Goal: Task Accomplishment & Management: Complete application form

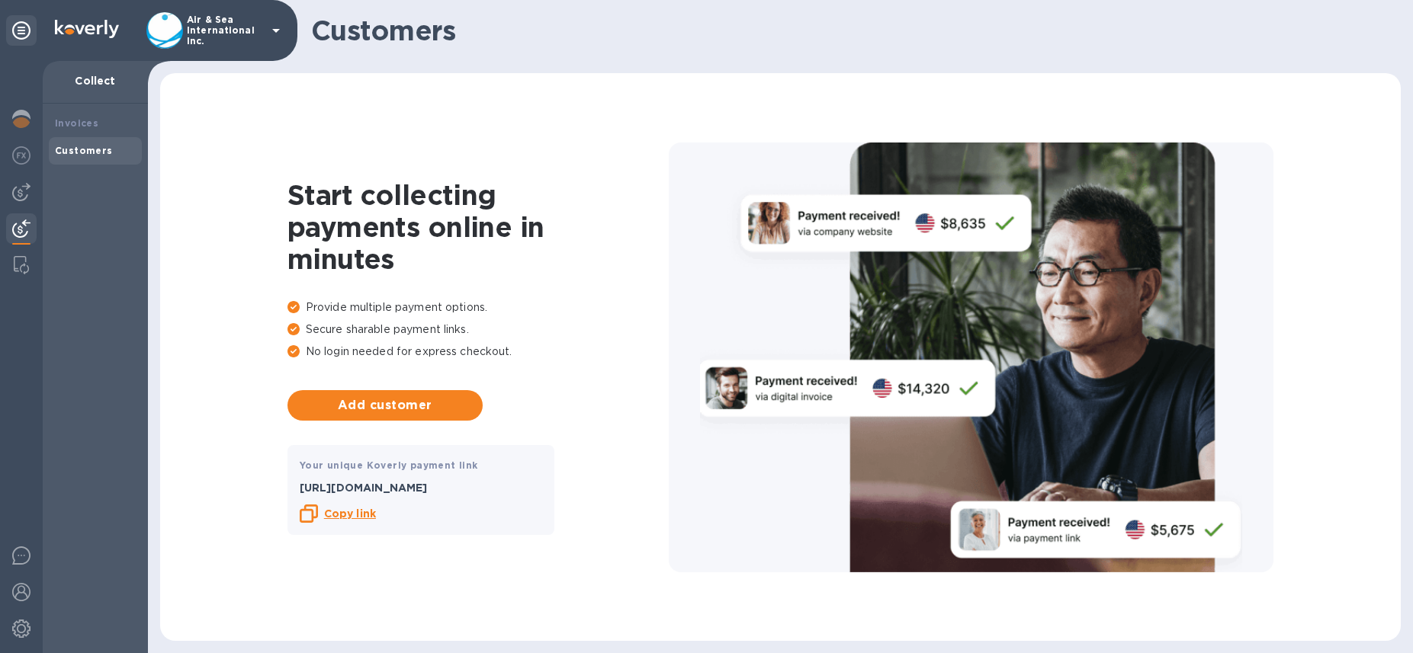
click at [273, 30] on icon at bounding box center [276, 30] width 18 height 18
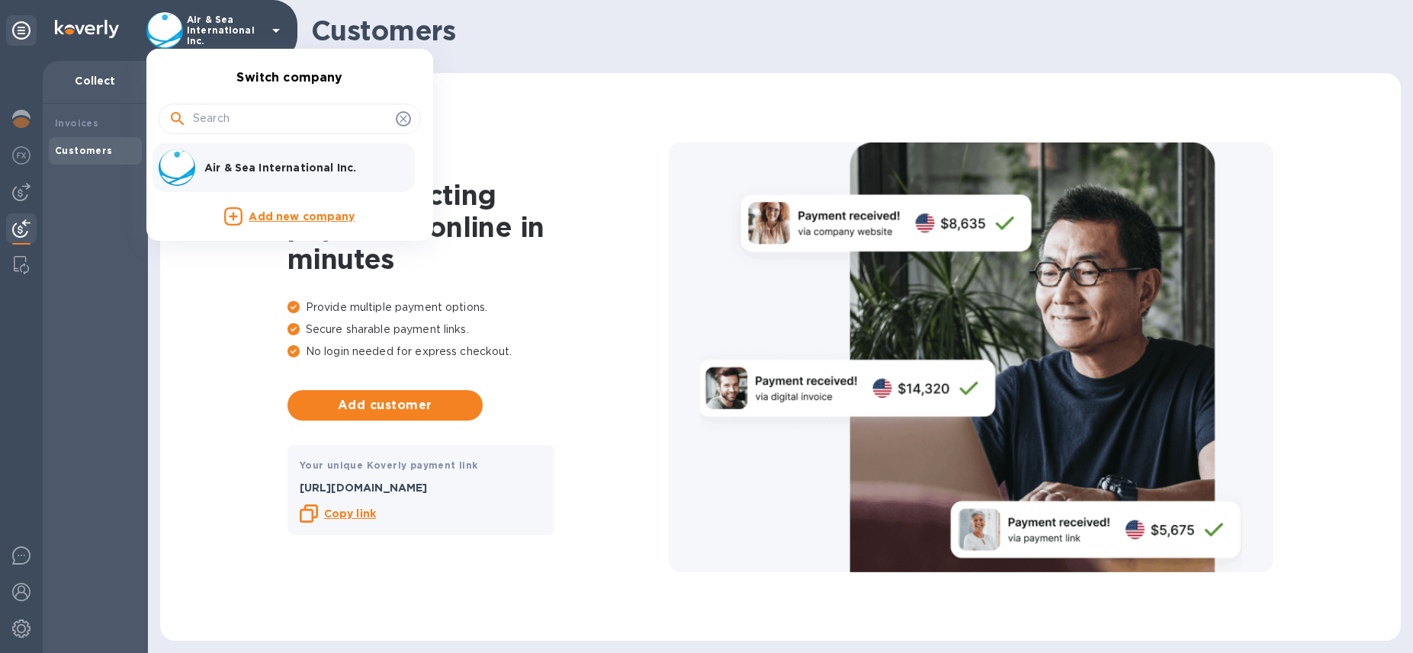
click at [265, 217] on p "Add new company" at bounding box center [302, 217] width 106 height 17
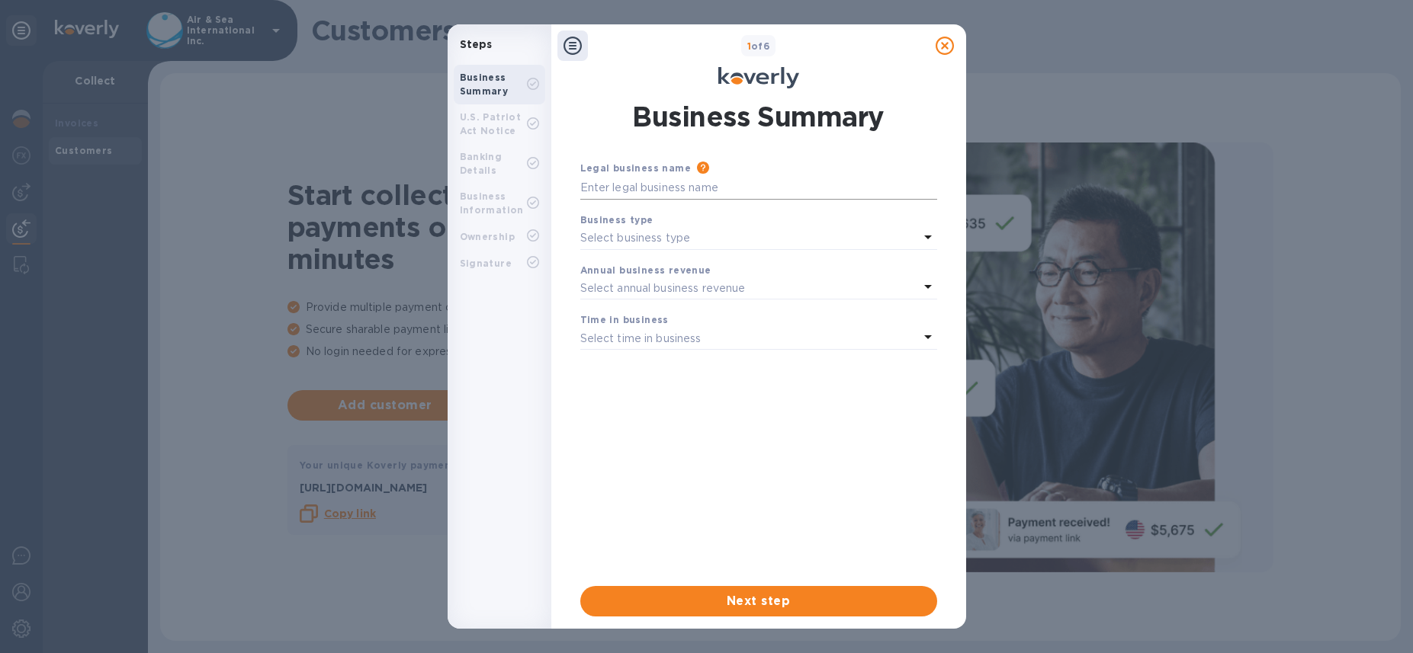
click at [639, 188] on input "text" at bounding box center [758, 188] width 357 height 23
type input "Freightlink Inc"
click at [643, 238] on p "Select business type" at bounding box center [635, 238] width 111 height 16
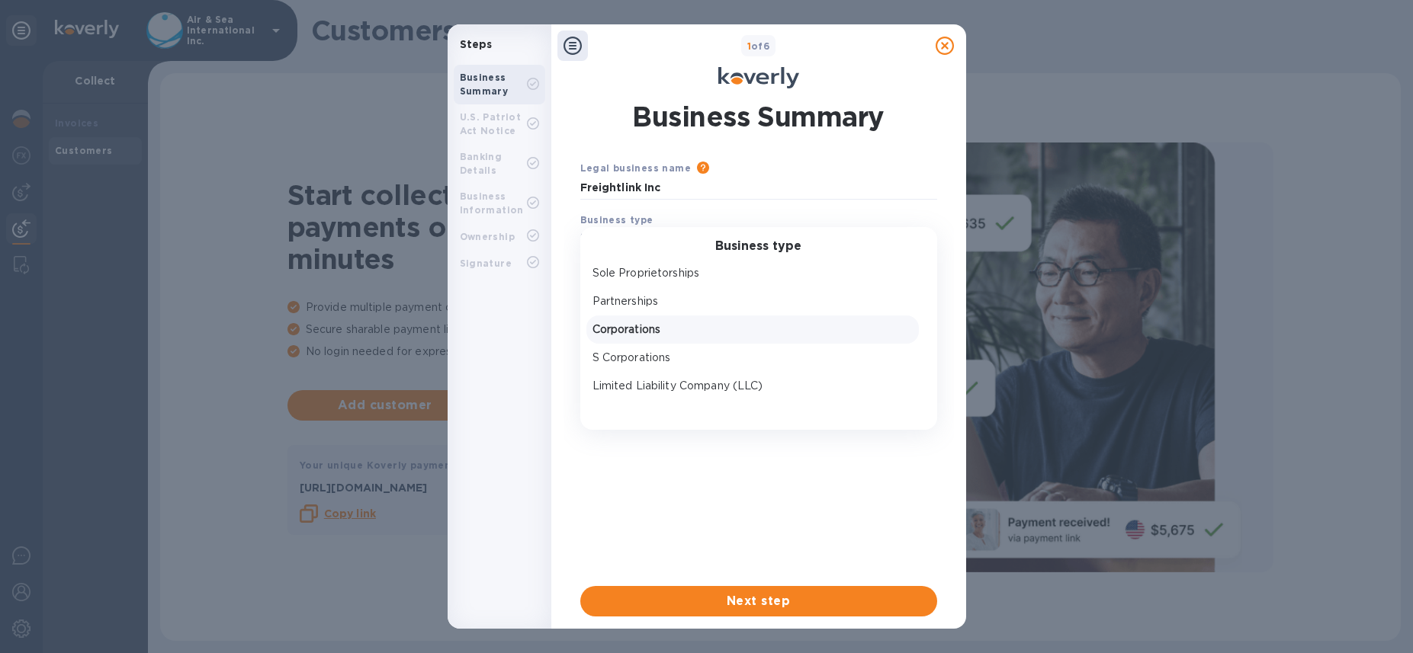
click at [630, 322] on p "Corporations" at bounding box center [752, 330] width 320 height 16
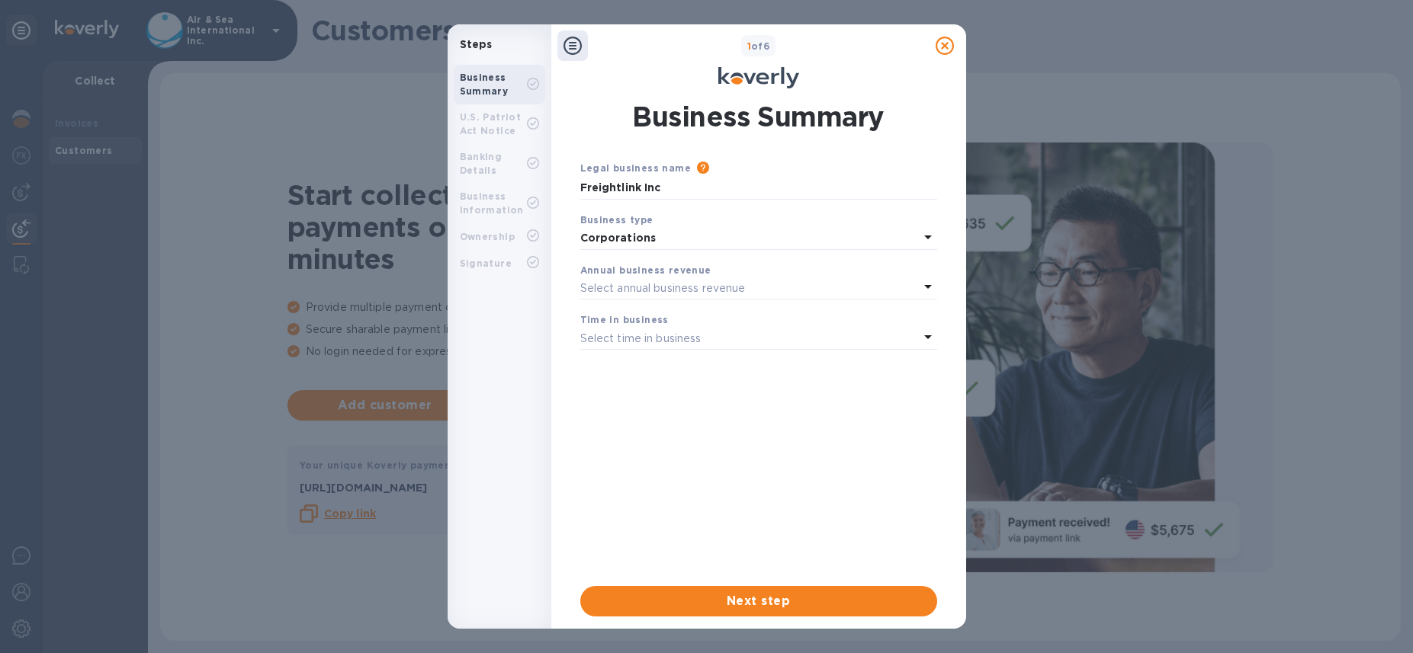
click at [630, 284] on p "Select annual business revenue" at bounding box center [662, 289] width 165 height 16
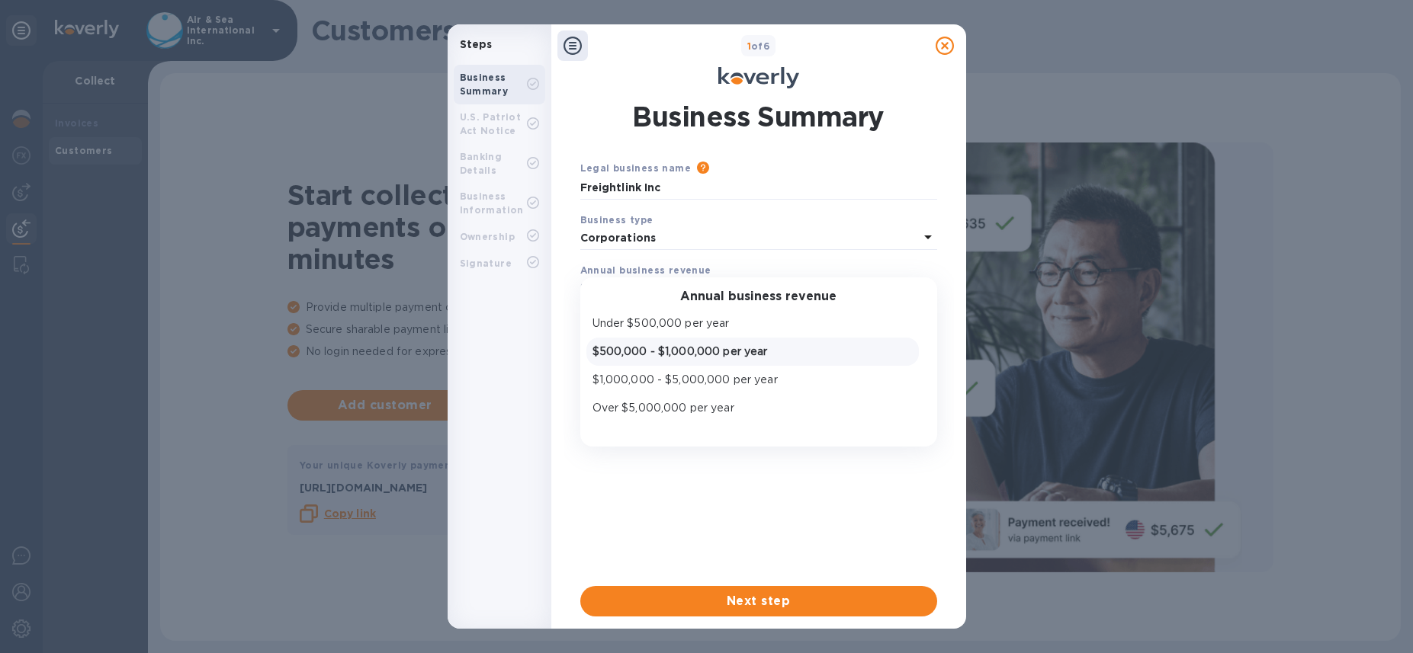
click at [607, 354] on p "$500,000 - $1,000,000 per year" at bounding box center [752, 352] width 320 height 16
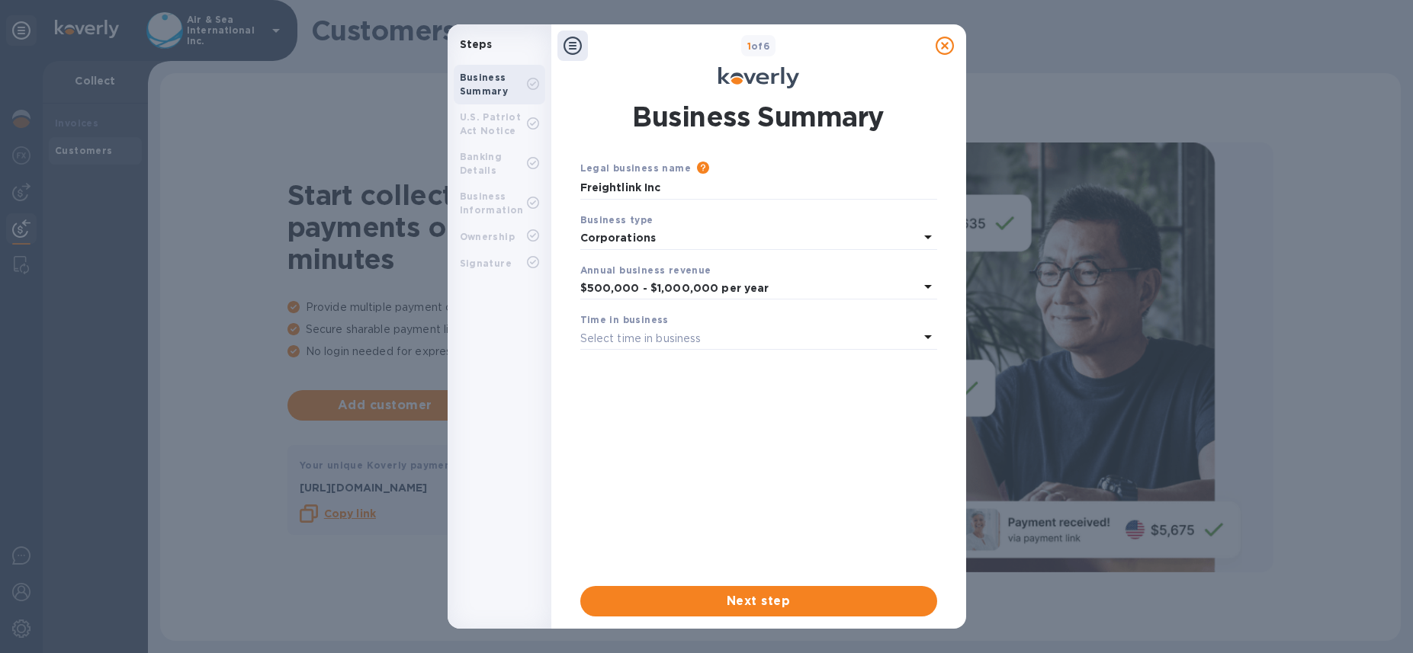
click at [610, 333] on p "Select time in business" at bounding box center [640, 339] width 121 height 16
click at [611, 461] on p "More than 5 years" at bounding box center [752, 459] width 320 height 16
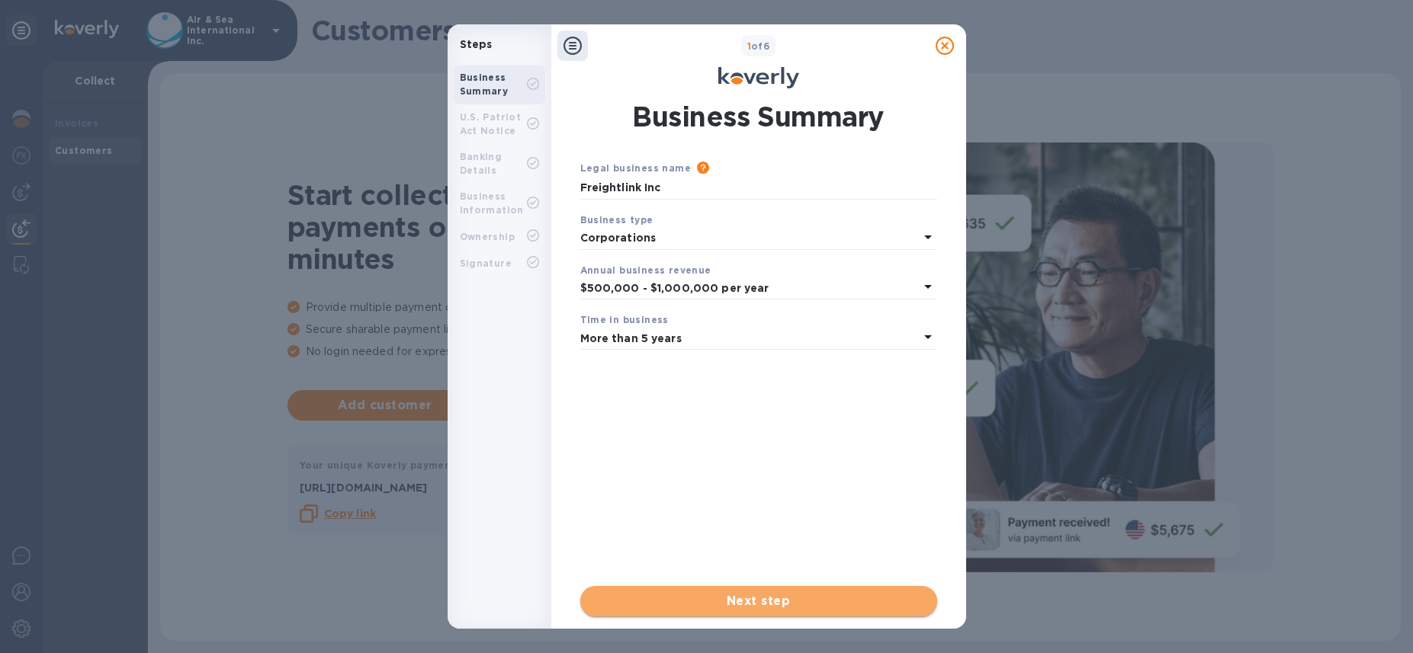
click at [653, 608] on span "Next step" at bounding box center [758, 601] width 332 height 18
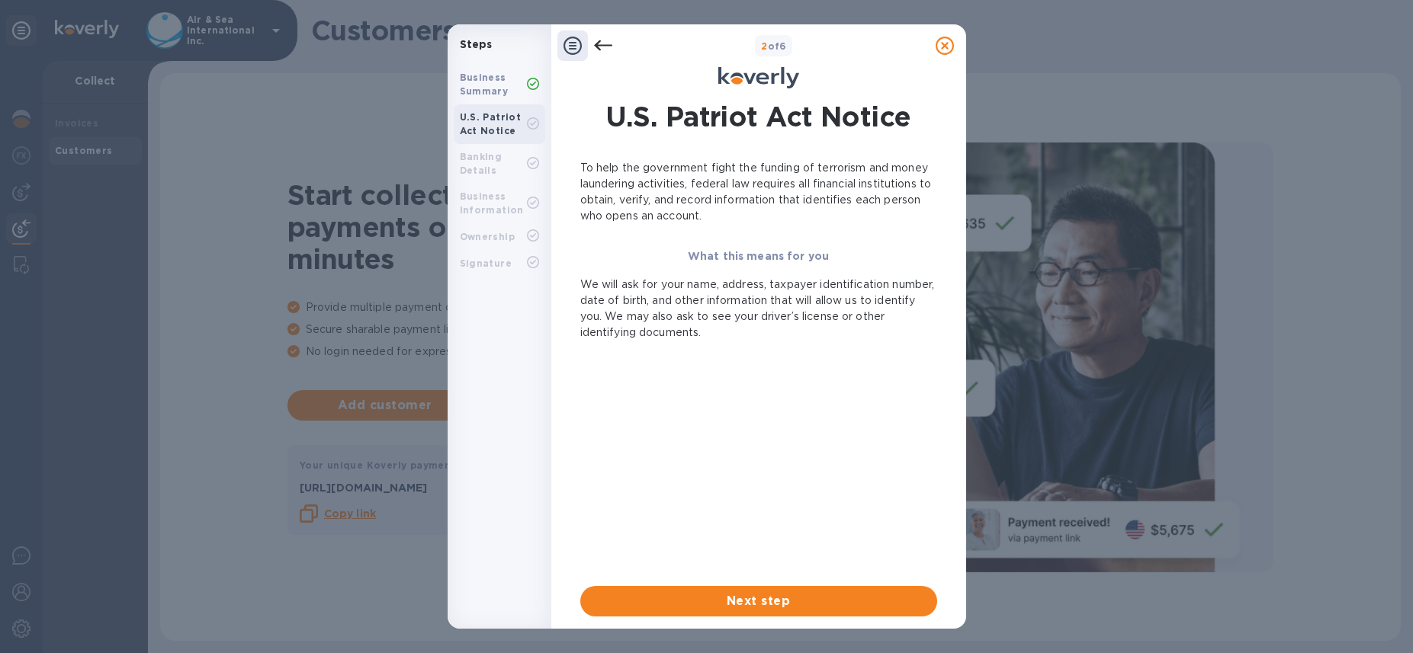
click at [650, 622] on div "U.S. Patriot Act Notice To help the government fight the funding of terrorism a…" at bounding box center [758, 356] width 375 height 537
click at [650, 595] on span "Next step" at bounding box center [758, 601] width 332 height 18
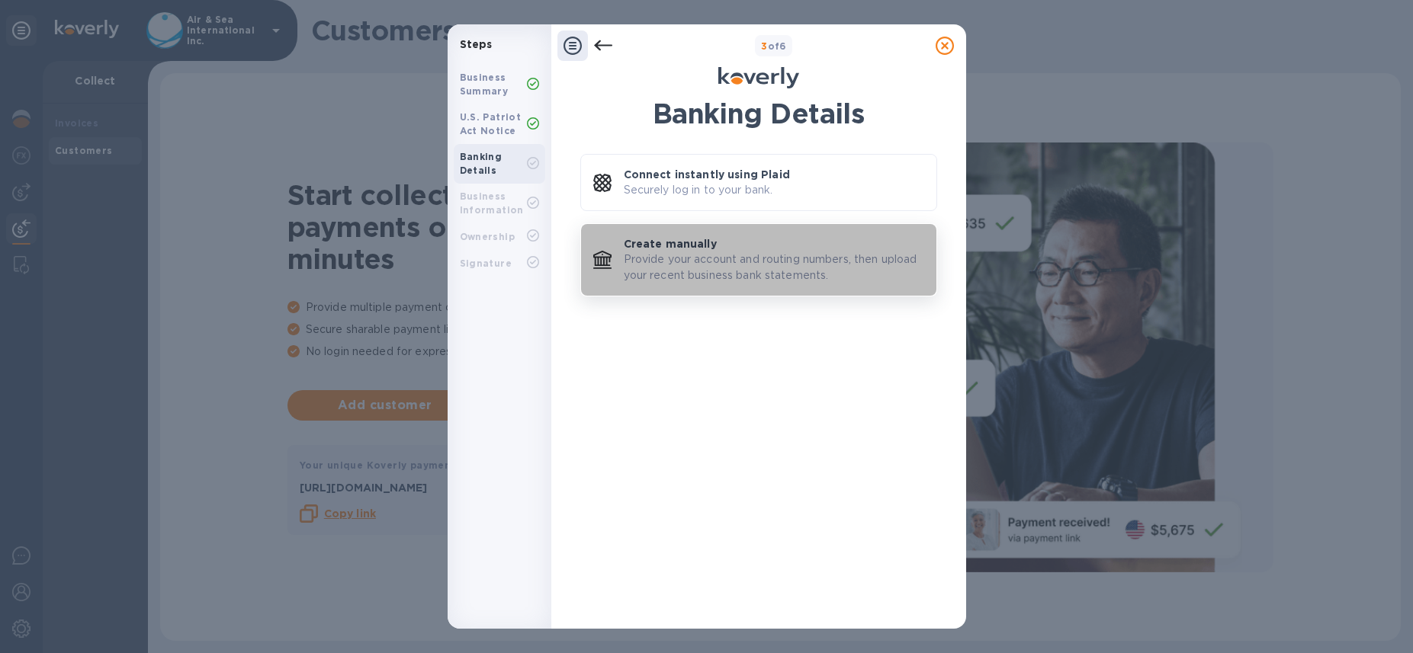
click at [705, 271] on p "Provide your account and routing numbers, then upload your recent business bank…" at bounding box center [774, 268] width 300 height 32
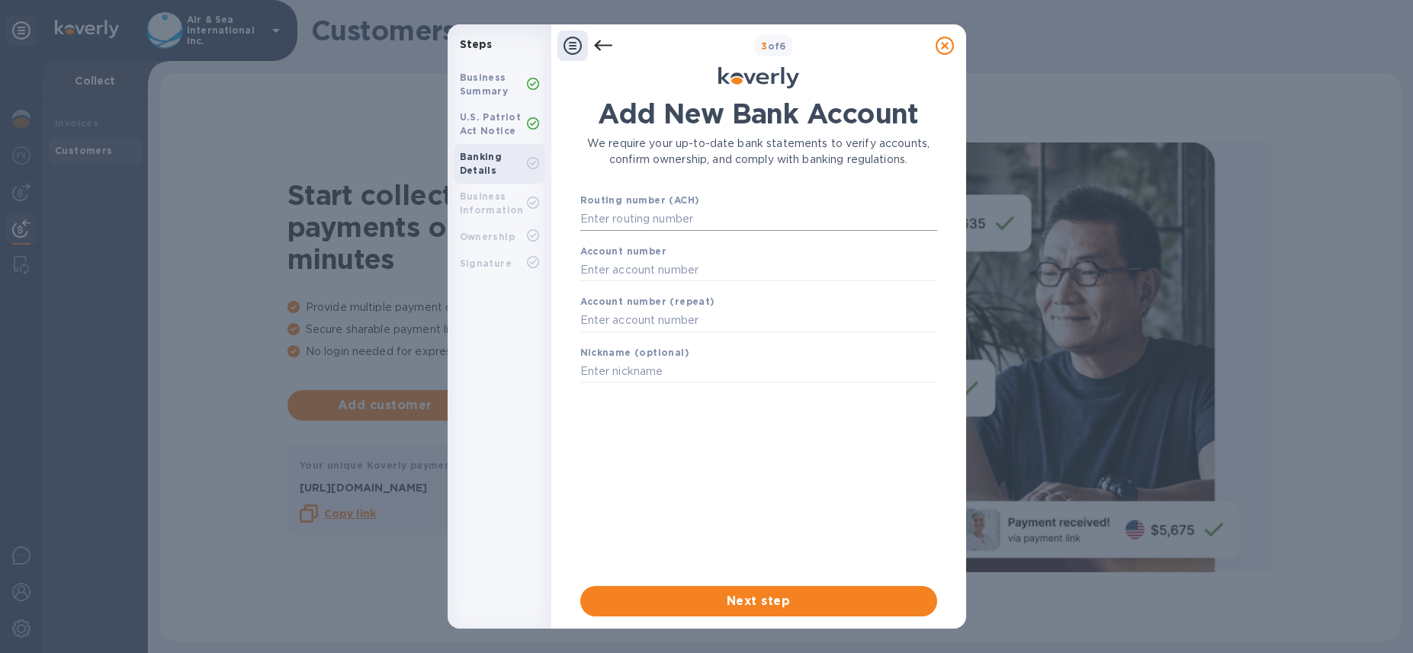
click at [677, 221] on input "text" at bounding box center [758, 219] width 357 height 23
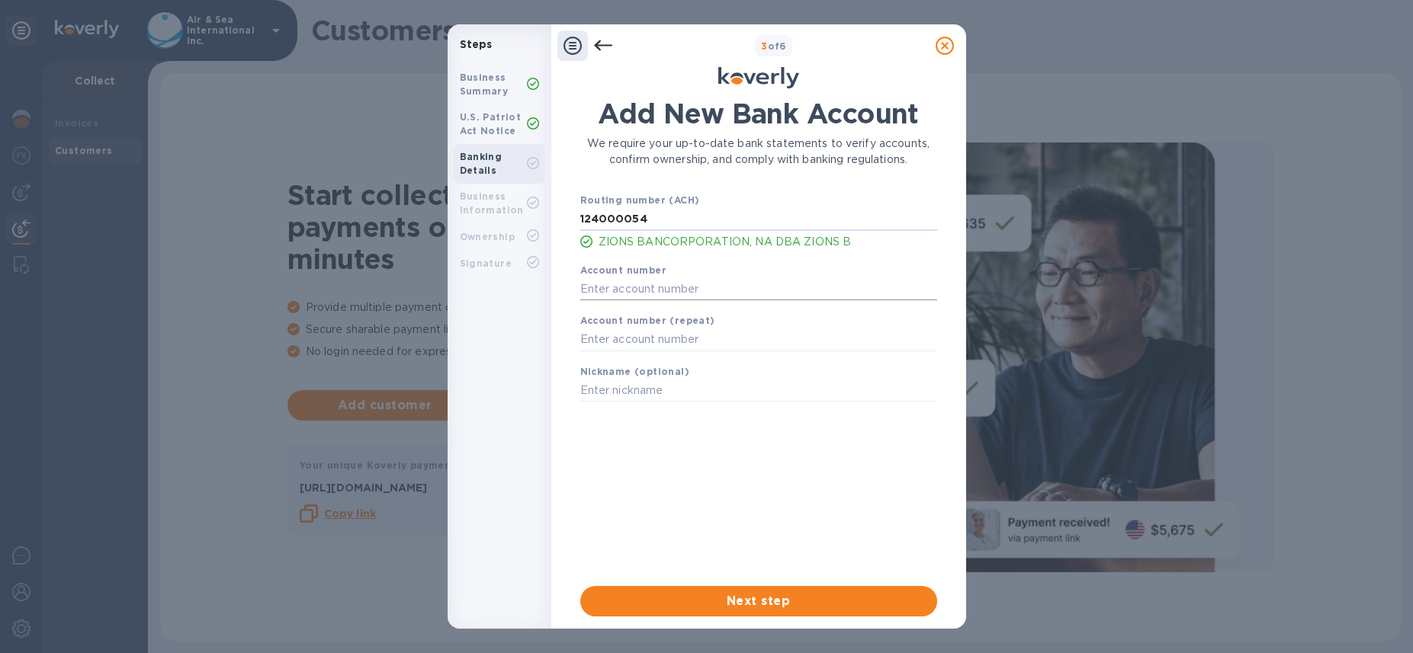
type input "124000054"
click at [624, 293] on input "text" at bounding box center [758, 288] width 357 height 23
type input "017024597"
click at [644, 335] on input "text" at bounding box center [758, 340] width 357 height 23
type input "017024597"
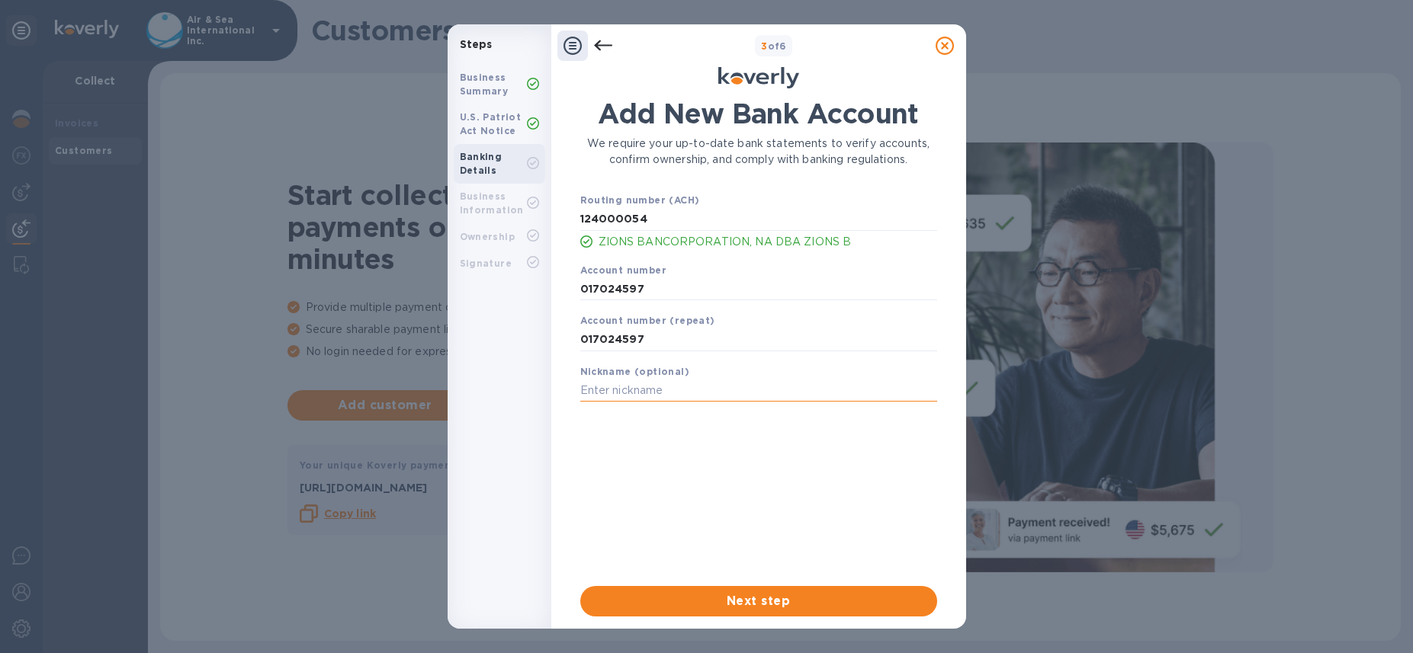
click at [625, 394] on input "text" at bounding box center [758, 391] width 357 height 23
type input "Zions FLK"
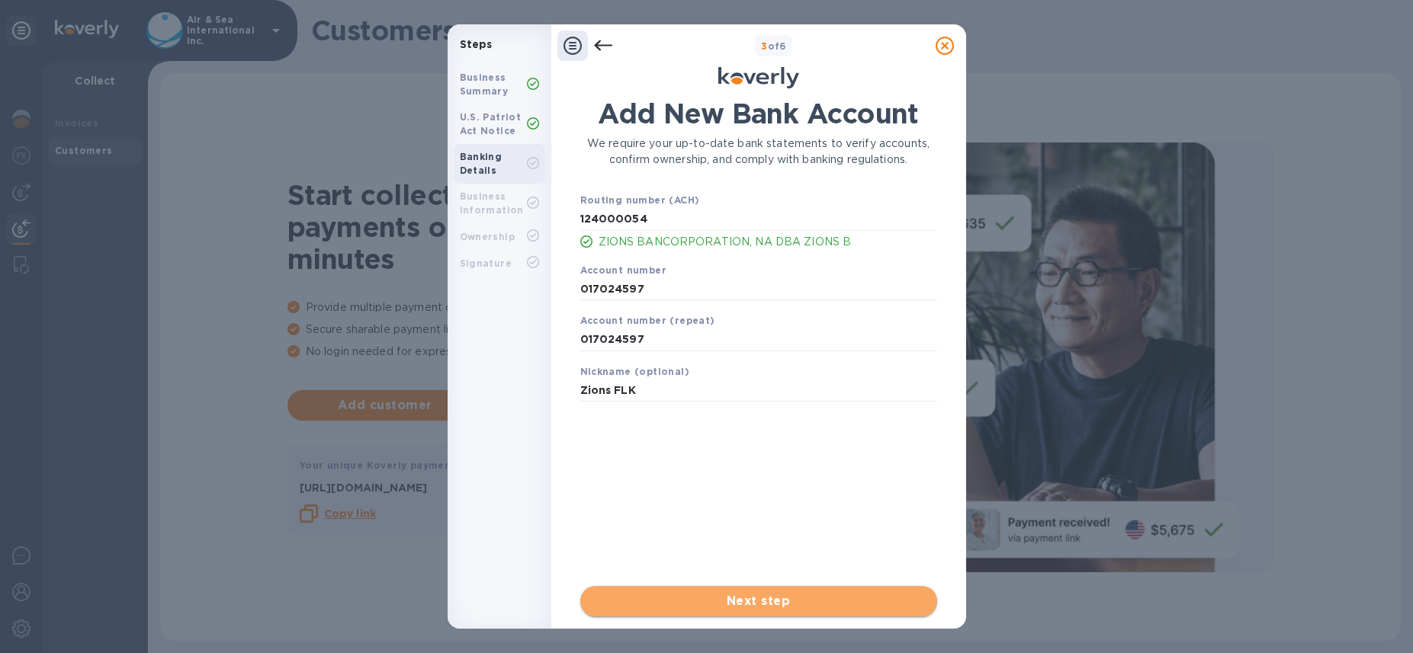
click at [672, 600] on span "Next step" at bounding box center [758, 601] width 332 height 18
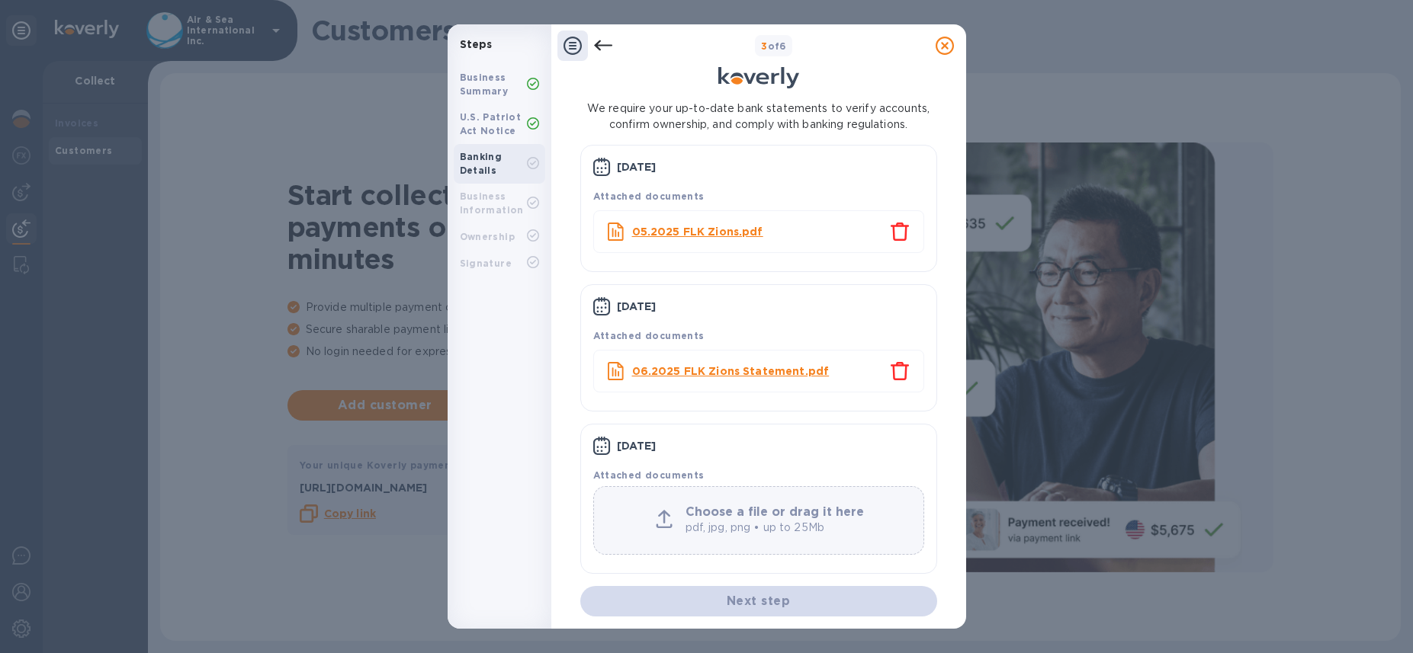
scroll to position [78, 0]
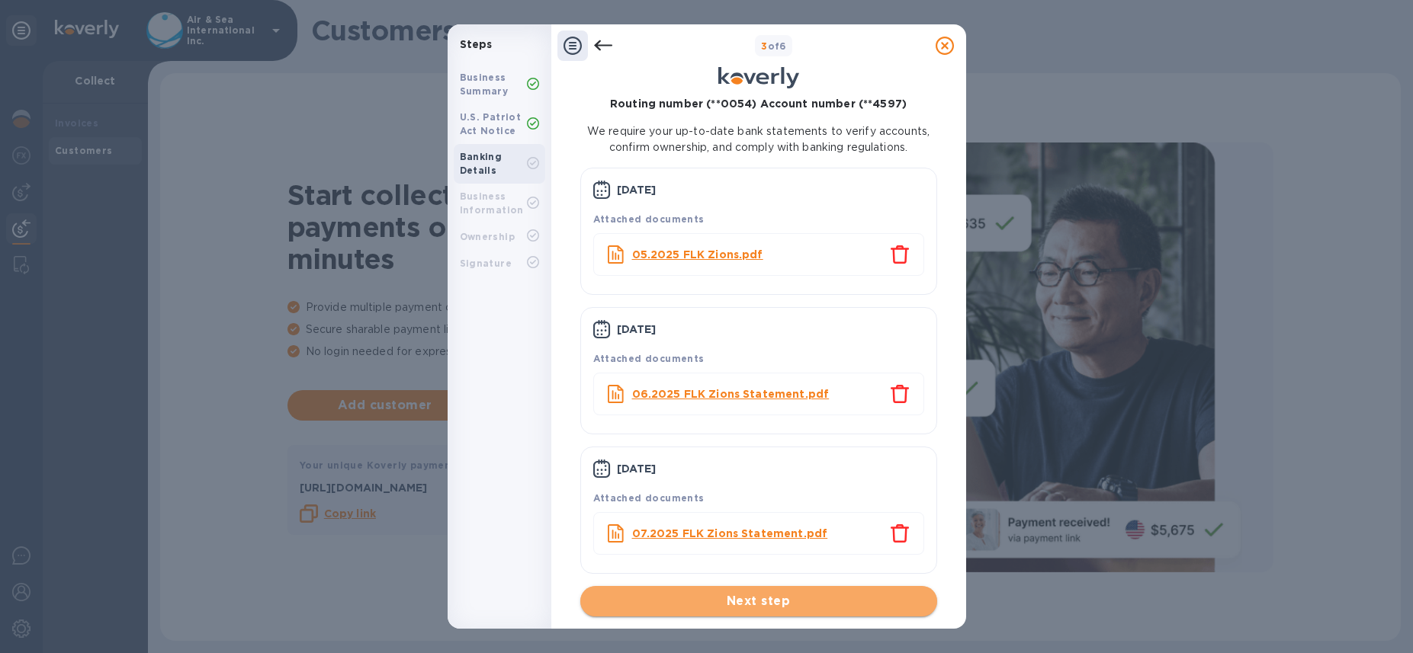
click at [768, 598] on span "Next step" at bounding box center [758, 601] width 332 height 18
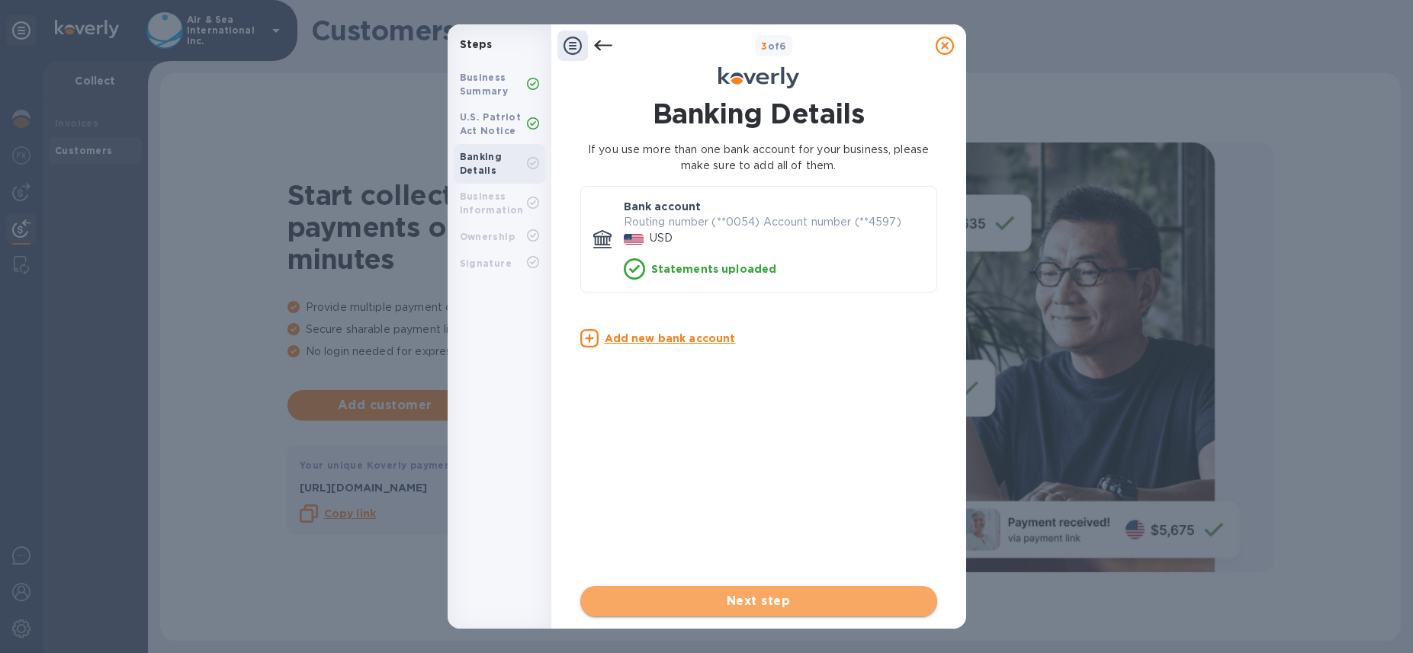
click at [752, 601] on span "Next step" at bounding box center [758, 601] width 332 height 18
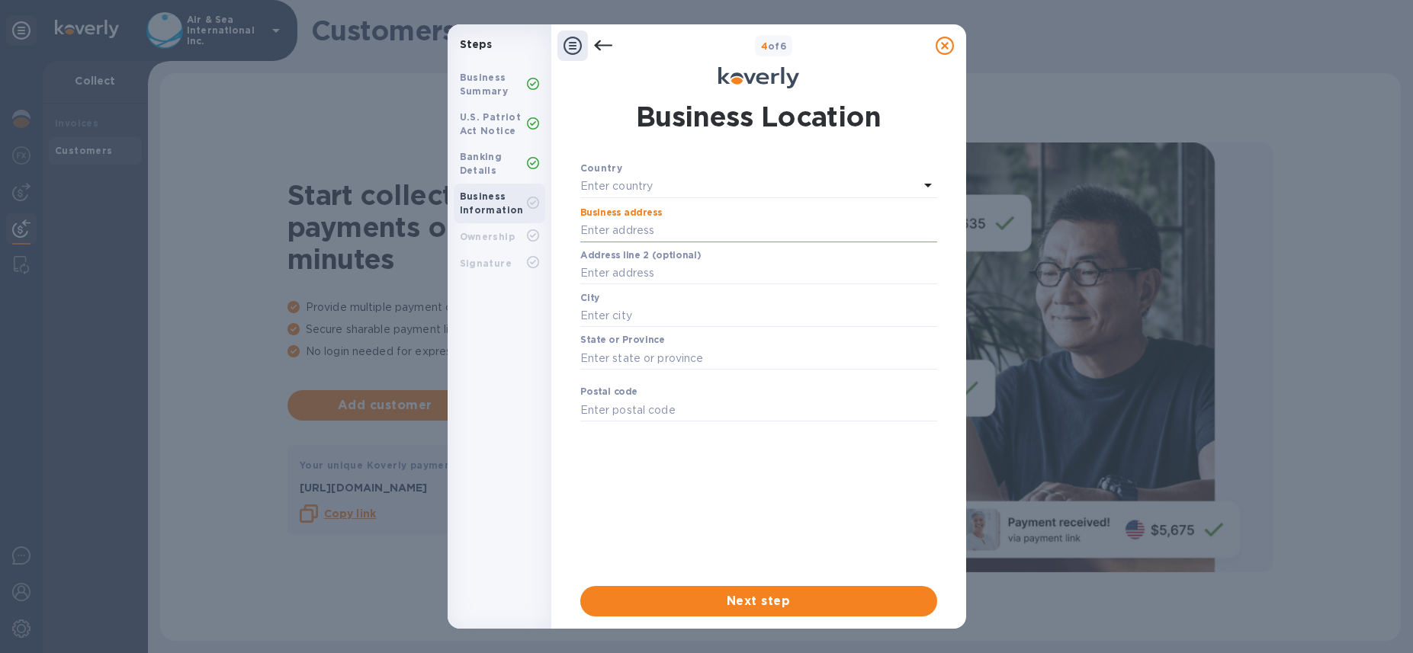
click at [637, 226] on input "text" at bounding box center [758, 231] width 357 height 23
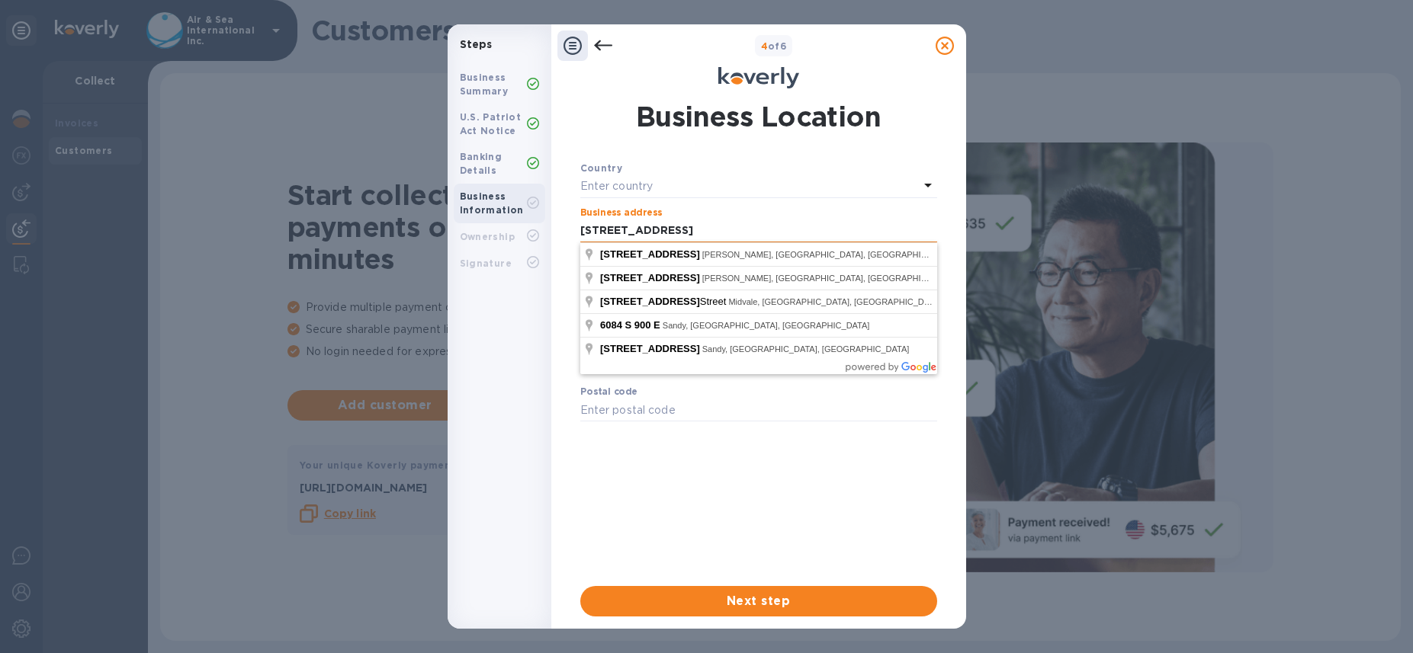
type input "[STREET_ADDRESS]"
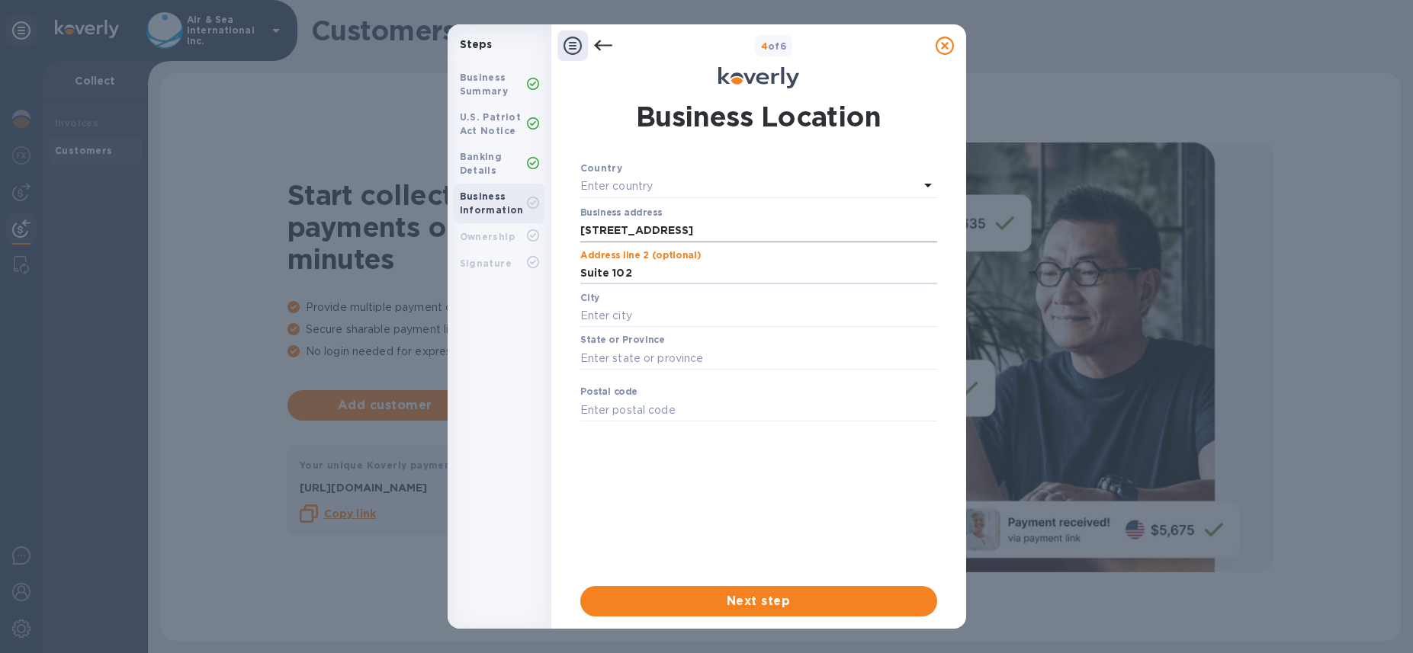
type input "Suite 102"
drag, startPoint x: 615, startPoint y: 316, endPoint x: 511, endPoint y: 316, distance: 104.4
click at [512, 316] on div "Steps Business Summary U.S. Patriot Act Notice Banking Details Business Informa…" at bounding box center [706, 326] width 518 height 605
type input "[PERSON_NAME]"
type input "UT"
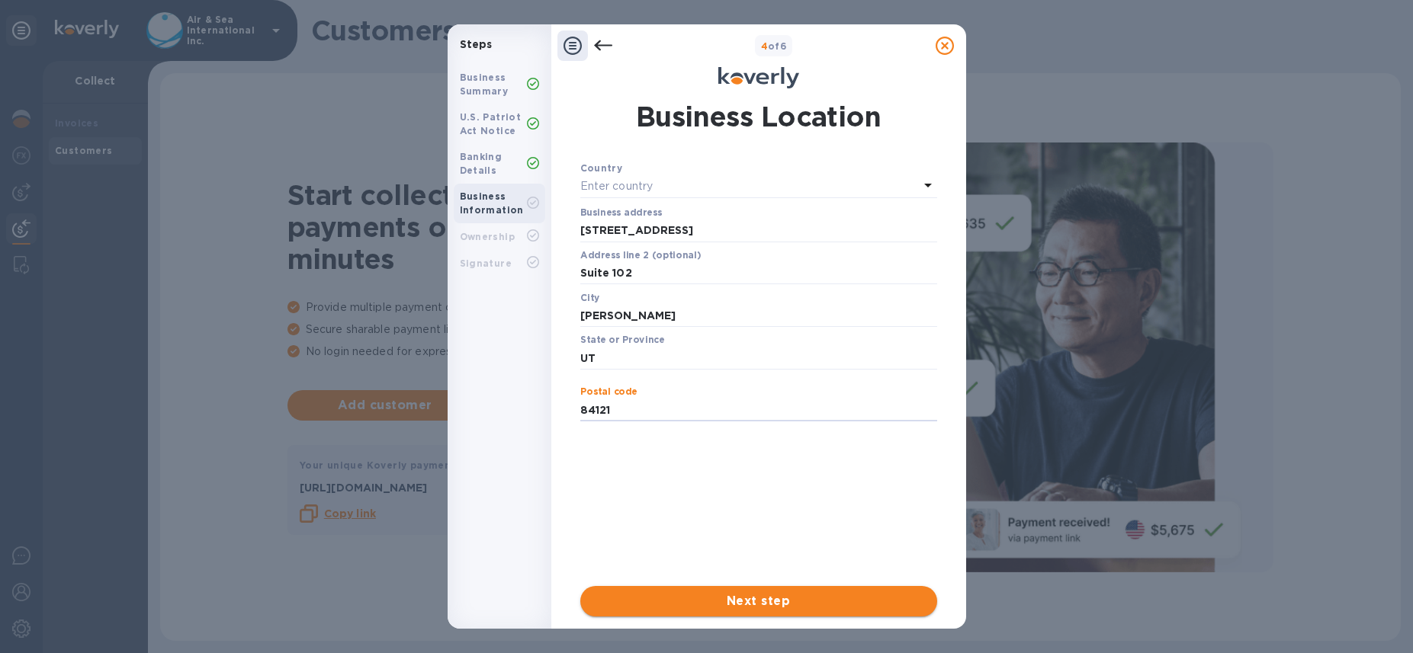
type input "84121"
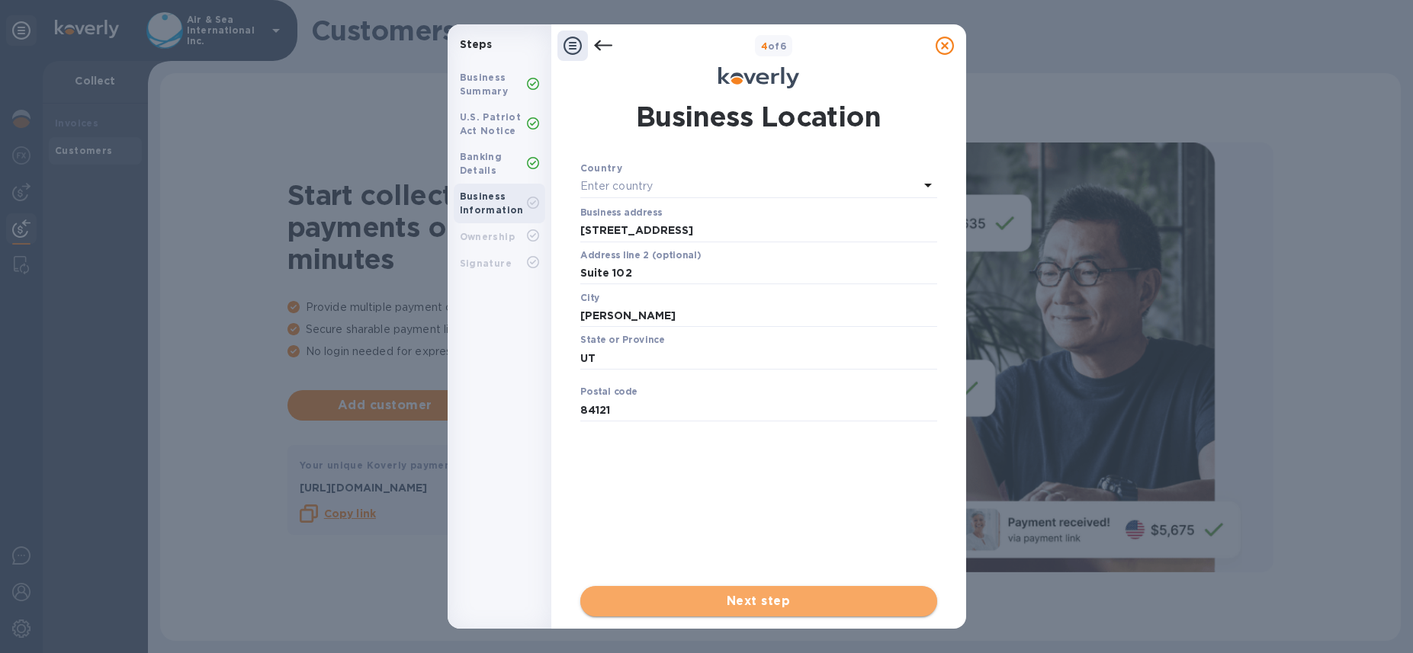
click at [693, 594] on span "Next step" at bounding box center [758, 601] width 332 height 18
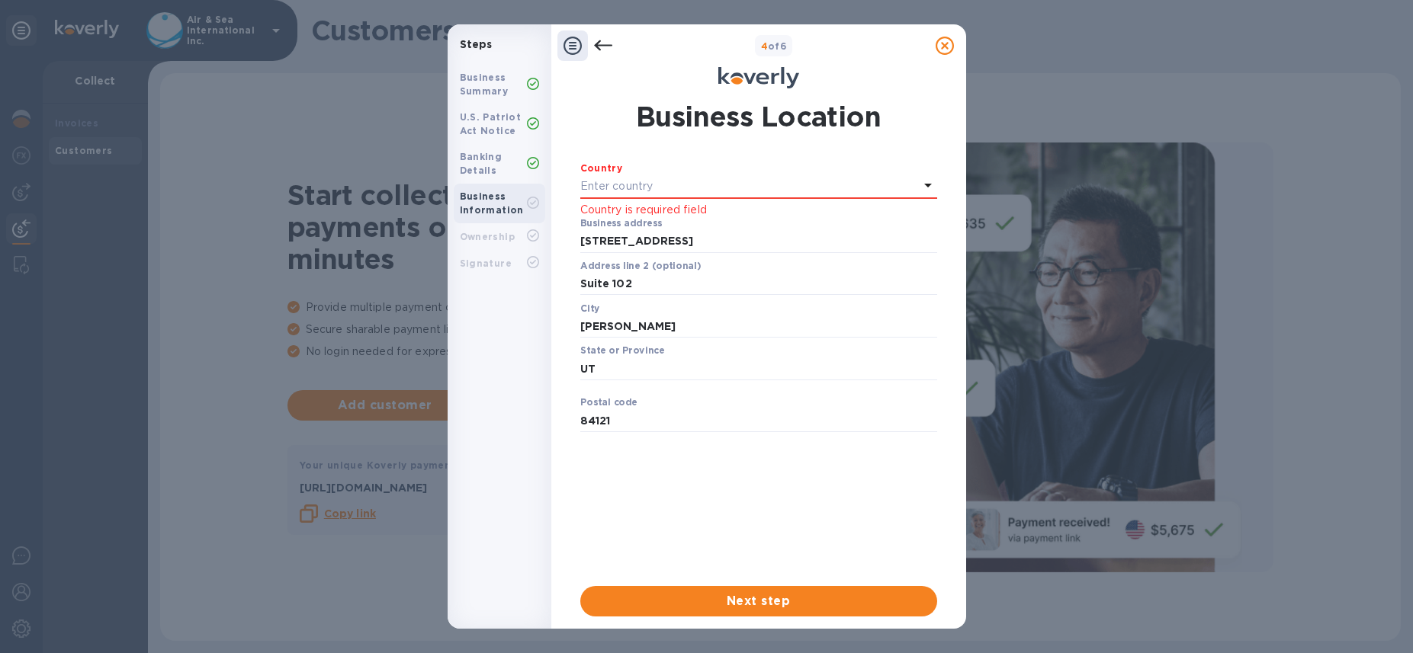
click at [598, 191] on p "Enter country" at bounding box center [616, 186] width 73 height 16
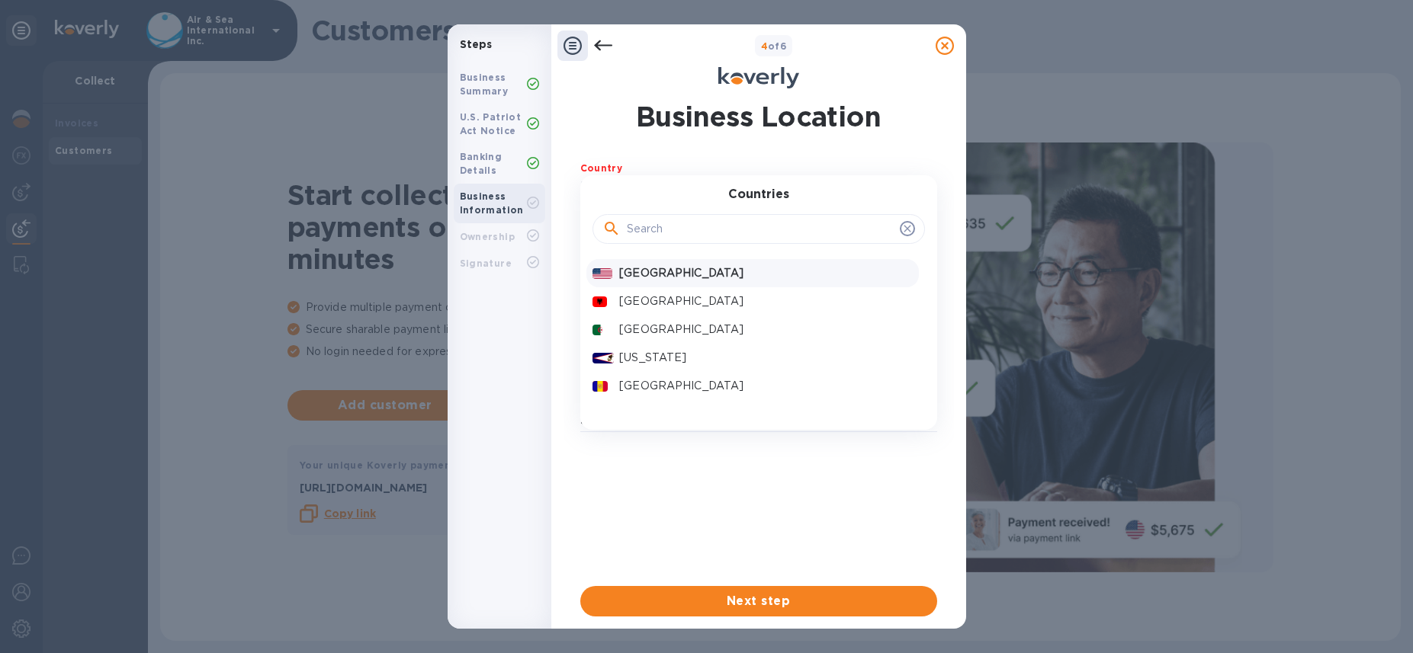
click at [646, 271] on p "[GEOGRAPHIC_DATA]" at bounding box center [765, 273] width 293 height 16
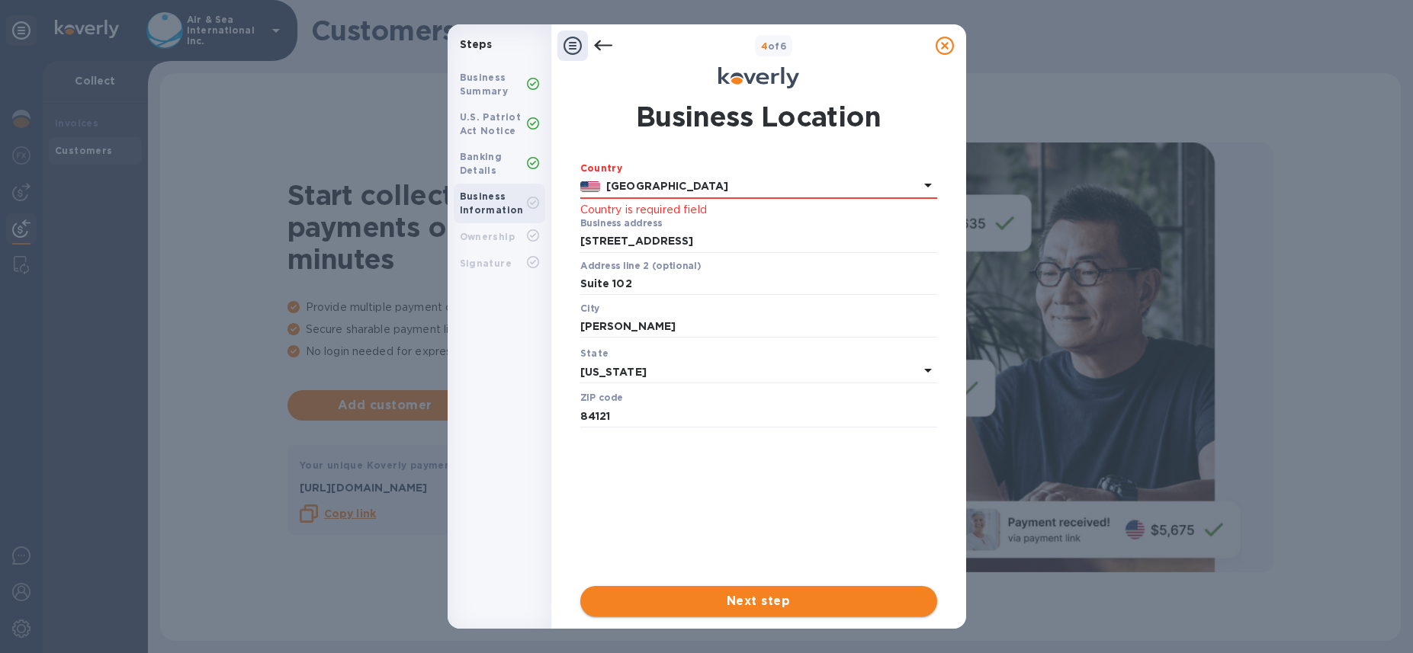
click at [714, 605] on span "Next step" at bounding box center [758, 601] width 332 height 18
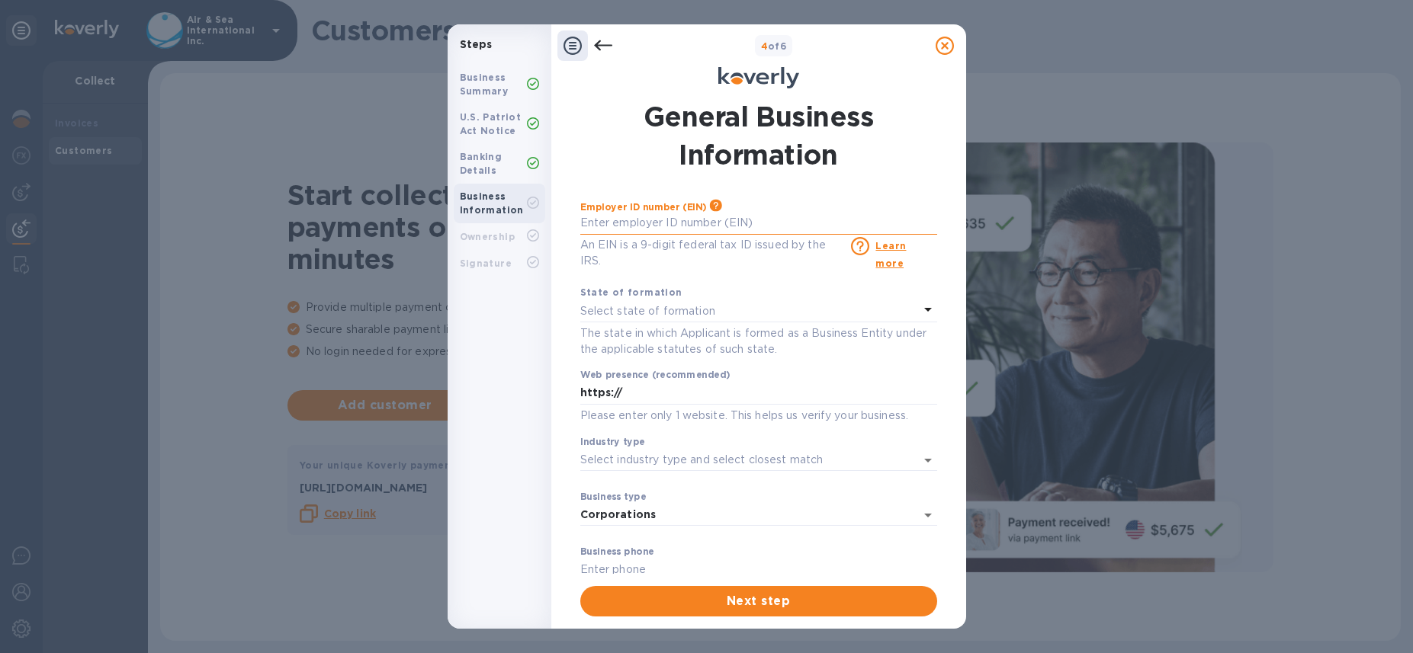
click at [638, 227] on input "text" at bounding box center [758, 223] width 357 height 23
type input "***69"
click at [640, 313] on p "Select state of formation" at bounding box center [647, 311] width 135 height 16
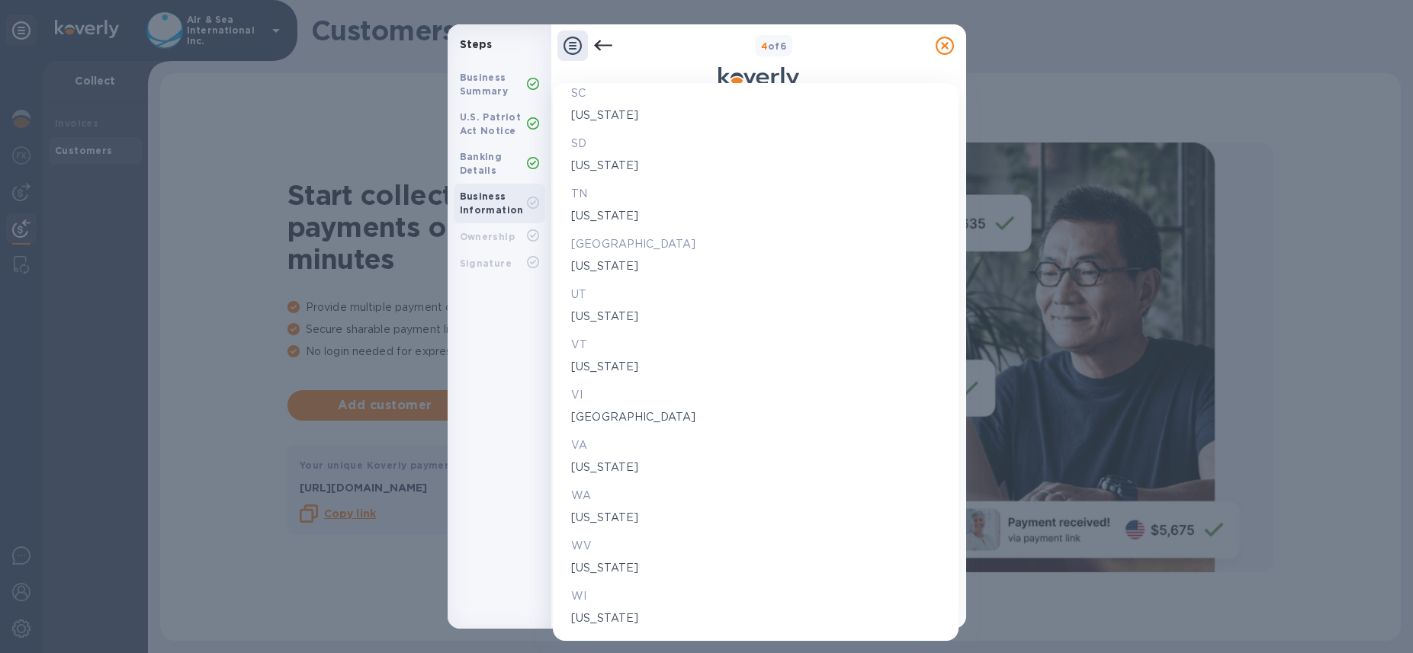
scroll to position [2500, 0]
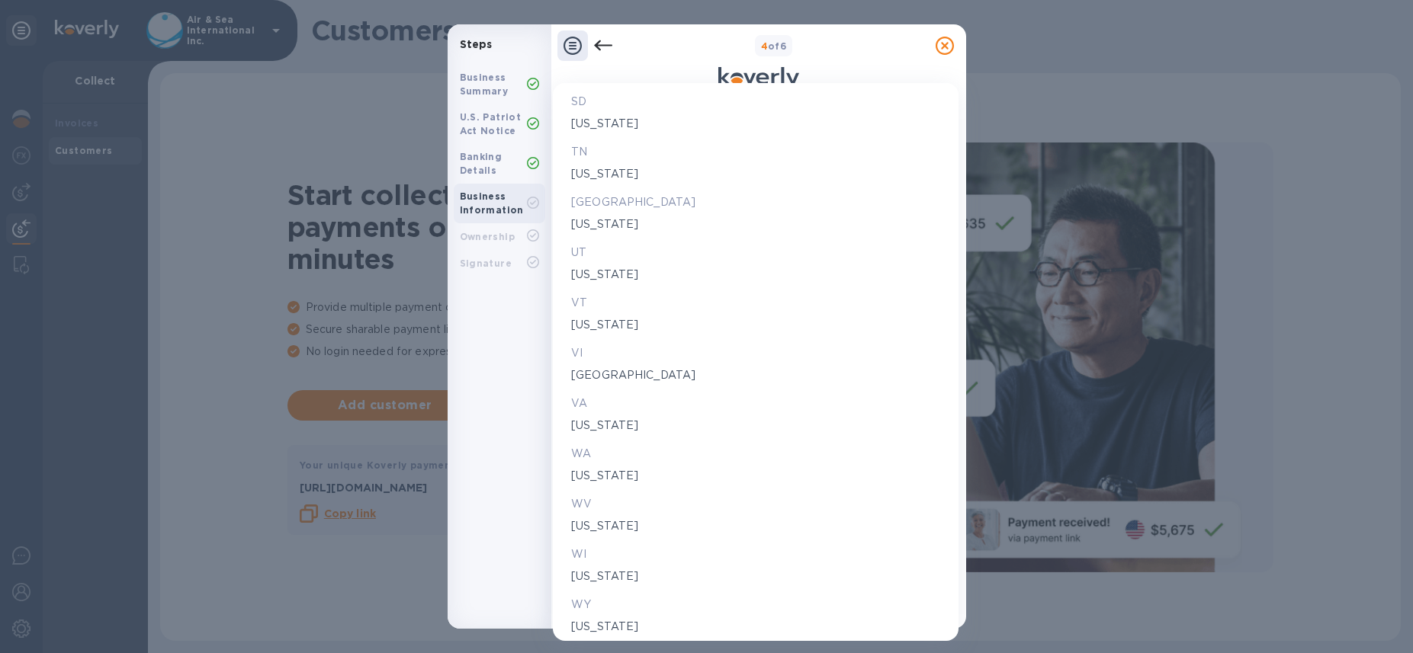
click at [581, 257] on p "UT" at bounding box center [755, 253] width 369 height 16
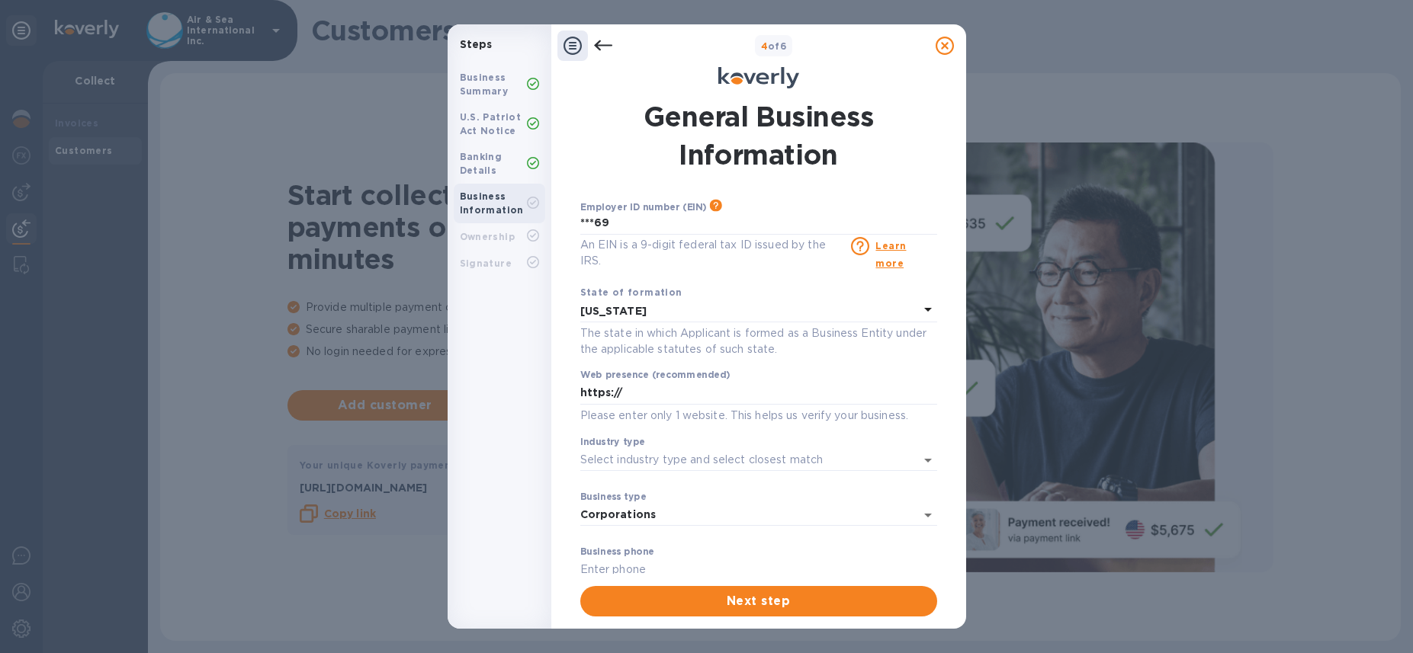
scroll to position [2500, 0]
click at [646, 399] on input "https://" at bounding box center [758, 393] width 357 height 23
paste input "[URL][DOMAIN_NAME]"
type input "https://[URL][DOMAIN_NAME]"
click at [617, 457] on input "Industry type" at bounding box center [737, 460] width 314 height 22
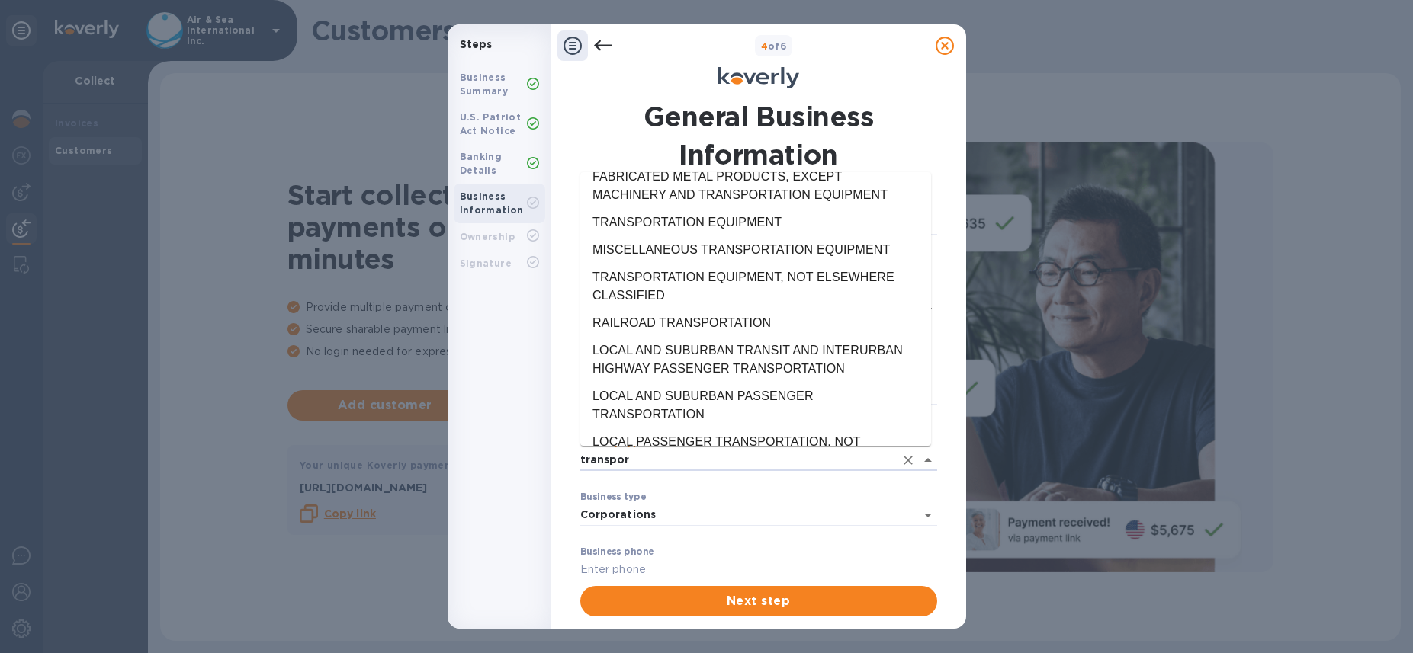
scroll to position [0, 0]
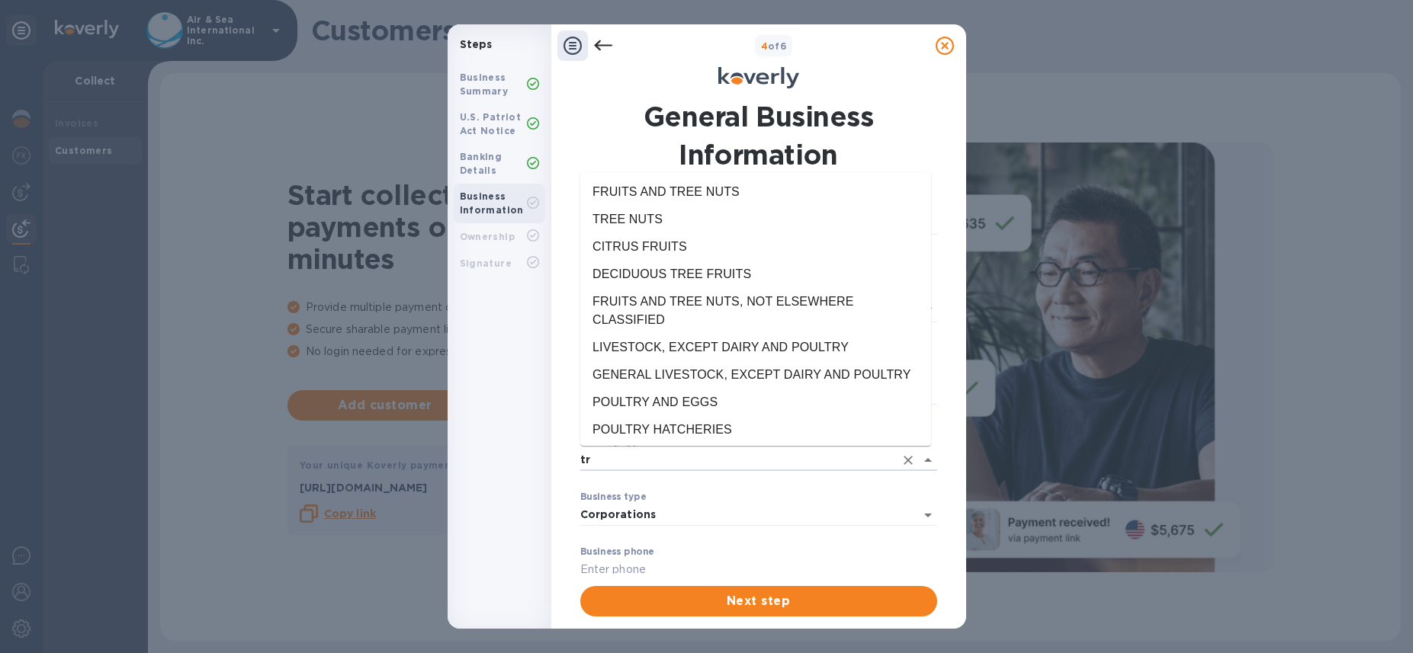
type input "t"
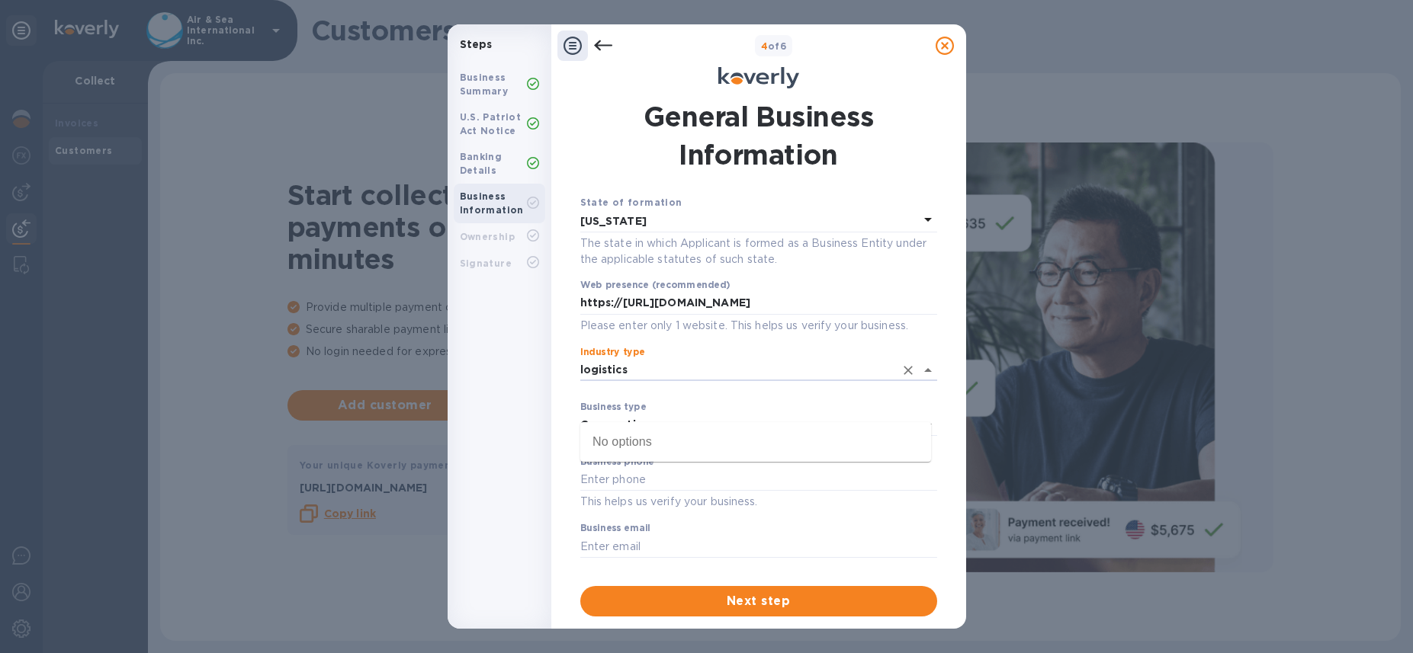
scroll to position [94, 0]
drag, startPoint x: 638, startPoint y: 364, endPoint x: 563, endPoint y: 365, distance: 74.7
click at [563, 365] on div "General Business Information Employer ID number (EIN) Please make sure it match…" at bounding box center [758, 356] width 390 height 537
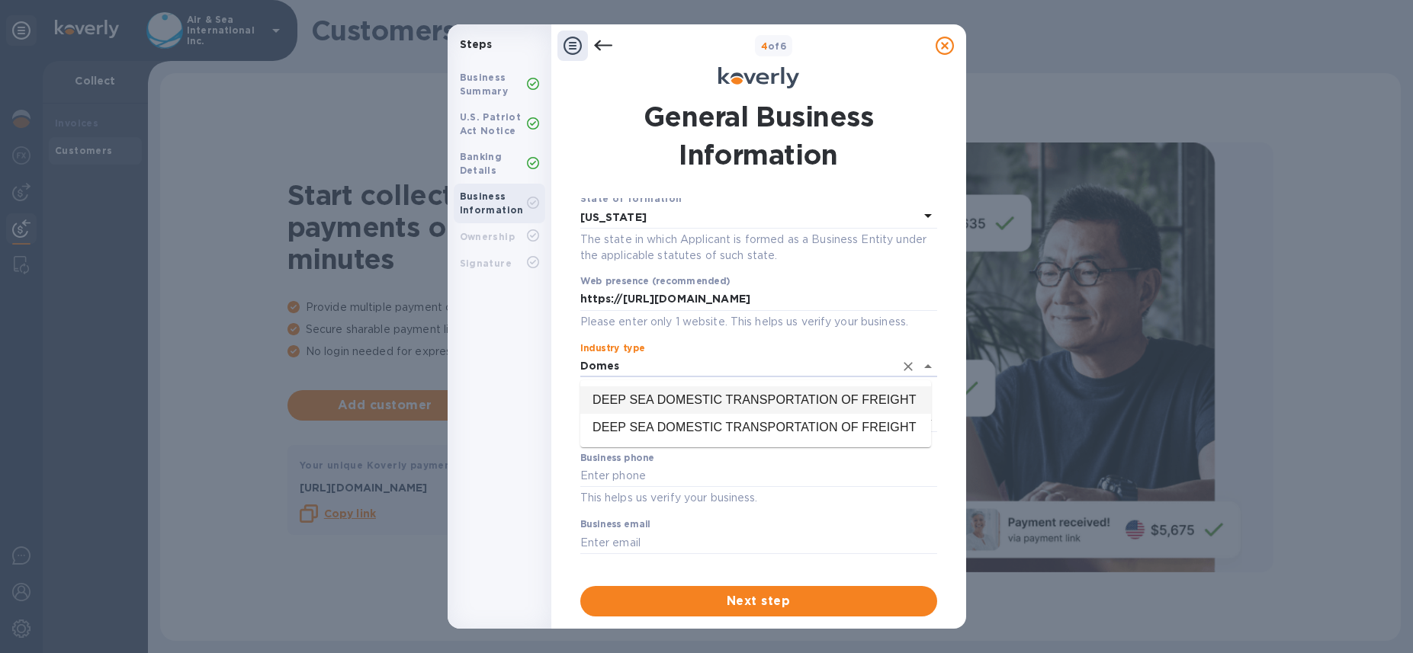
click at [675, 404] on li "DEEP SEA DOMESTIC TRANSPORTATION OF FREIGHT" at bounding box center [755, 400] width 351 height 27
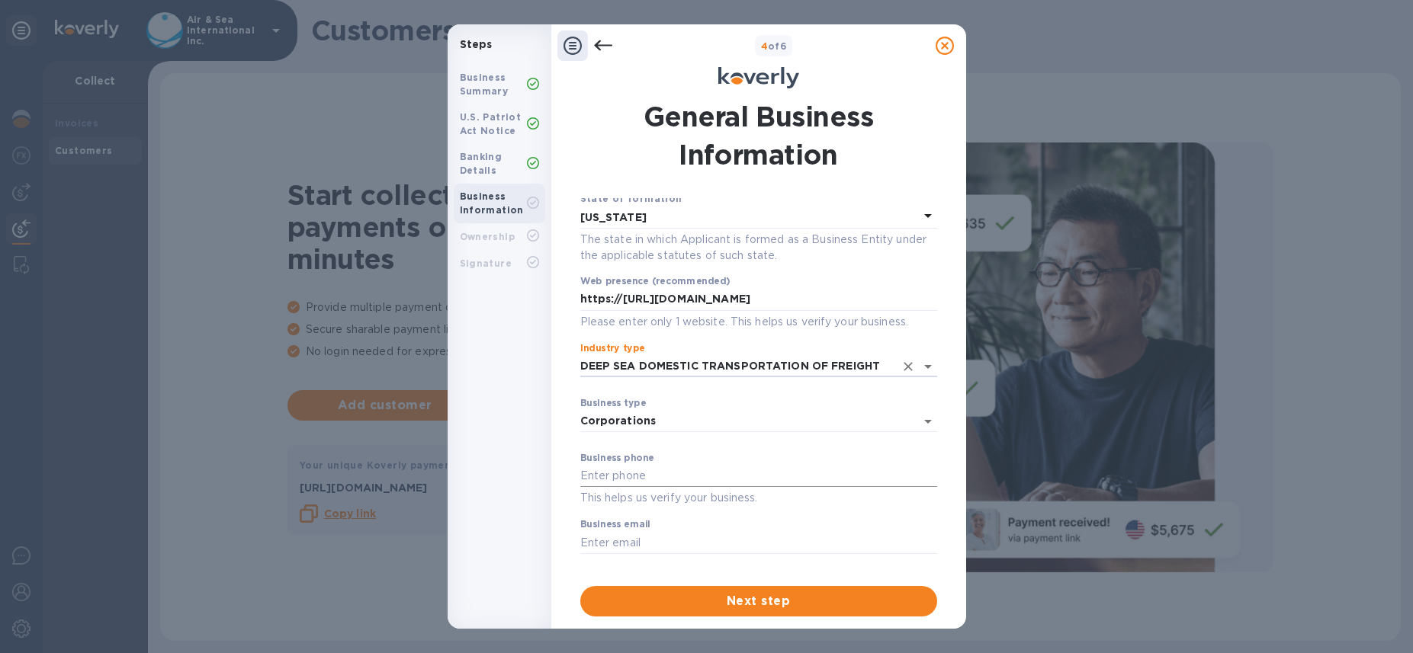
type input "DEEP SEA DOMESTIC TRANSPORTATION OF FREIGHT"
click at [617, 477] on input "text" at bounding box center [758, 476] width 357 height 23
type input "8012649130"
click at [609, 544] on input "text" at bounding box center [758, 542] width 357 height 23
type input "r"
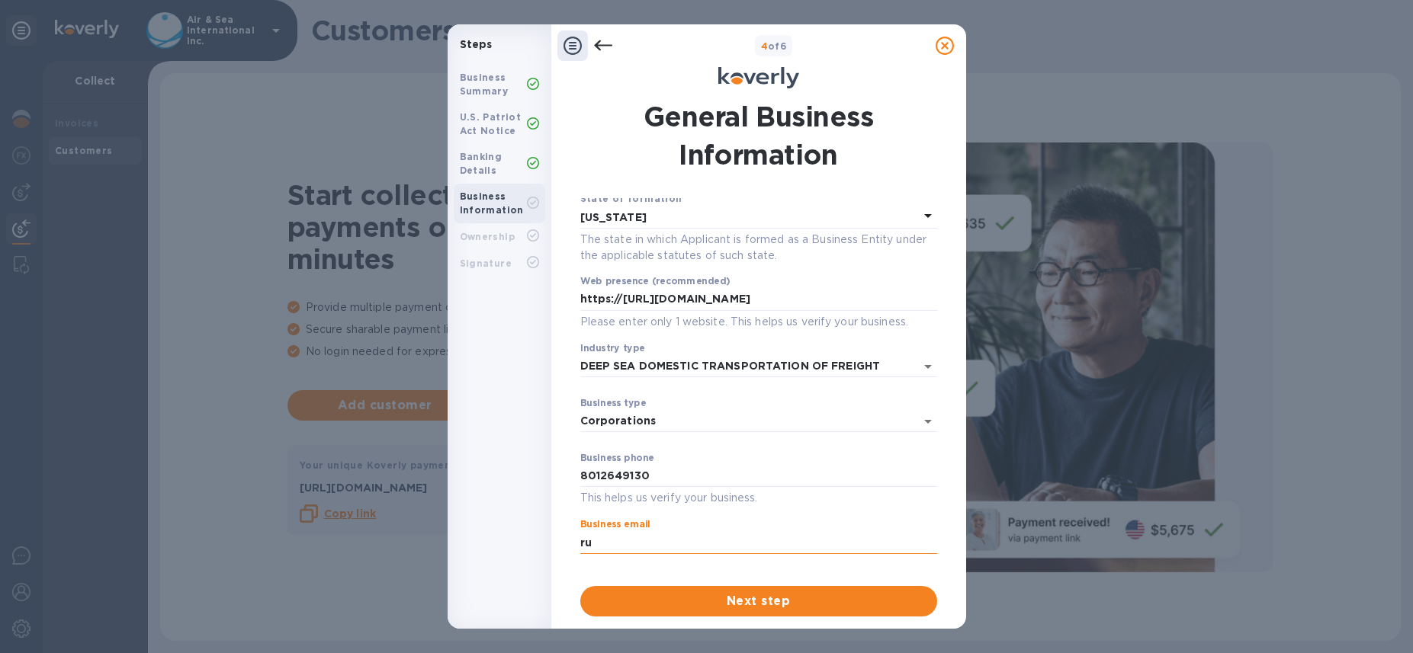
type input "r"
type input "[PERSON_NAME][EMAIL_ADDRESS][DOMAIN_NAME]"
click at [661, 599] on span "Next step" at bounding box center [758, 601] width 332 height 18
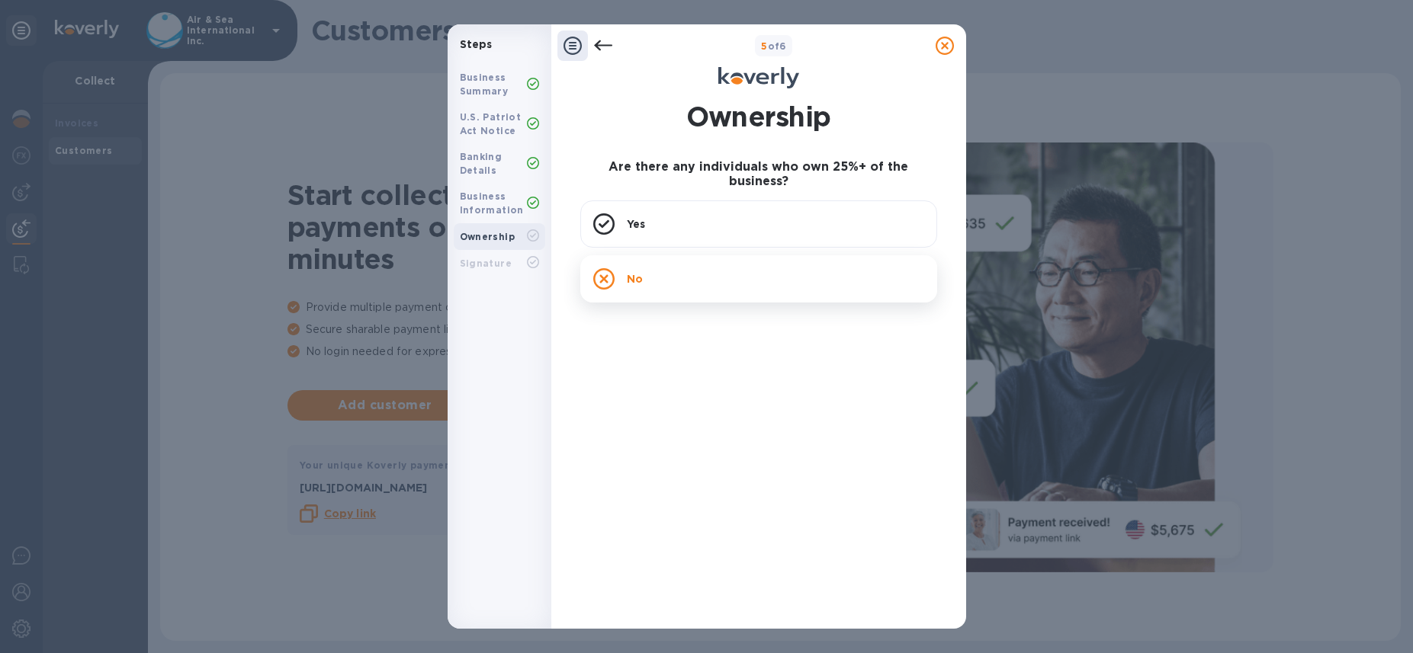
click at [760, 274] on div "No" at bounding box center [758, 278] width 357 height 47
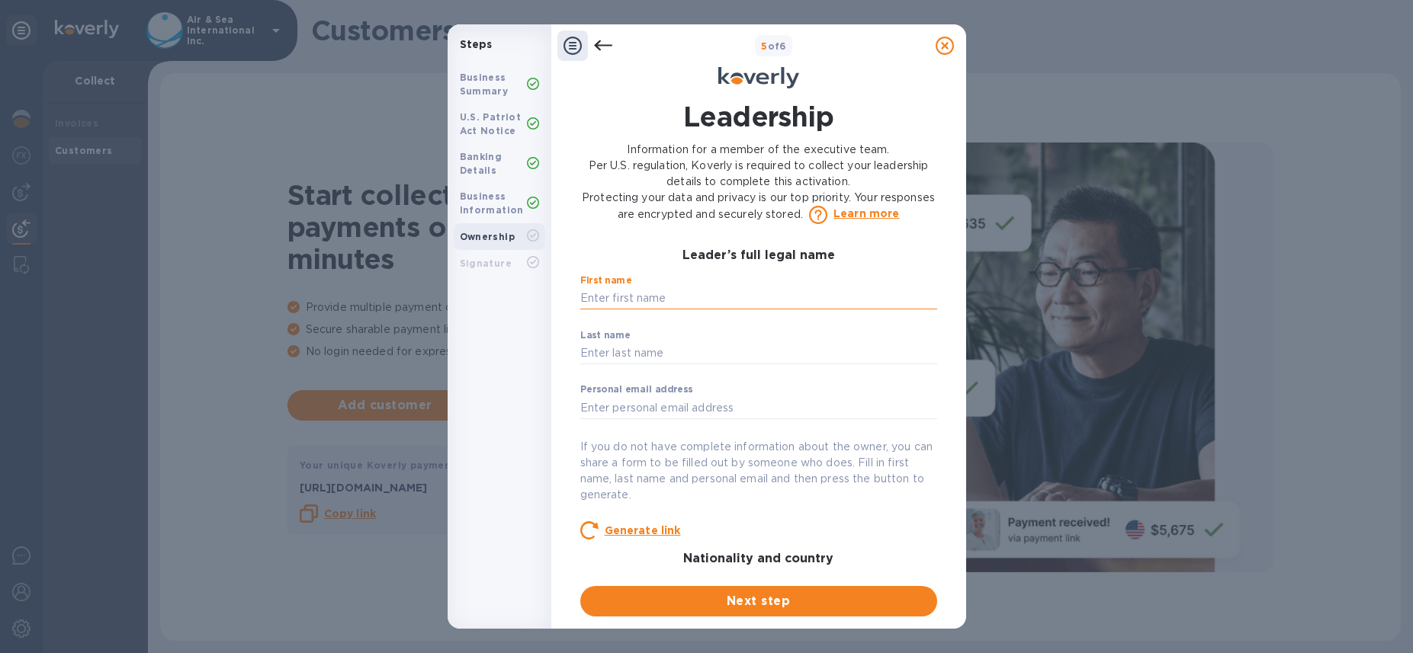
click at [751, 293] on input "text" at bounding box center [758, 298] width 357 height 23
type input "[PERSON_NAME]"
click at [661, 403] on input "text" at bounding box center [758, 407] width 357 height 23
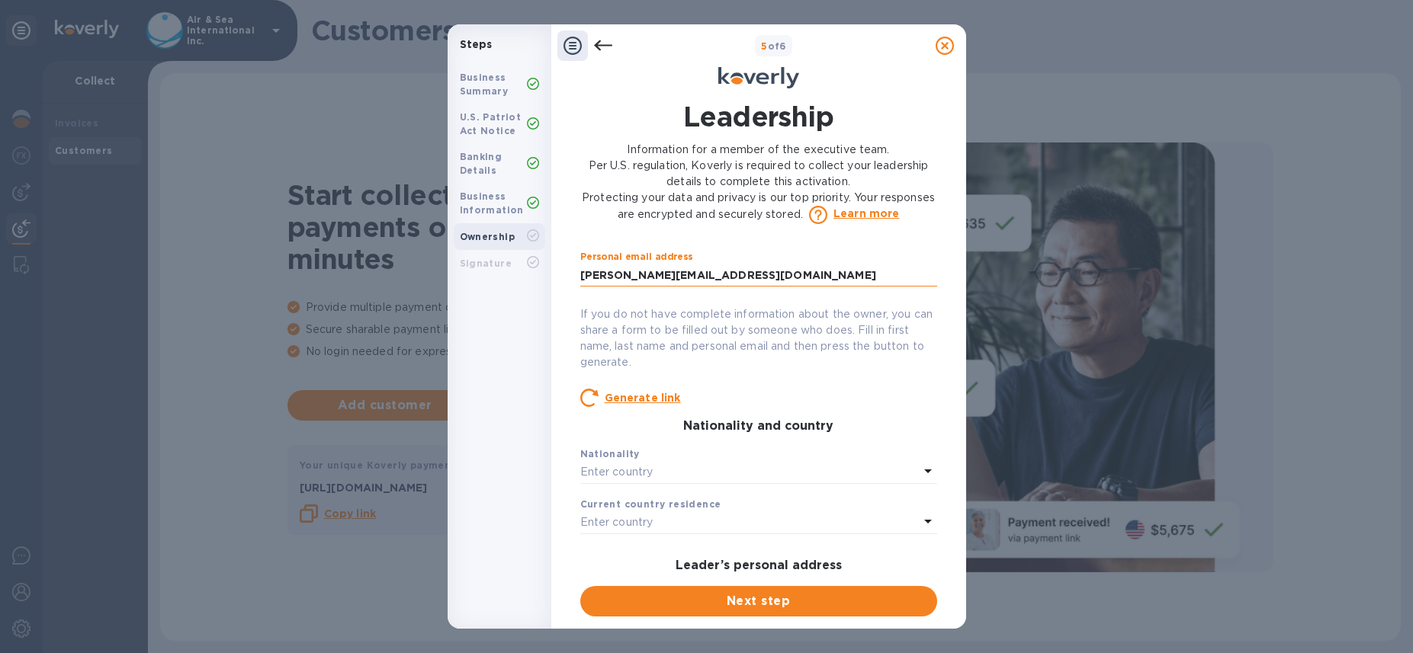
scroll to position [213, 0]
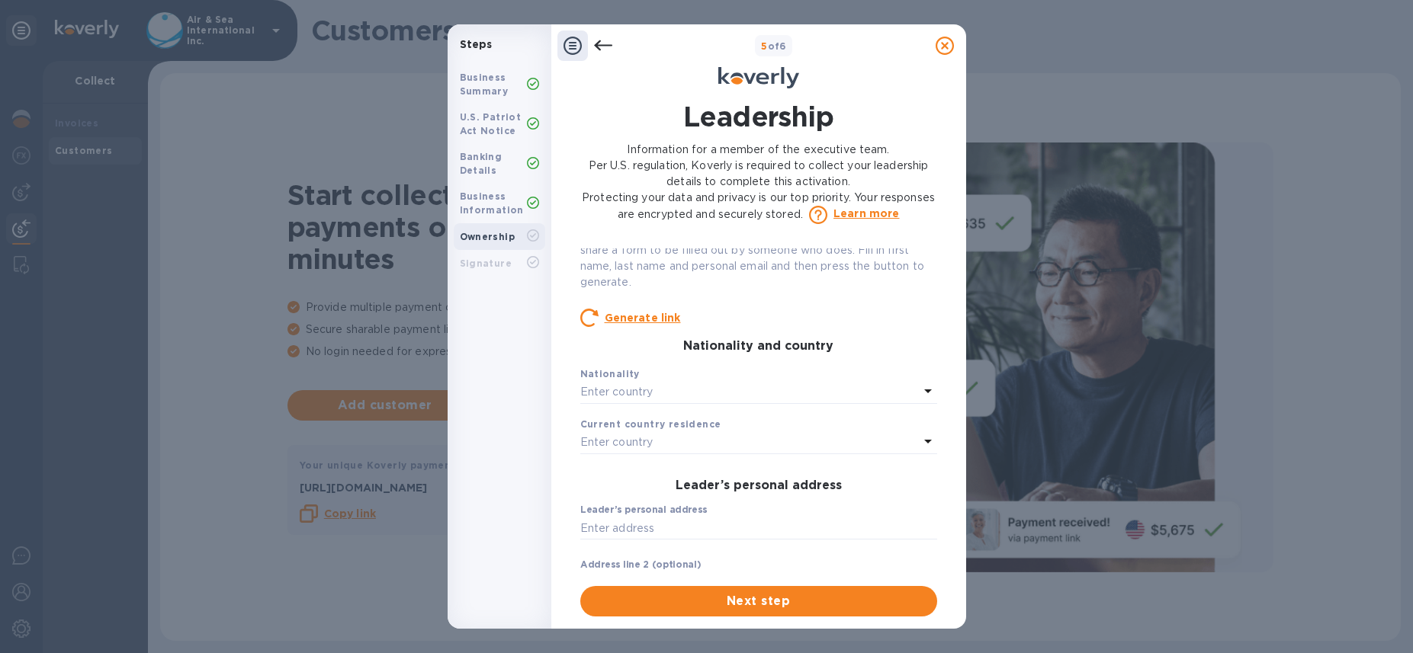
type input "[PERSON_NAME][EMAIL_ADDRESS][DOMAIN_NAME]"
click at [656, 393] on div "Enter country" at bounding box center [749, 392] width 338 height 21
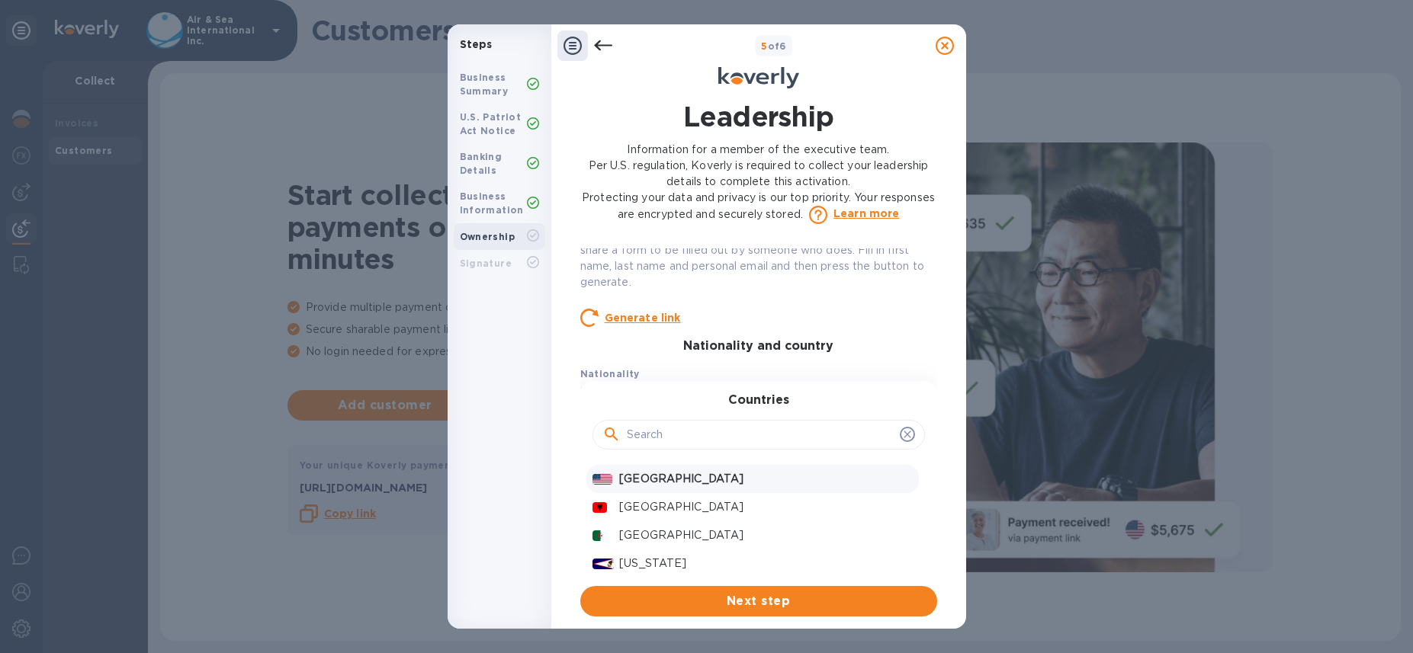
click at [652, 475] on p "[GEOGRAPHIC_DATA]" at bounding box center [765, 479] width 293 height 16
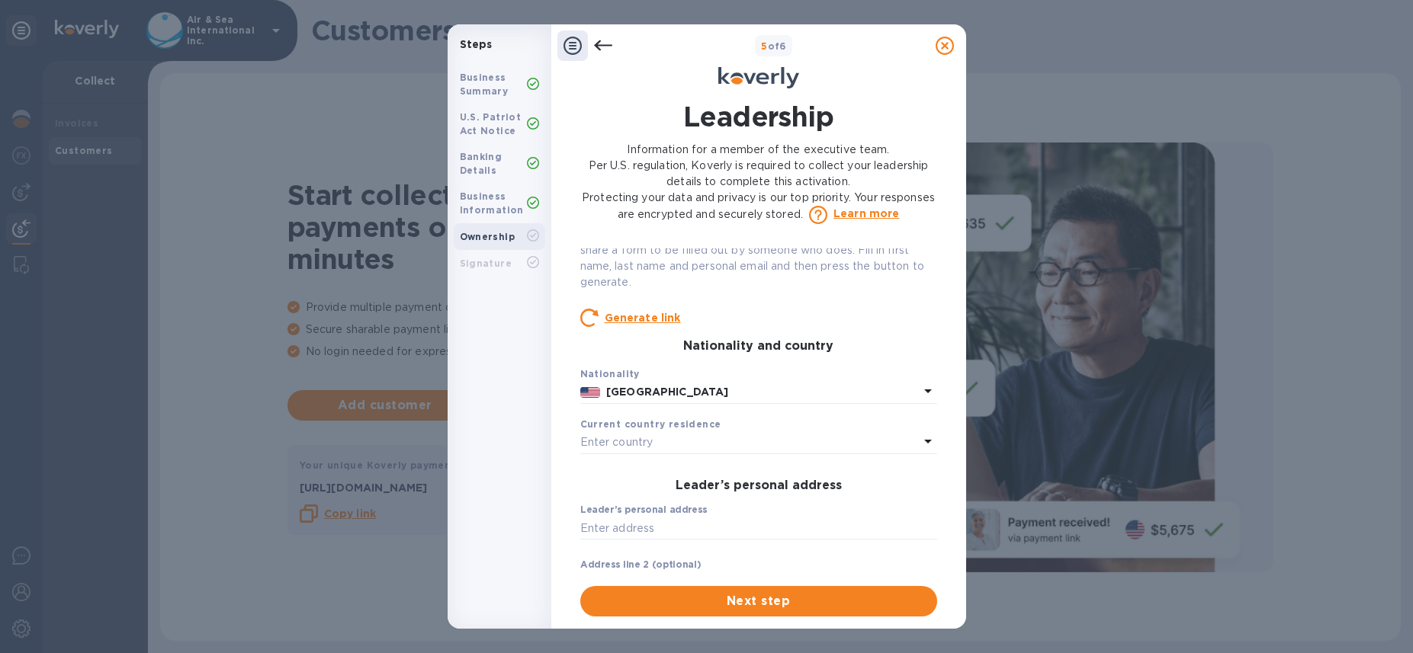
click at [649, 449] on p "Enter country" at bounding box center [616, 443] width 73 height 16
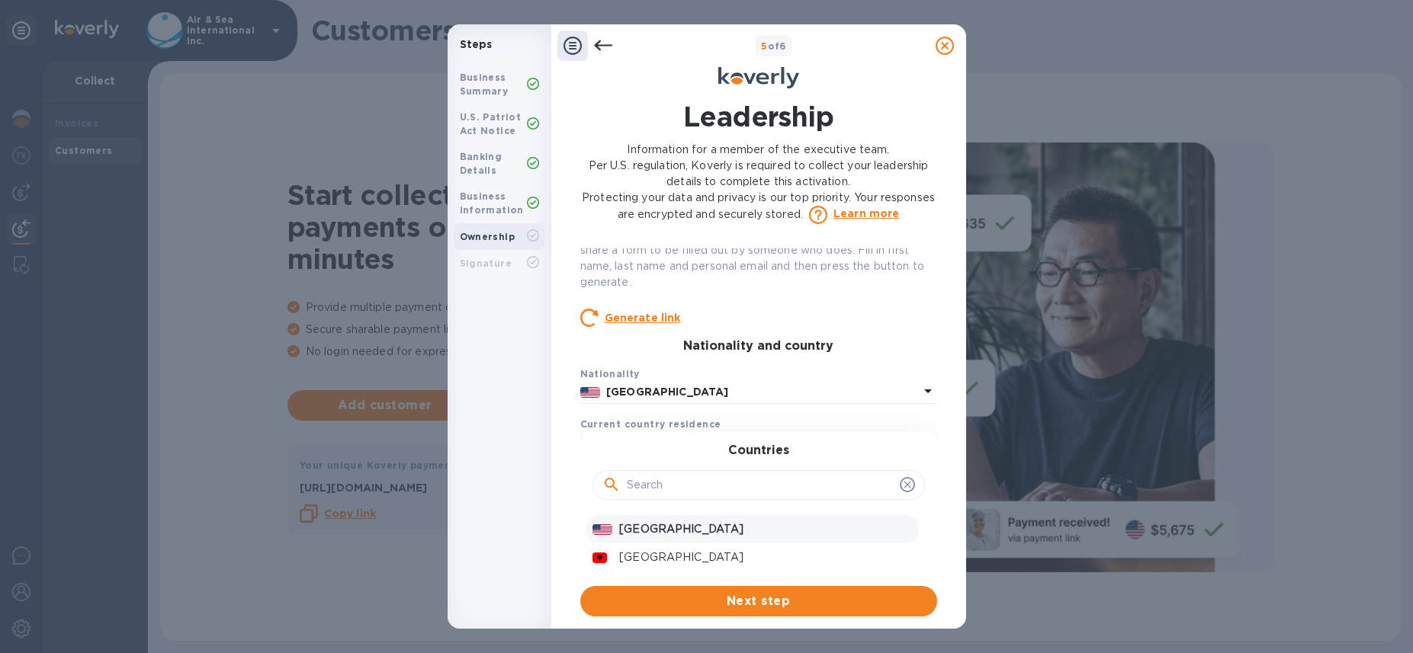
click at [650, 520] on div "[GEOGRAPHIC_DATA]" at bounding box center [765, 529] width 299 height 22
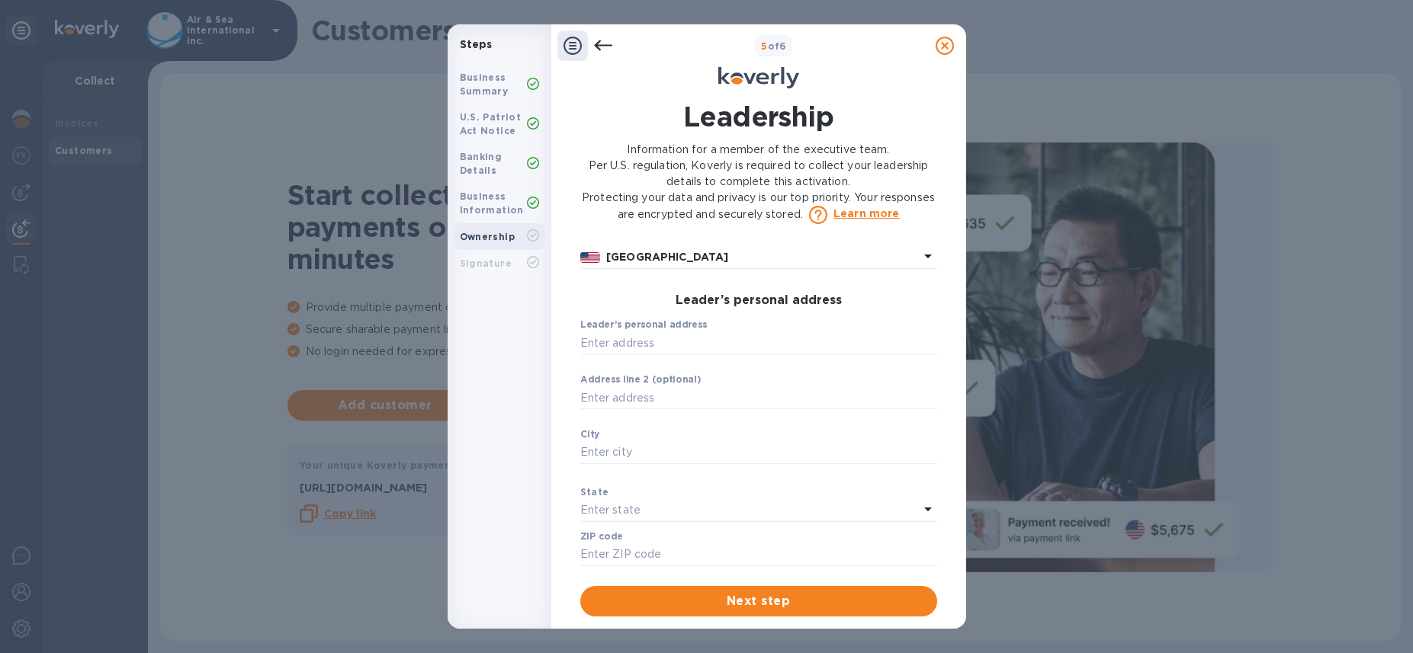
scroll to position [640, 0]
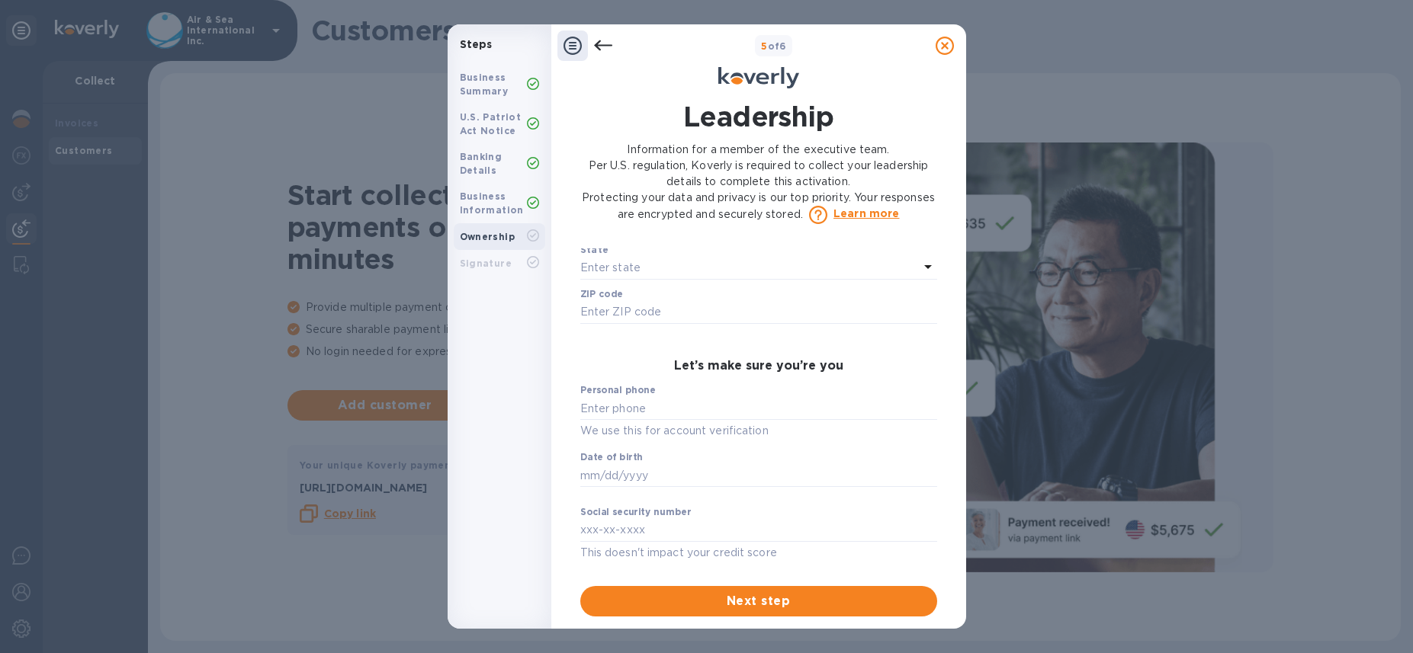
click at [599, 45] on icon at bounding box center [602, 45] width 18 height 11
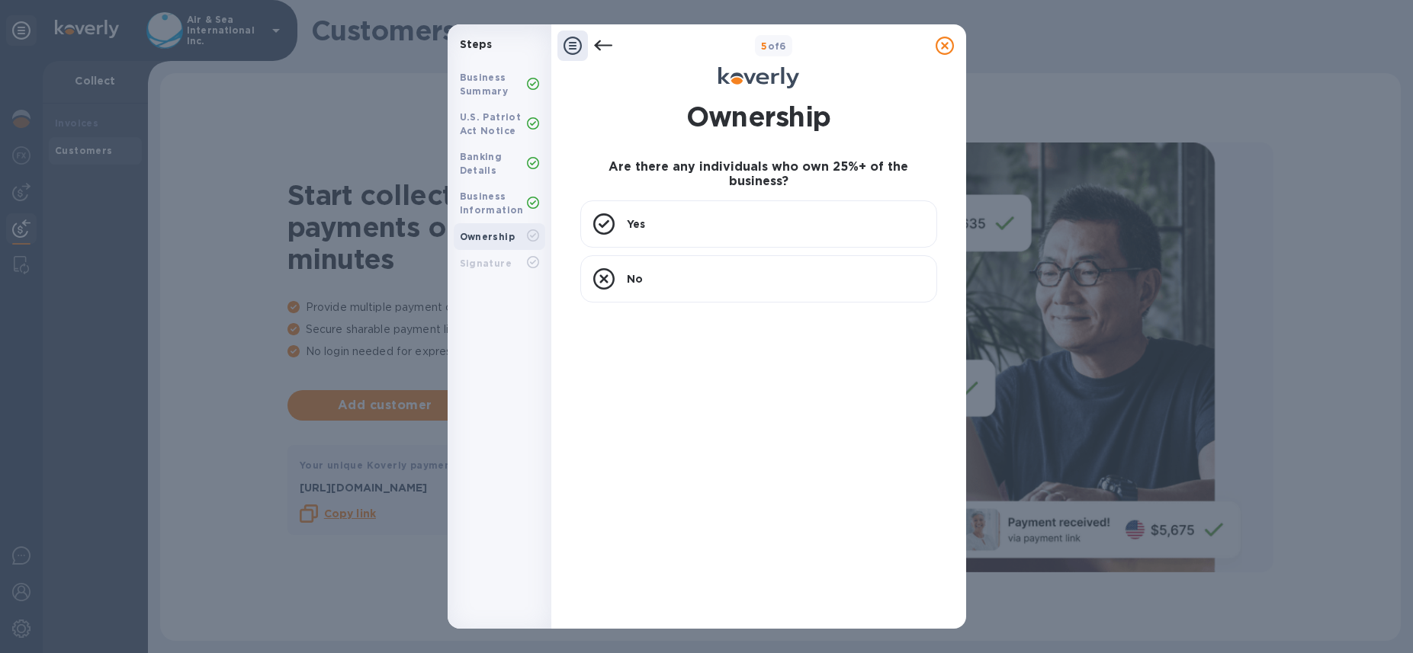
click at [602, 46] on icon at bounding box center [603, 46] width 18 height 18
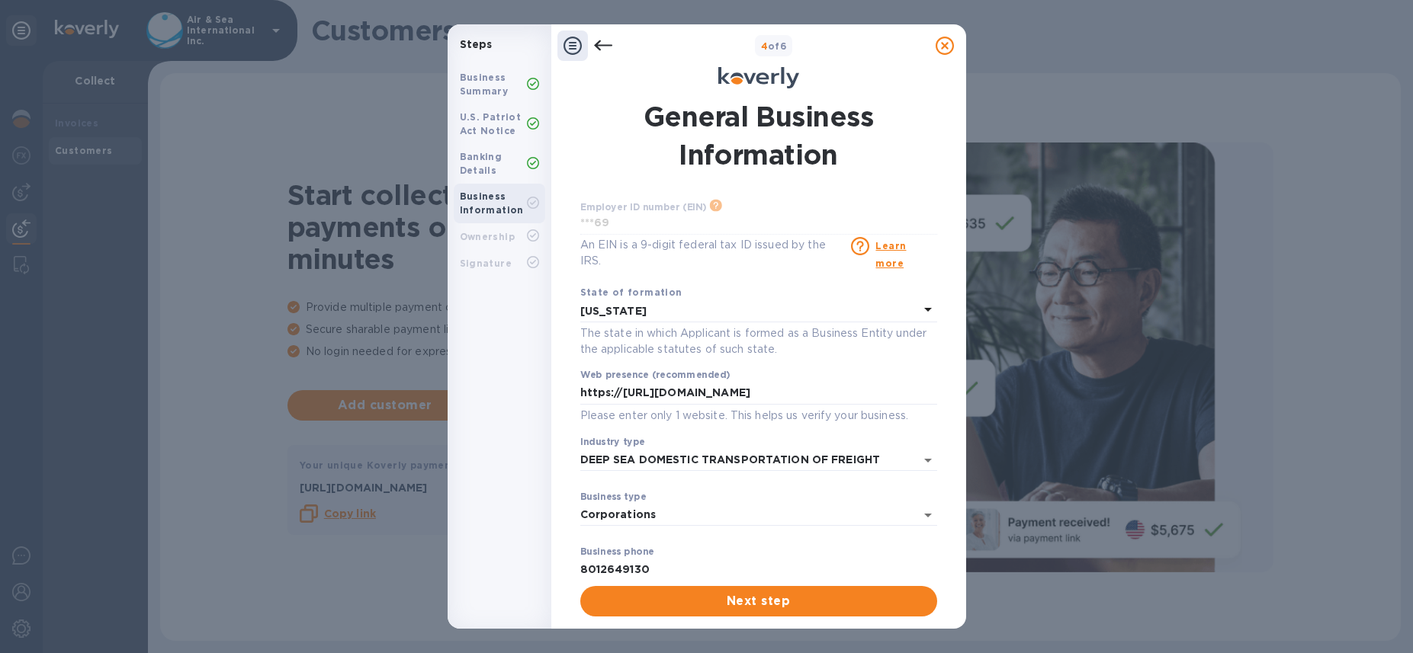
scroll to position [94, 0]
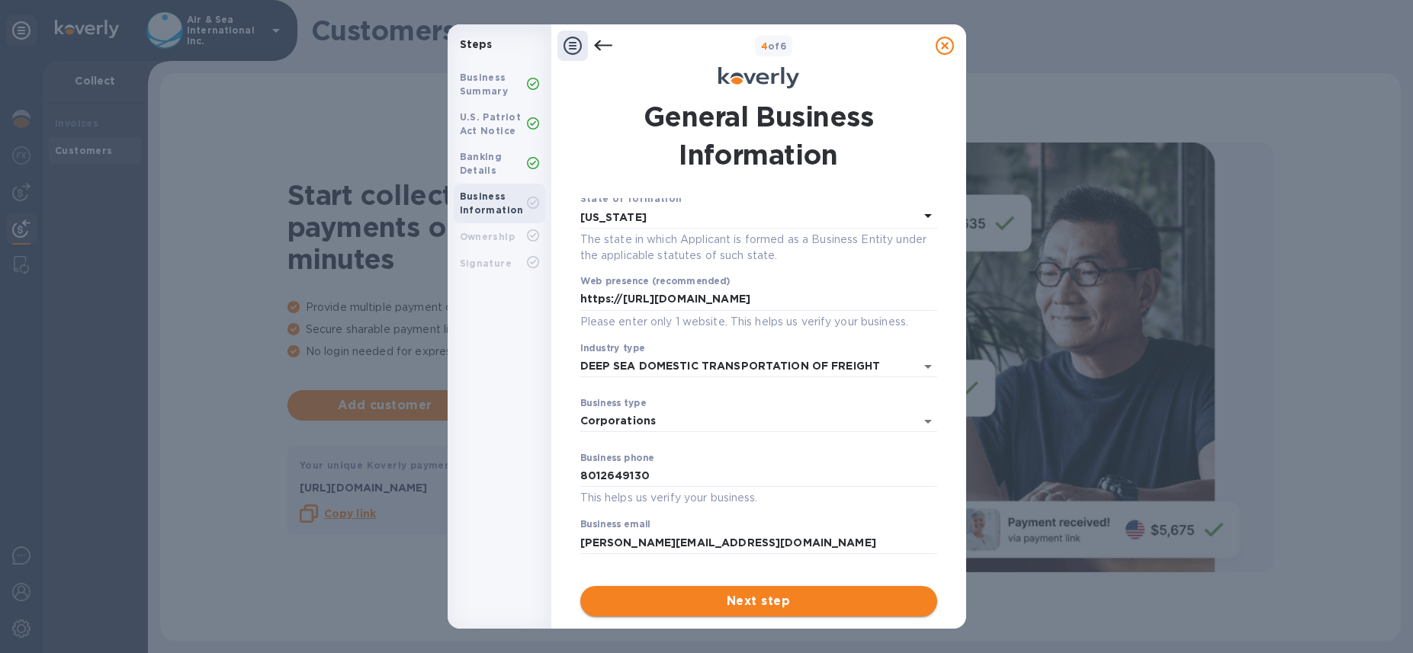
click at [672, 602] on span "Next step" at bounding box center [758, 601] width 332 height 18
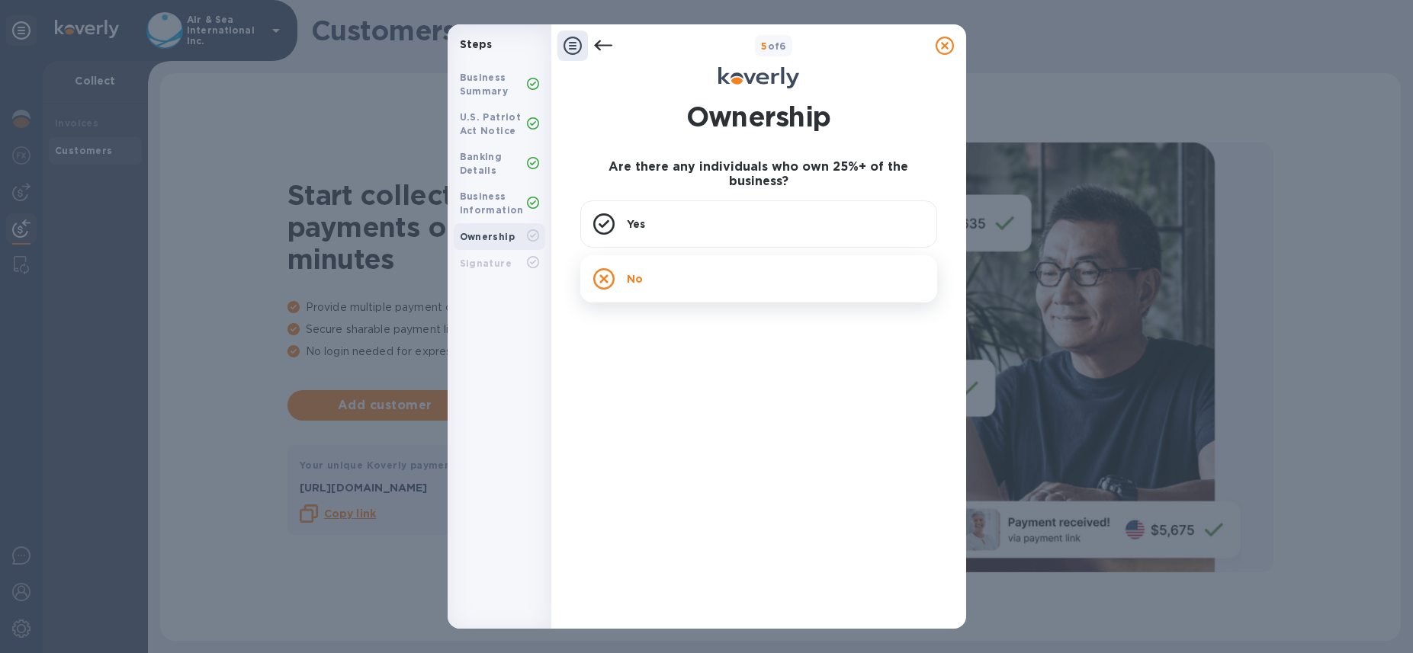
click at [733, 275] on div "No" at bounding box center [758, 278] width 357 height 47
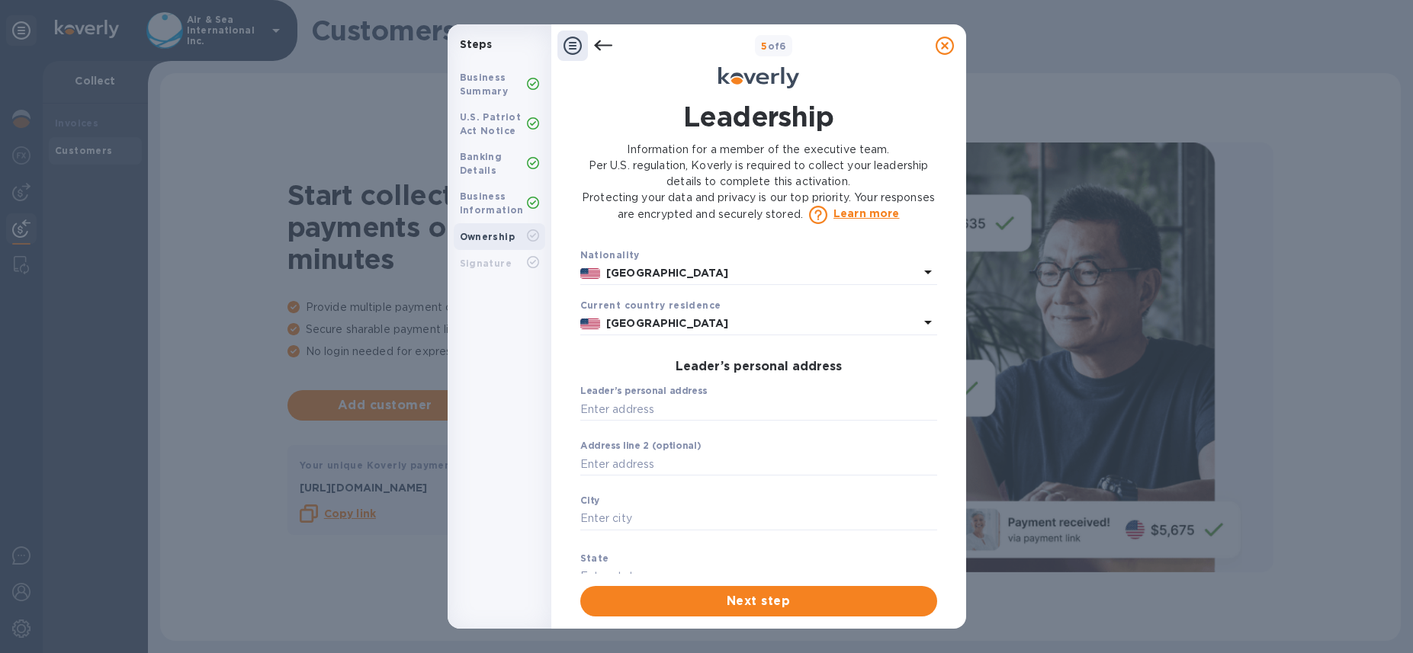
scroll to position [361, 0]
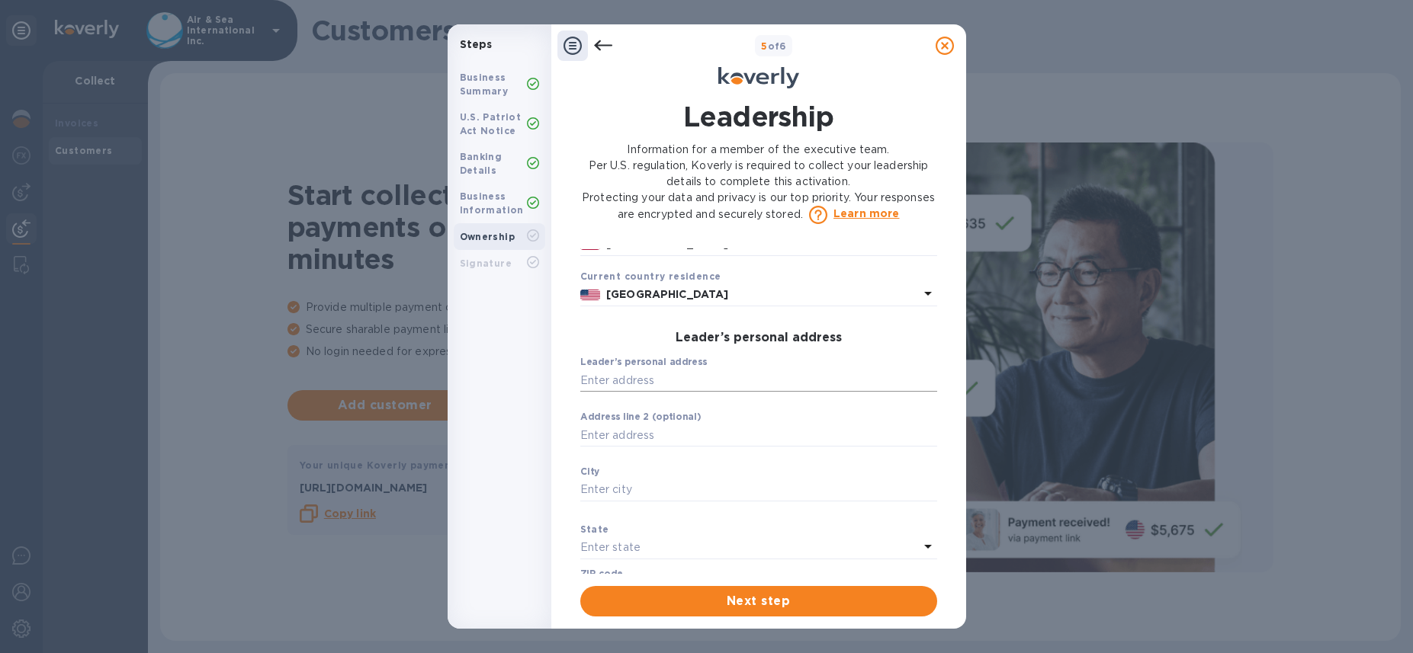
click at [611, 378] on input "text" at bounding box center [758, 380] width 357 height 23
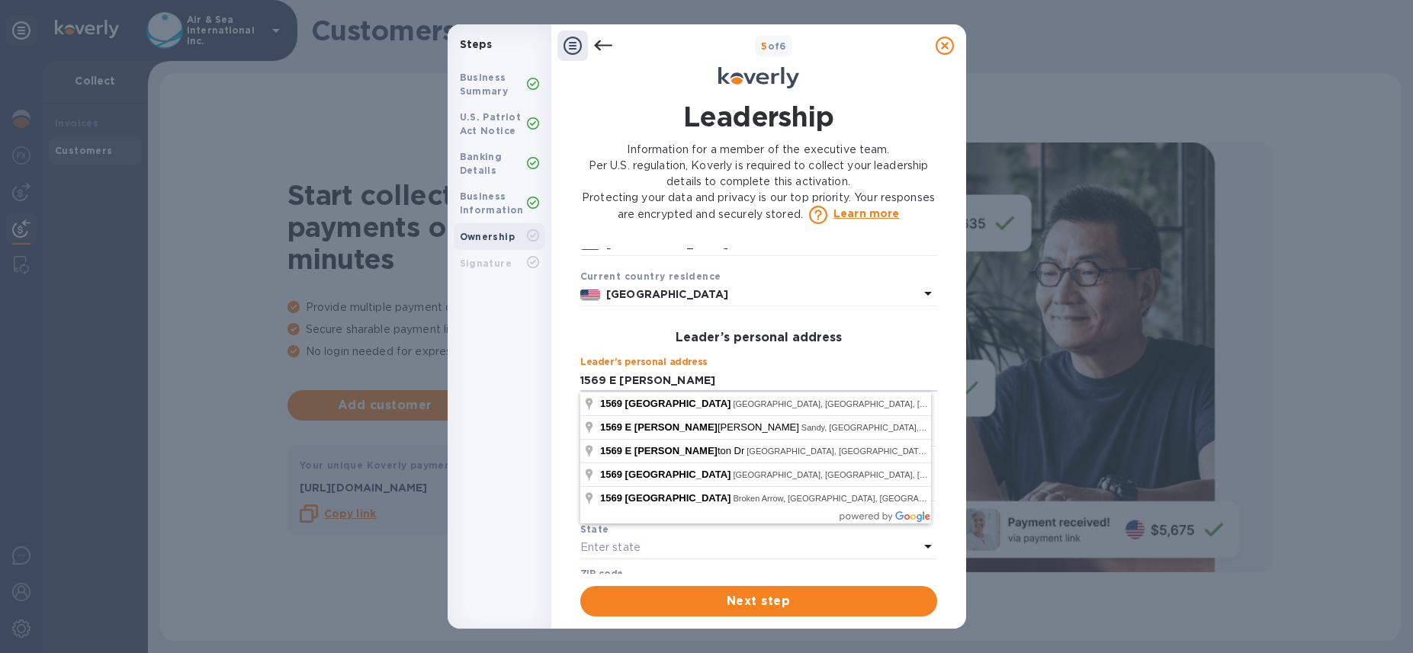
type input "1569 [GEOGRAPHIC_DATA]"
type input "[GEOGRAPHIC_DATA]"
type input "84105"
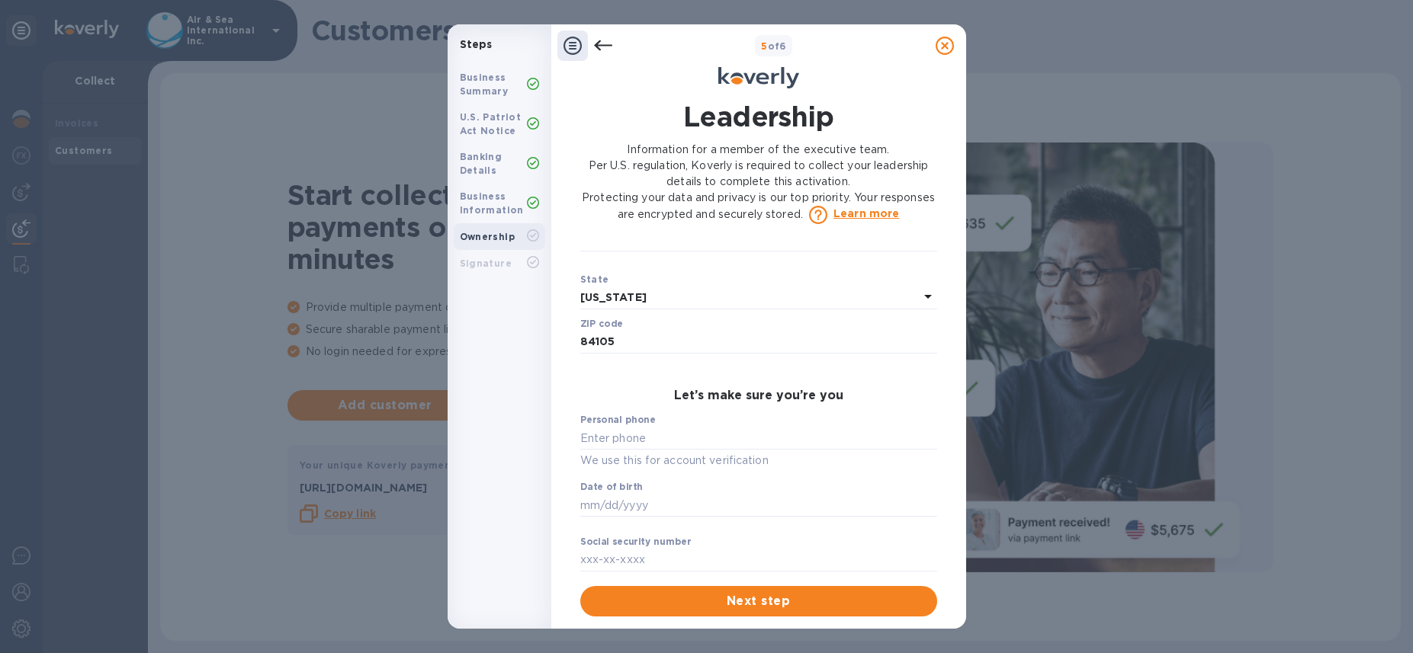
scroll to position [622, 0]
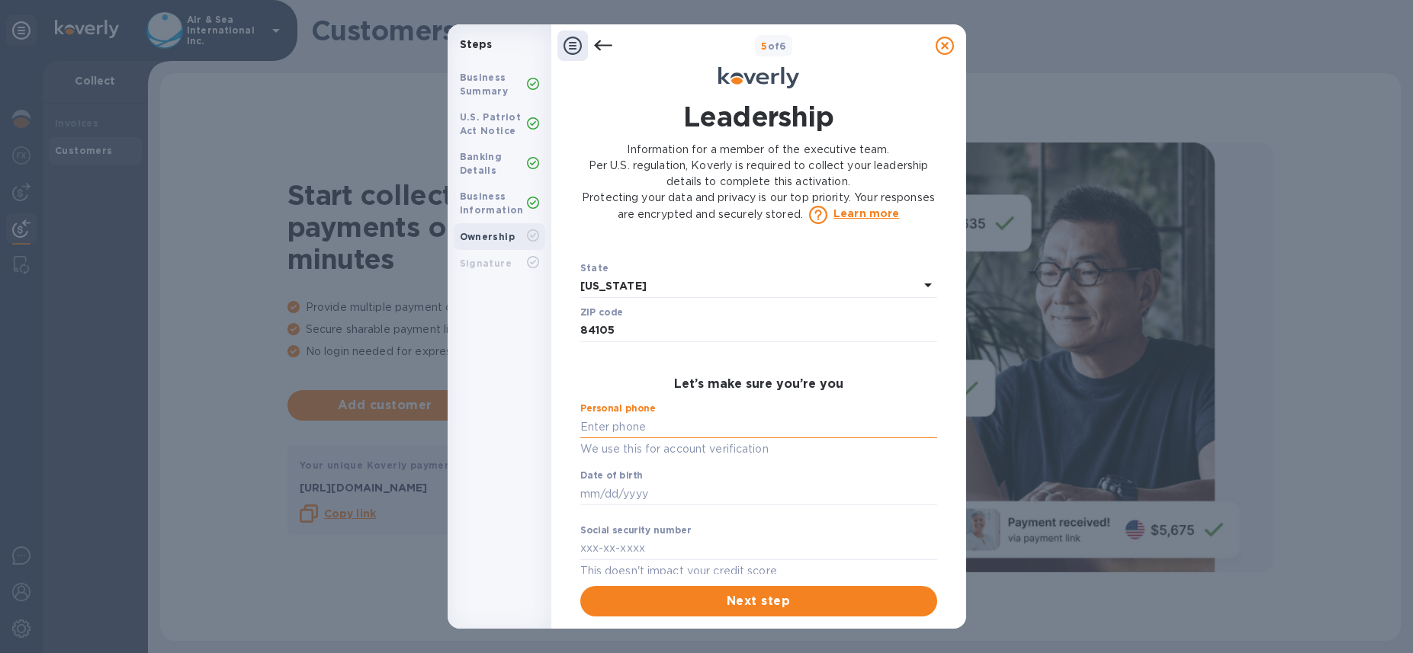
click at [606, 424] on input "text" at bounding box center [758, 426] width 357 height 23
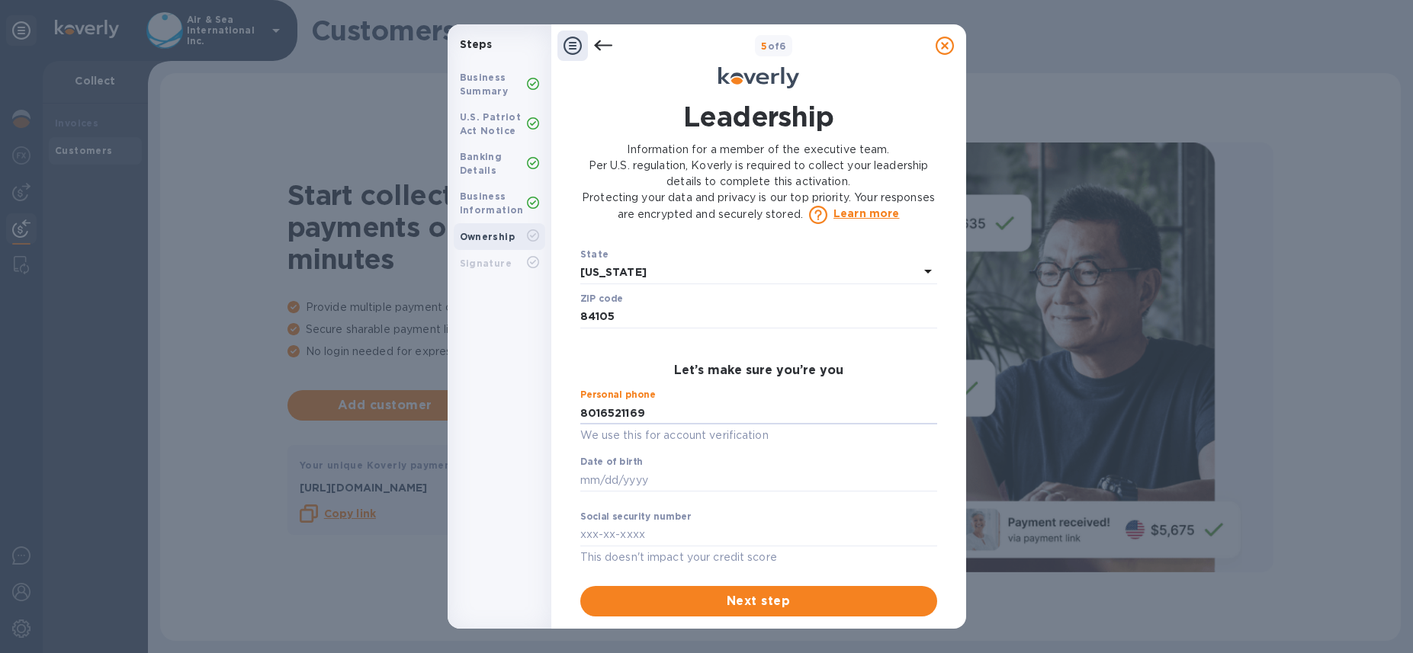
scroll to position [640, 0]
type input "***69"
click at [614, 470] on input "text" at bounding box center [758, 475] width 357 height 23
type input "***70"
click at [580, 534] on input "text" at bounding box center [758, 530] width 357 height 23
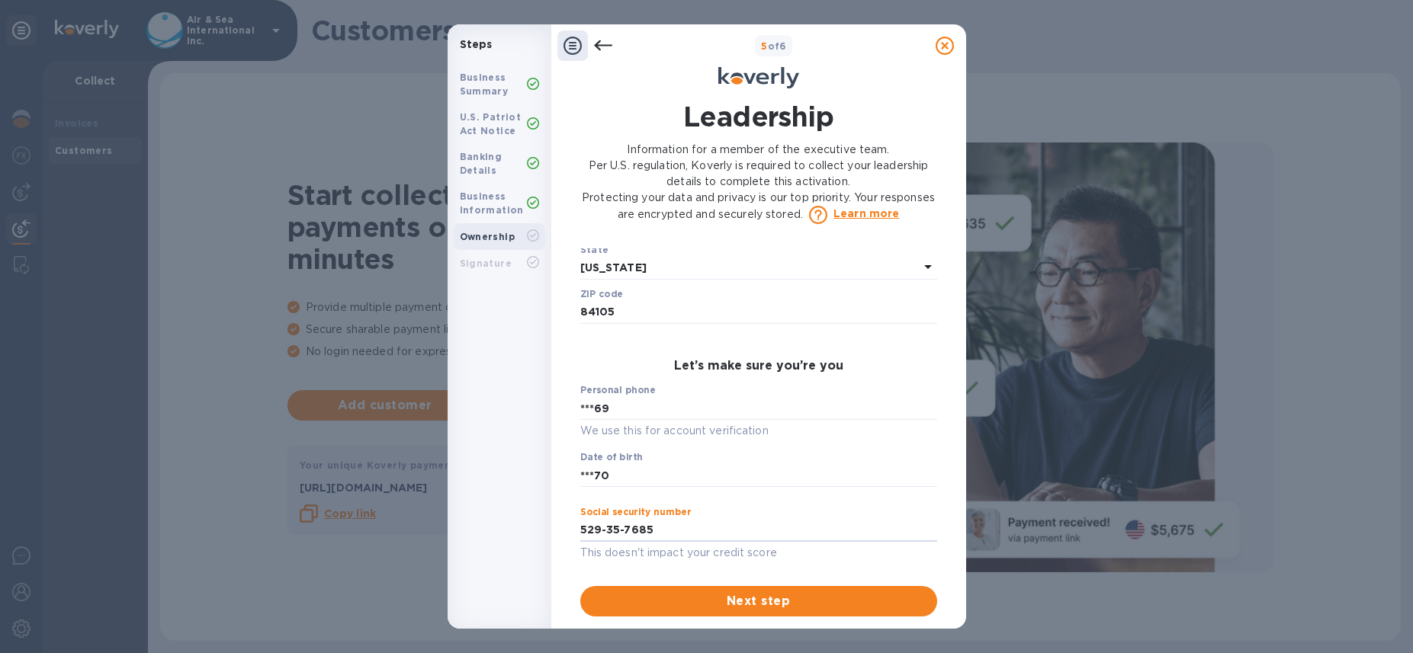
type input "***85"
click at [598, 44] on icon at bounding box center [602, 45] width 18 height 11
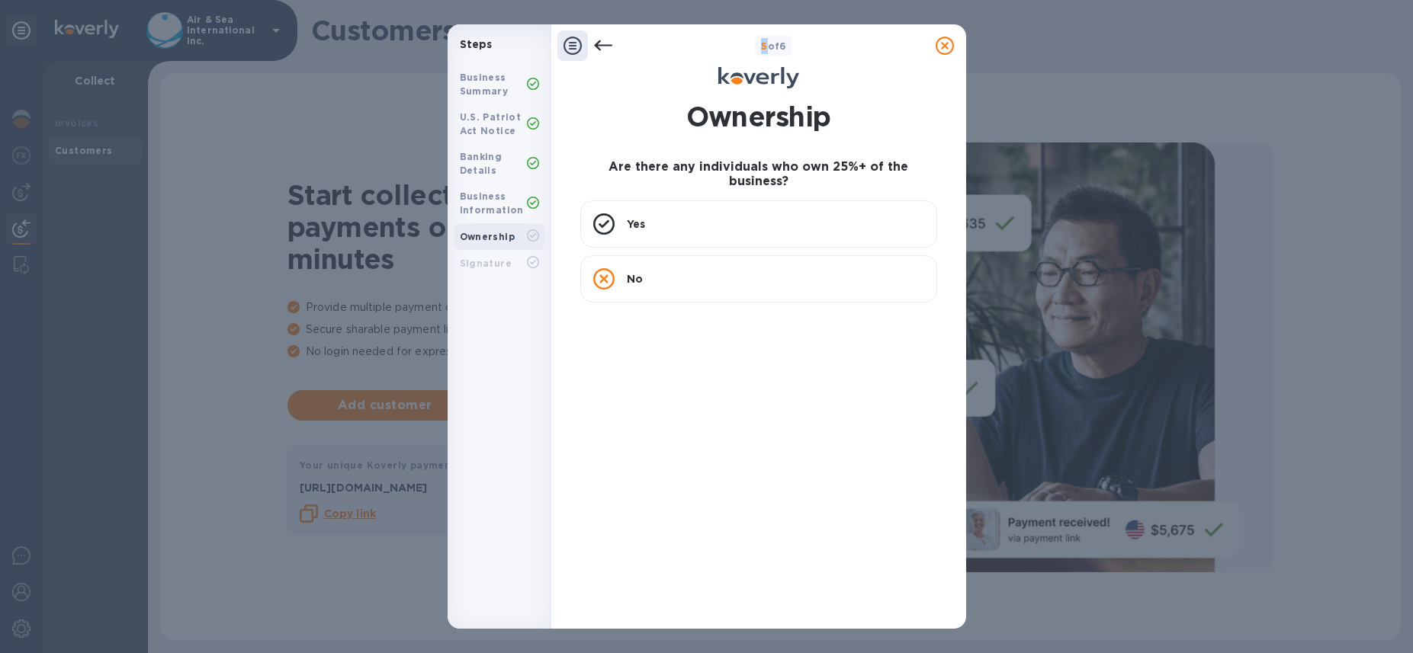
click at [598, 44] on icon at bounding box center [602, 45] width 18 height 11
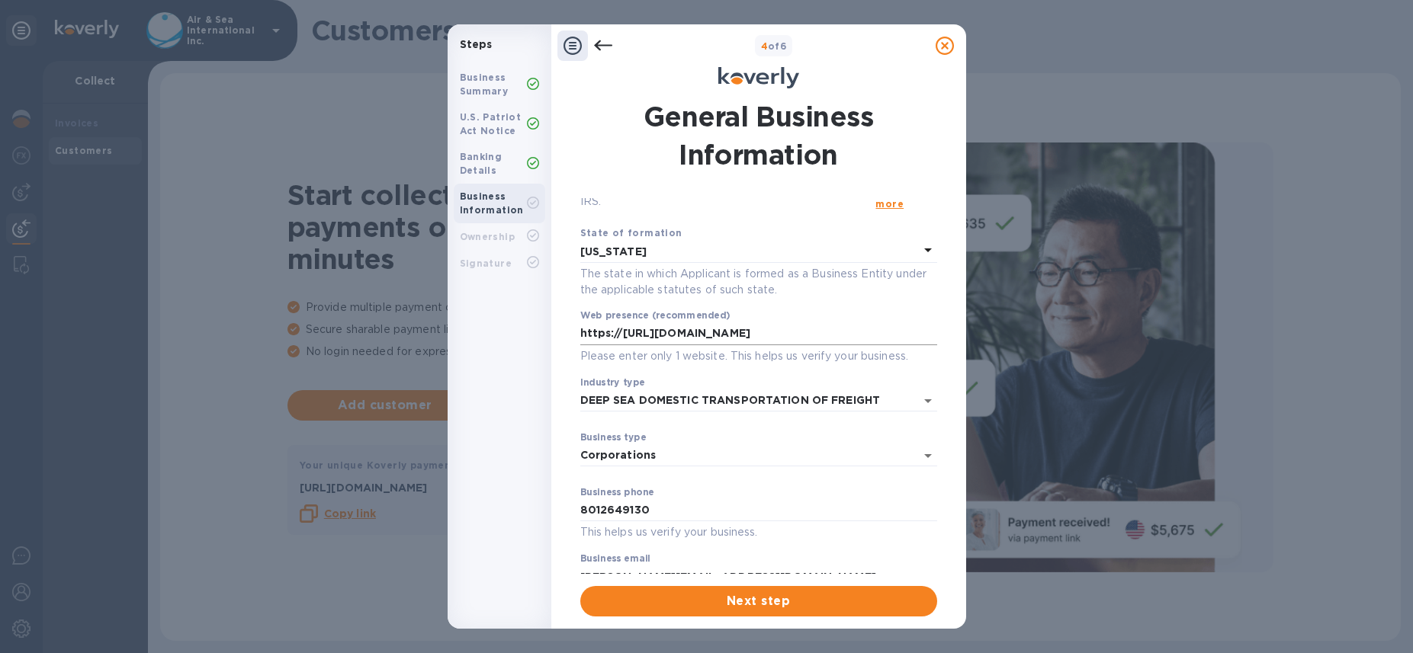
scroll to position [94, 0]
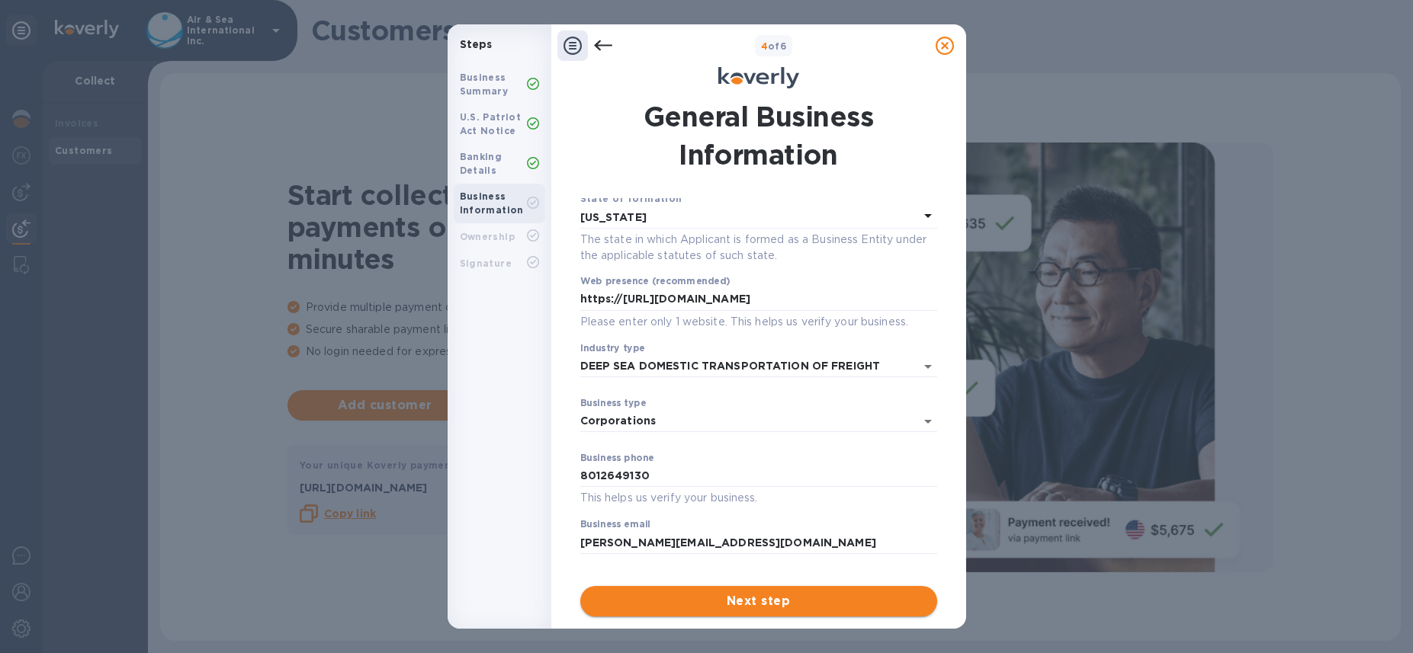
click at [691, 605] on span "Next step" at bounding box center [758, 601] width 332 height 18
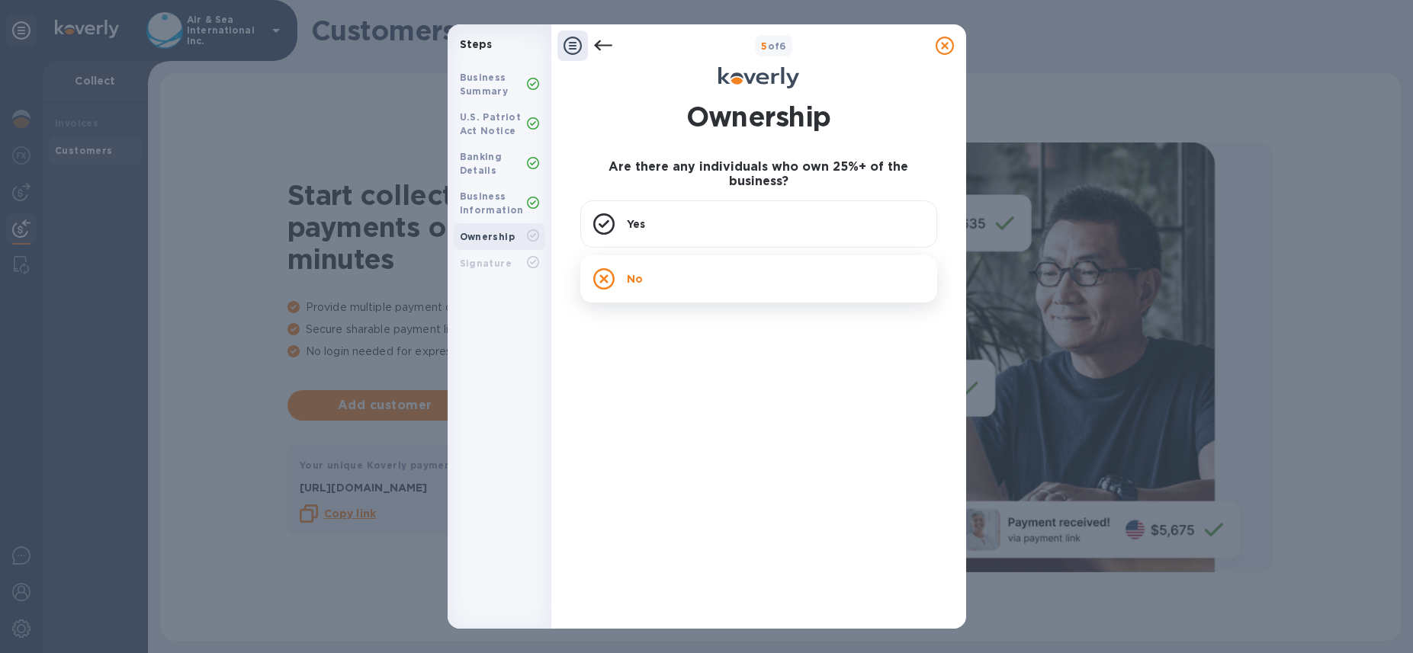
click at [656, 279] on div "No" at bounding box center [758, 278] width 357 height 47
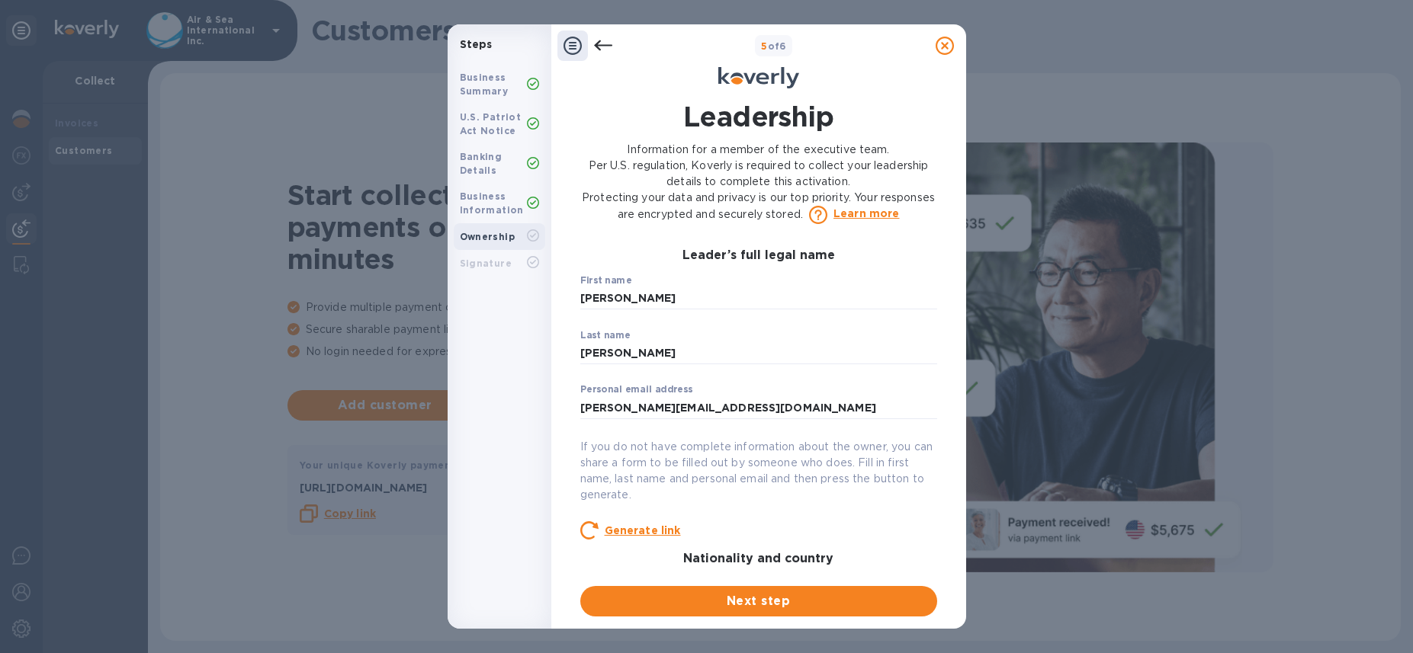
click at [618, 531] on u "Generate link" at bounding box center [643, 530] width 76 height 12
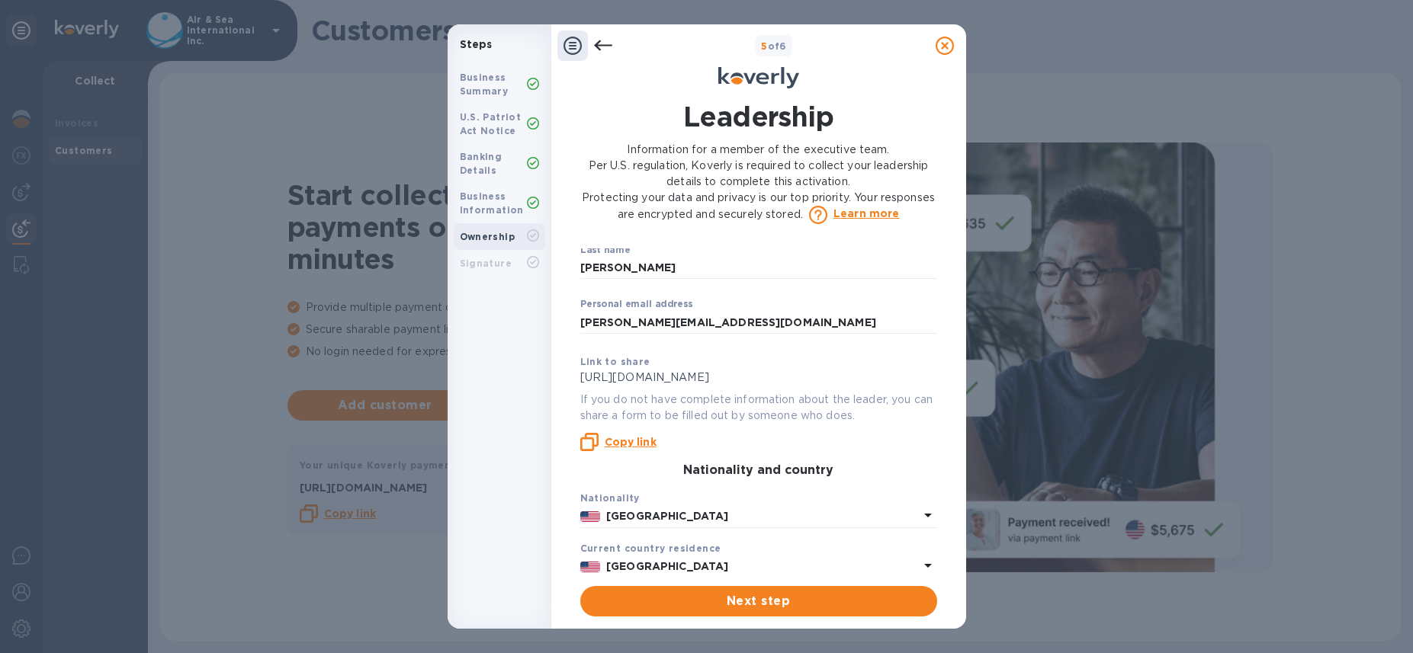
scroll to position [81, 0]
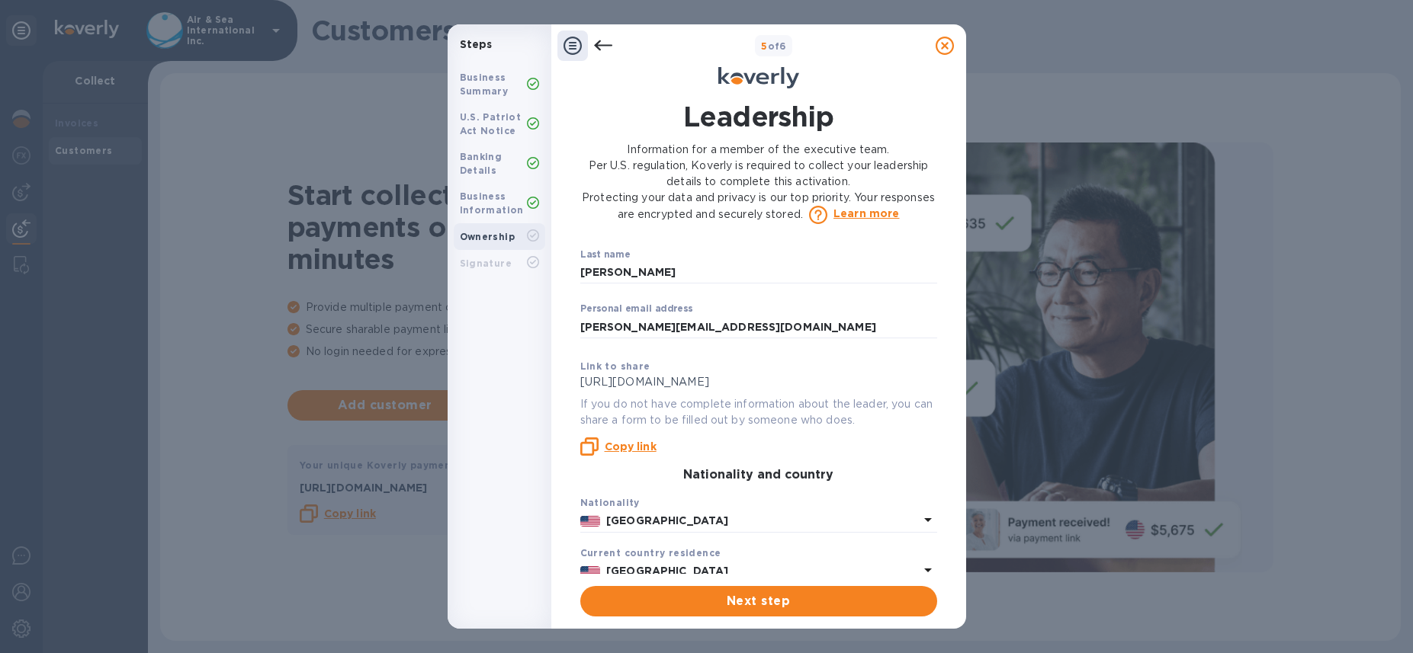
click at [635, 450] on b "Copy link" at bounding box center [631, 447] width 52 height 12
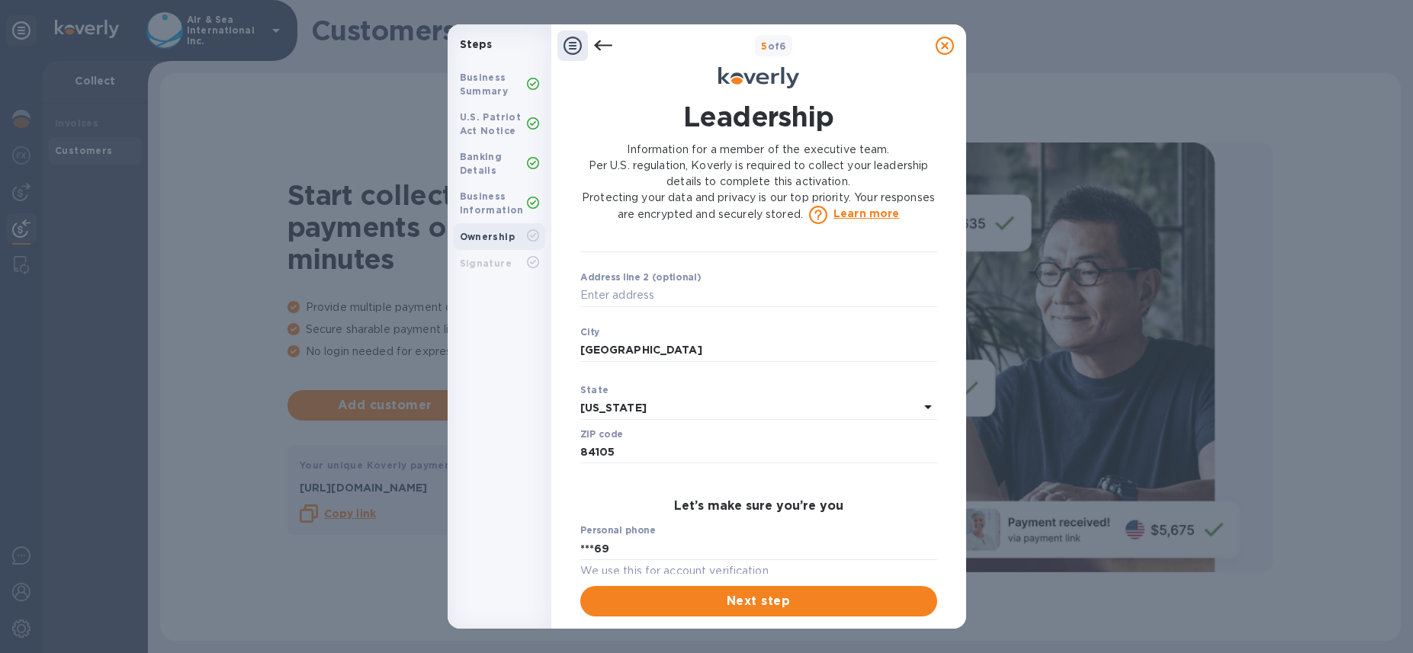
scroll to position [637, 0]
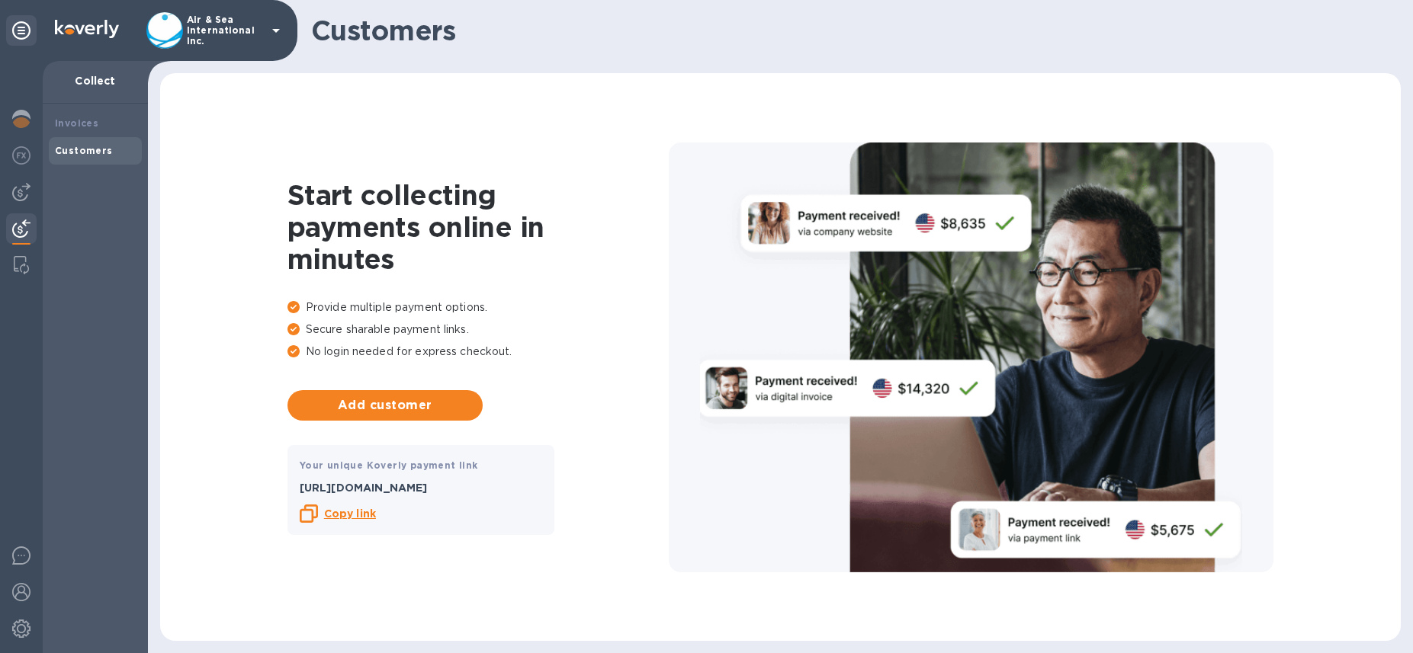
click at [275, 29] on icon at bounding box center [276, 31] width 8 height 4
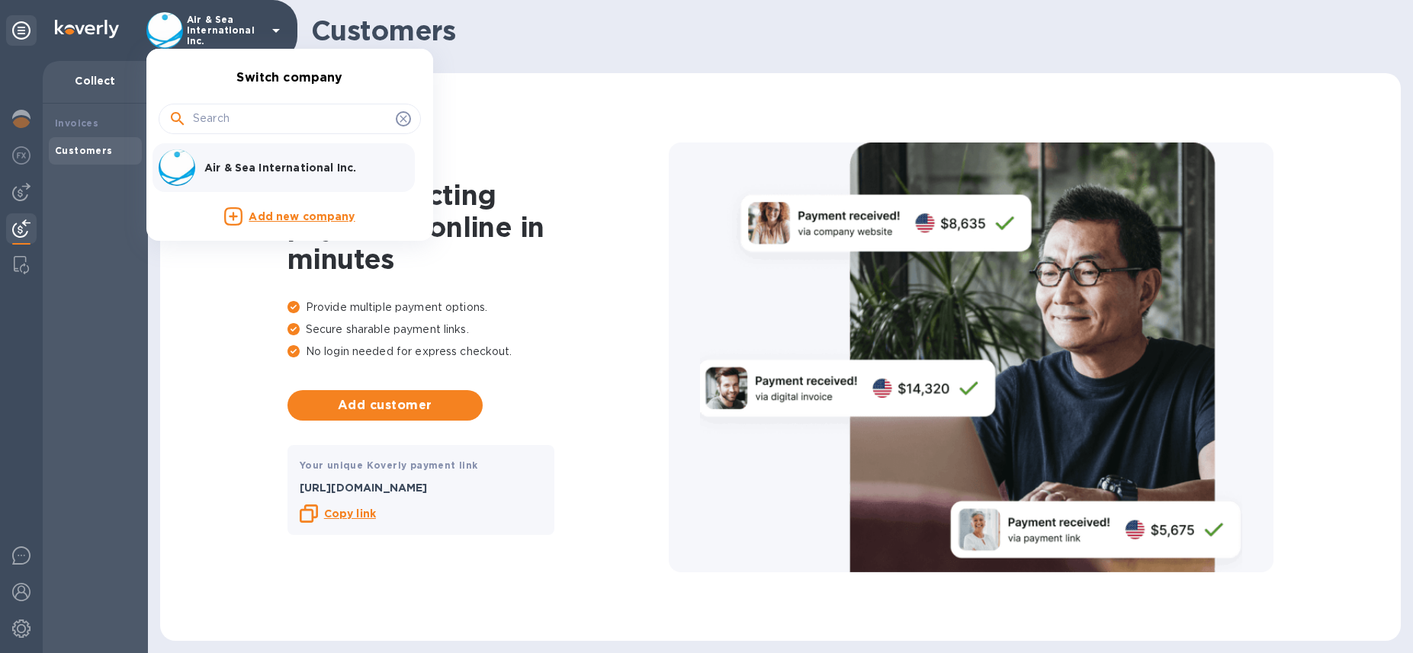
click at [23, 155] on div at bounding box center [706, 326] width 1413 height 653
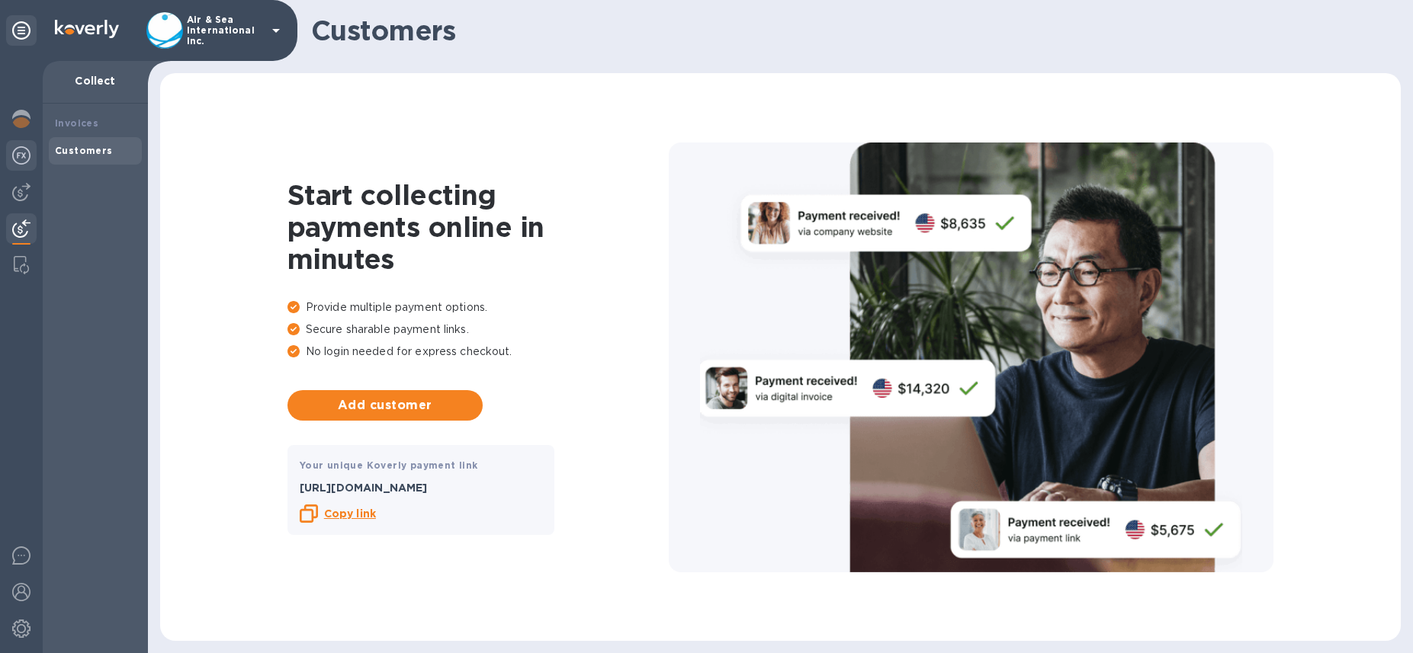
click at [21, 159] on img at bounding box center [21, 155] width 18 height 18
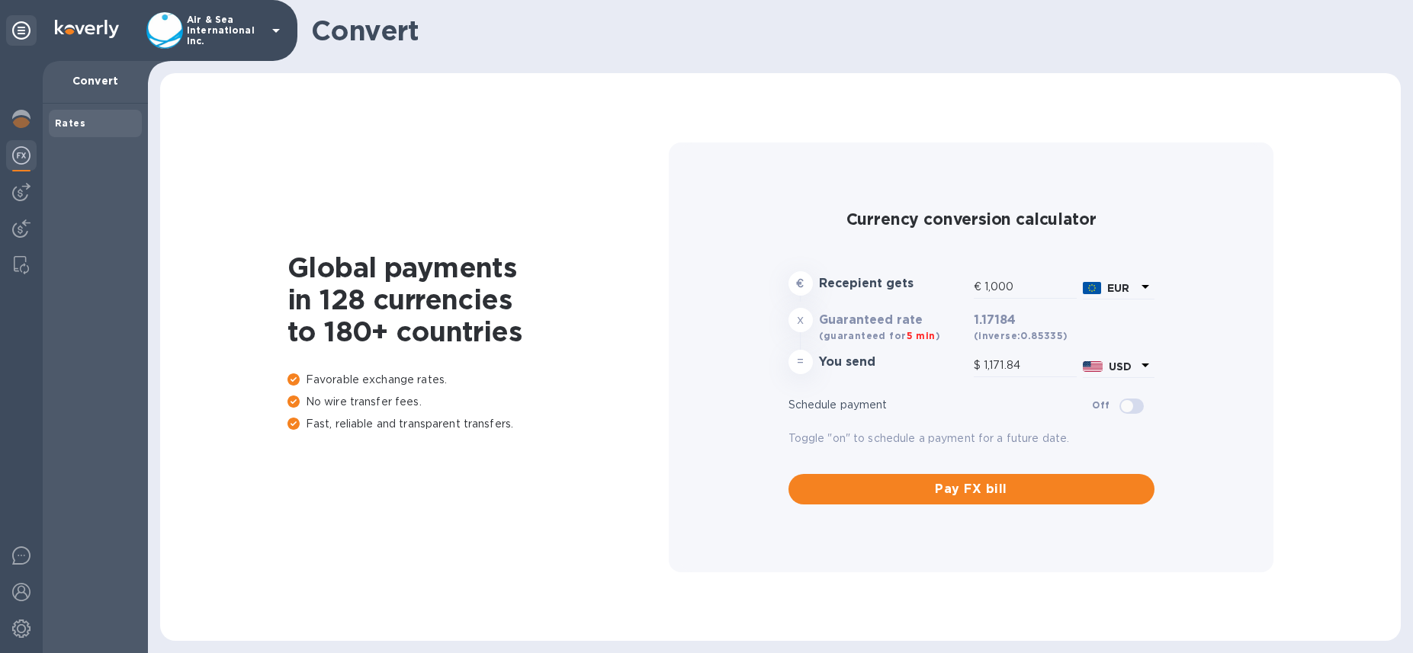
click at [895, 300] on div "€ Recepient gets € 1,000 EUR" at bounding box center [971, 286] width 372 height 36
click at [1140, 289] on icon at bounding box center [1145, 286] width 18 height 18
click at [1008, 277] on input "1,000" at bounding box center [1030, 287] width 92 height 23
click at [1006, 283] on input "1,000" at bounding box center [1030, 287] width 92 height 23
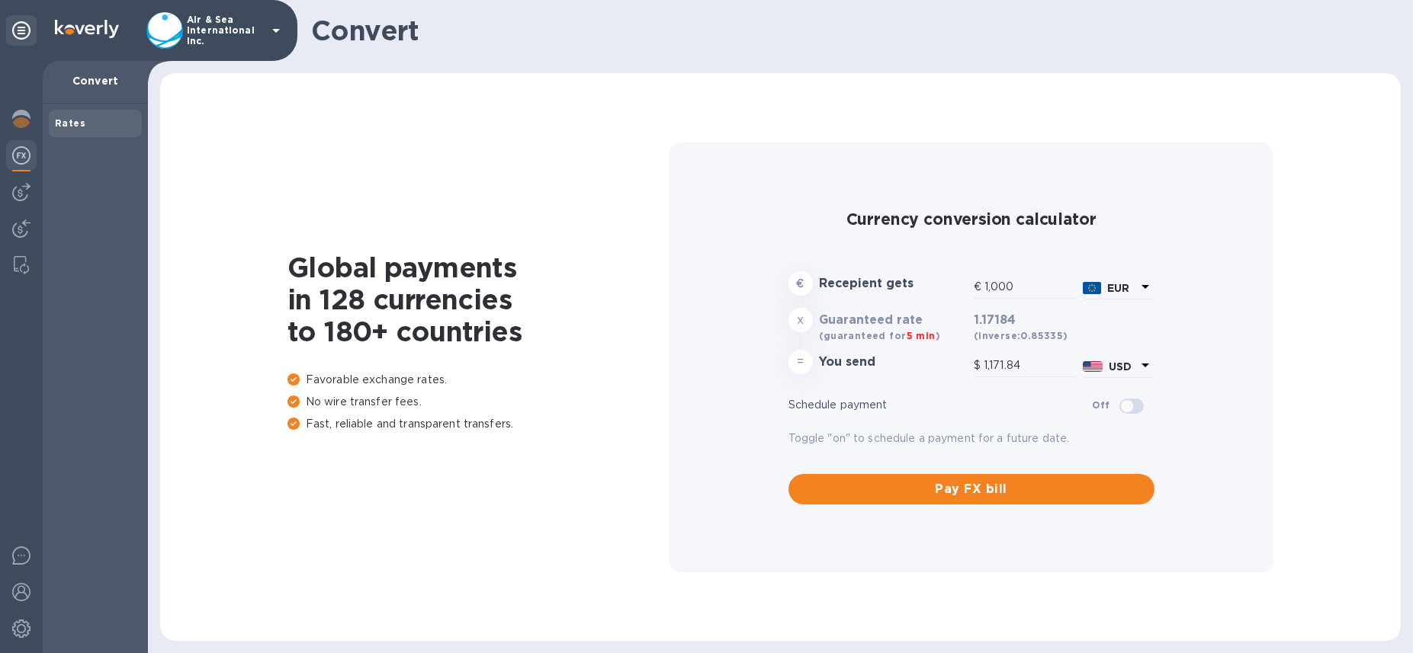
click at [1142, 285] on icon at bounding box center [1145, 287] width 8 height 4
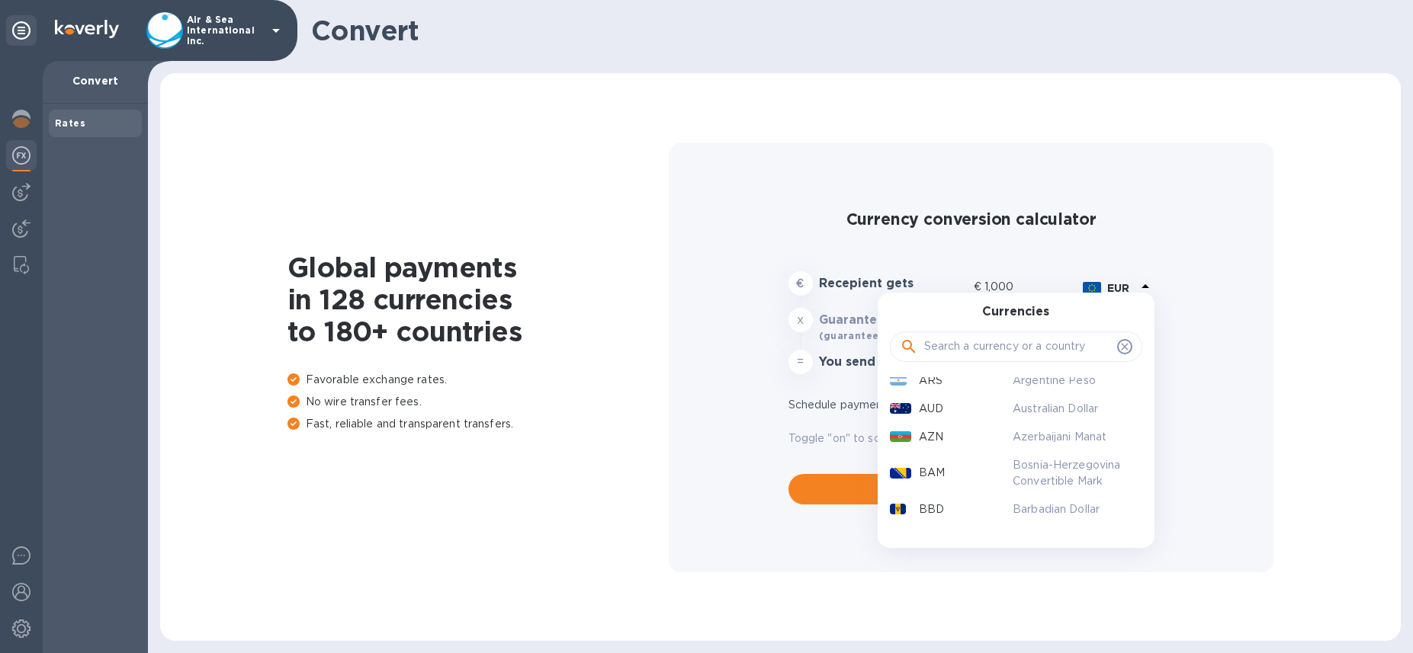
scroll to position [342, 0]
click at [966, 403] on div "AUD" at bounding box center [948, 405] width 123 height 22
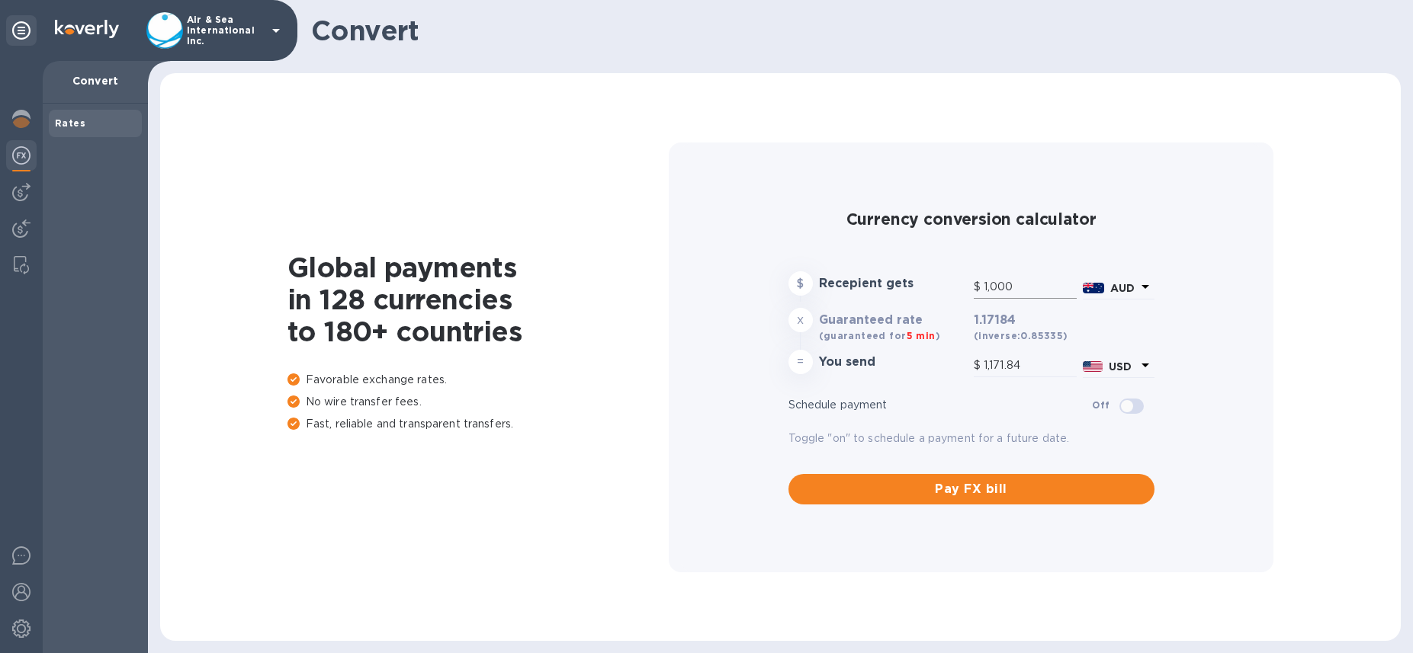
click at [994, 290] on input "1,000" at bounding box center [1029, 287] width 93 height 23
type input "655.72"
click at [994, 290] on input "1,000" at bounding box center [1029, 287] width 93 height 23
type input "1"
type input "0.66"
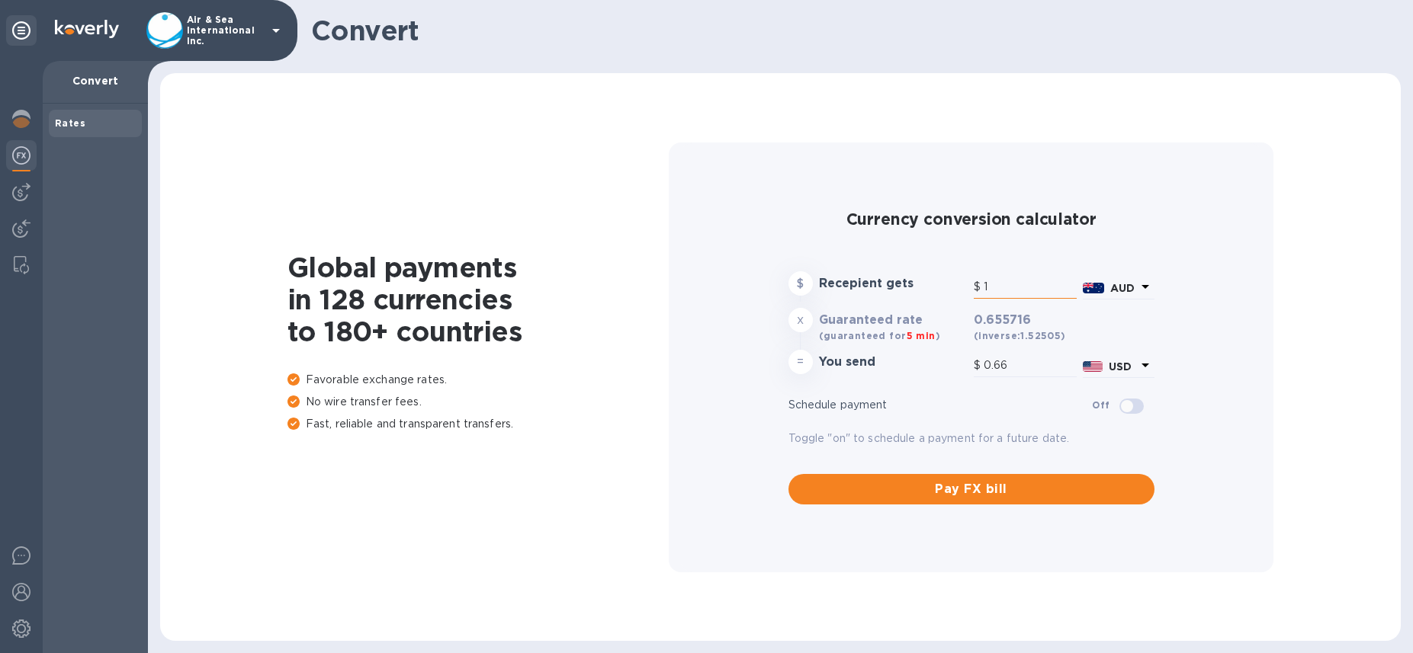
type input "14"
type input "9.18"
type input "144"
type input "94.42"
type input "1,444"
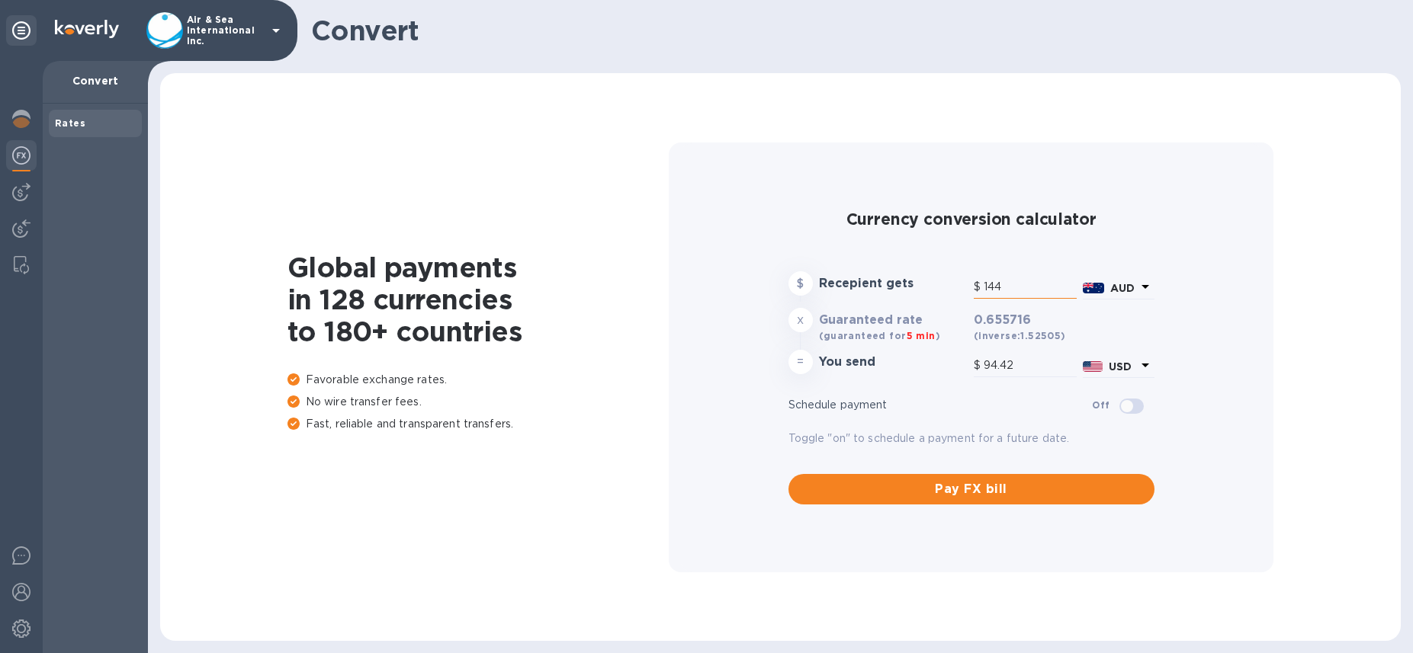
type input "946.85"
type input "14,440"
type input "9,468.54"
type input "1,444"
type input "946.85"
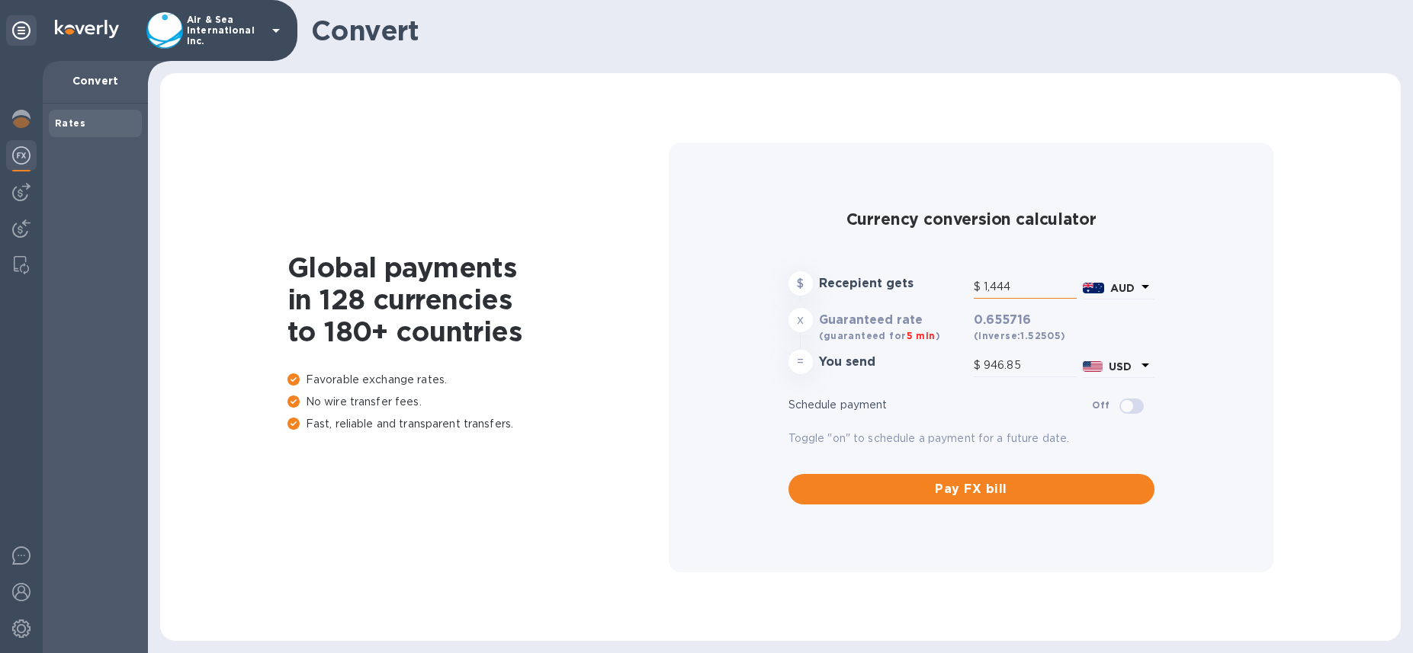
type input "144"
type input "94.42"
type input "14"
type input "9.18"
type input "1"
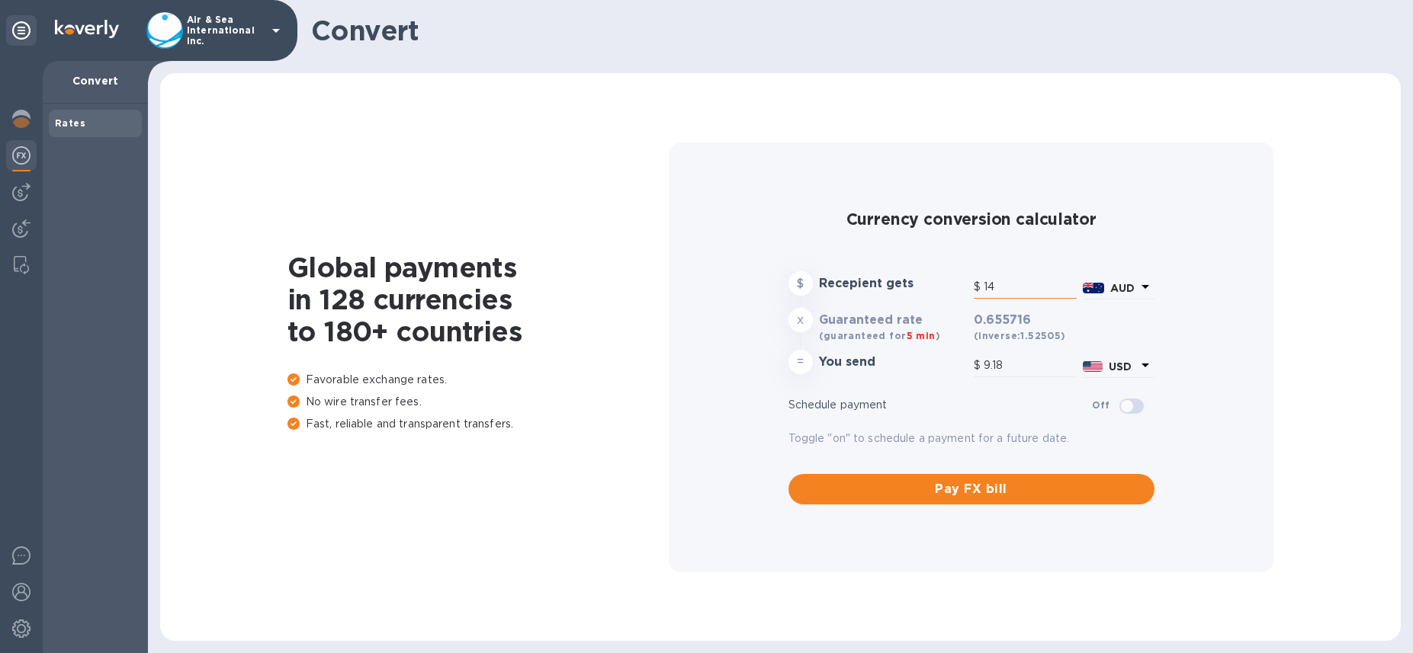
type input "0.66"
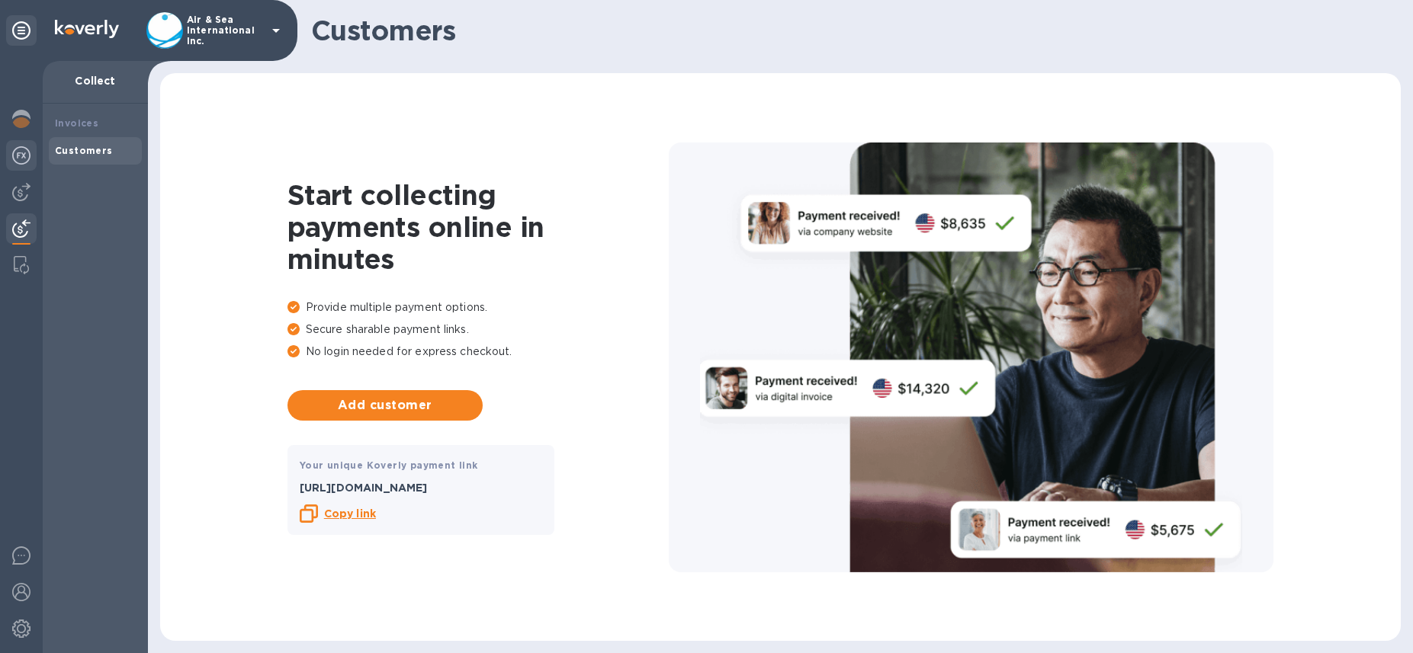
click at [18, 152] on img at bounding box center [21, 155] width 18 height 18
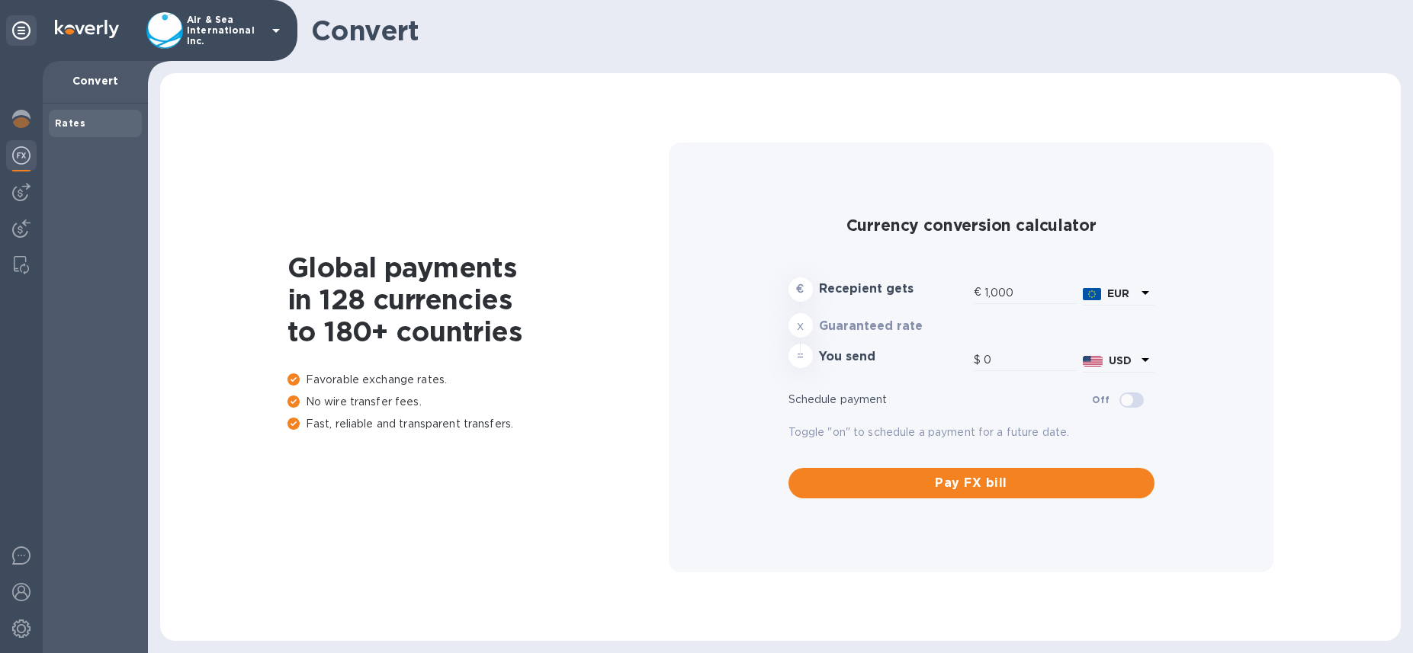
type input "1,171.84"
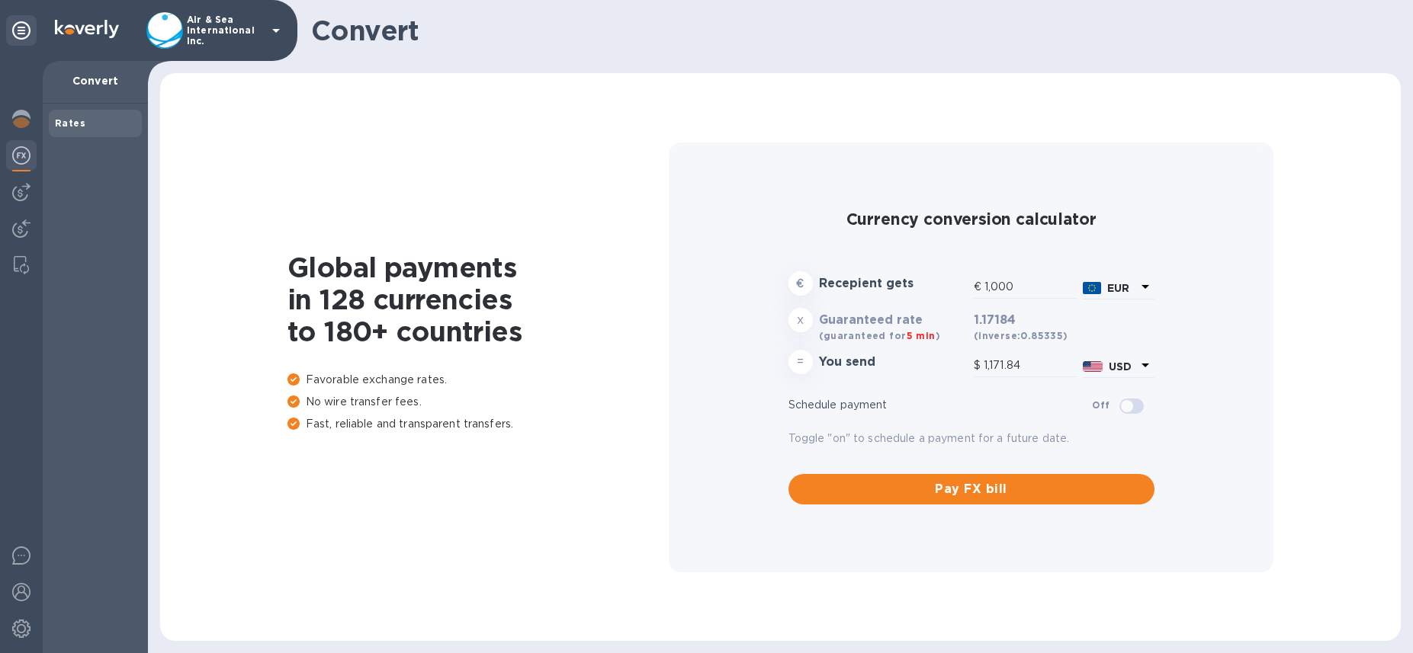
click at [1139, 290] on icon at bounding box center [1145, 286] width 18 height 18
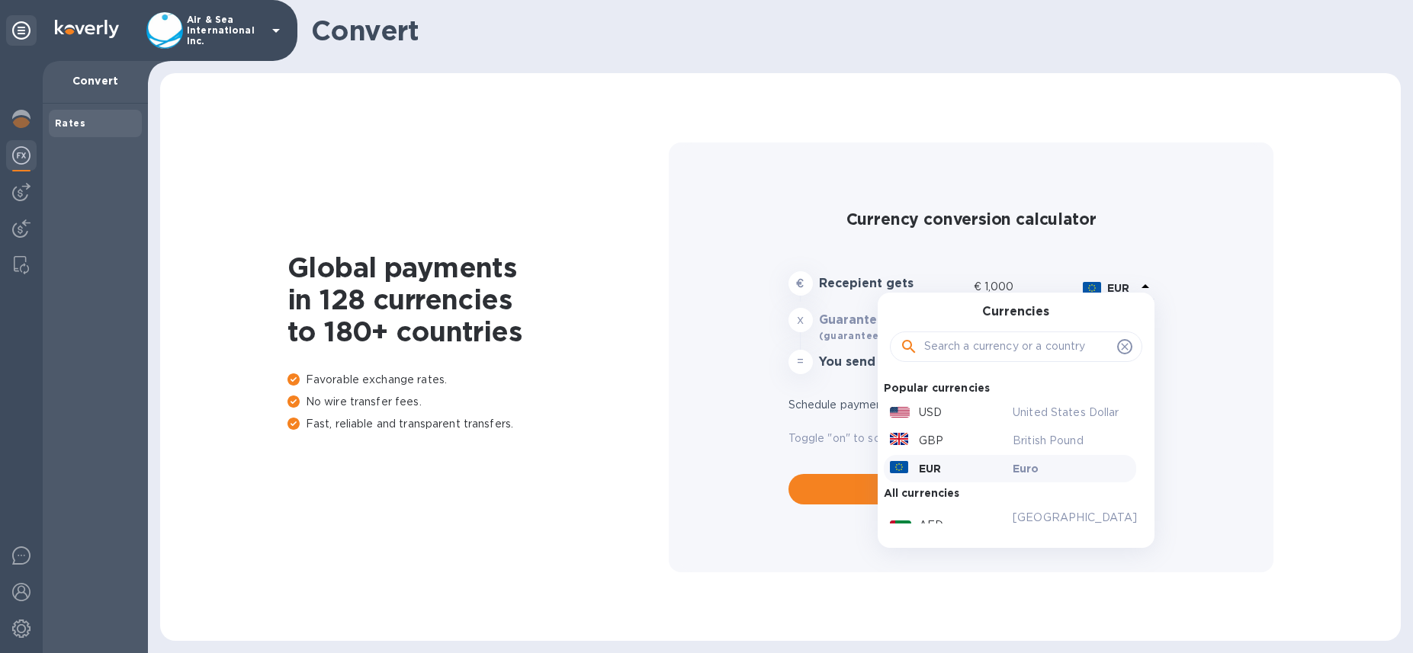
click at [994, 349] on input "text" at bounding box center [1017, 346] width 187 height 23
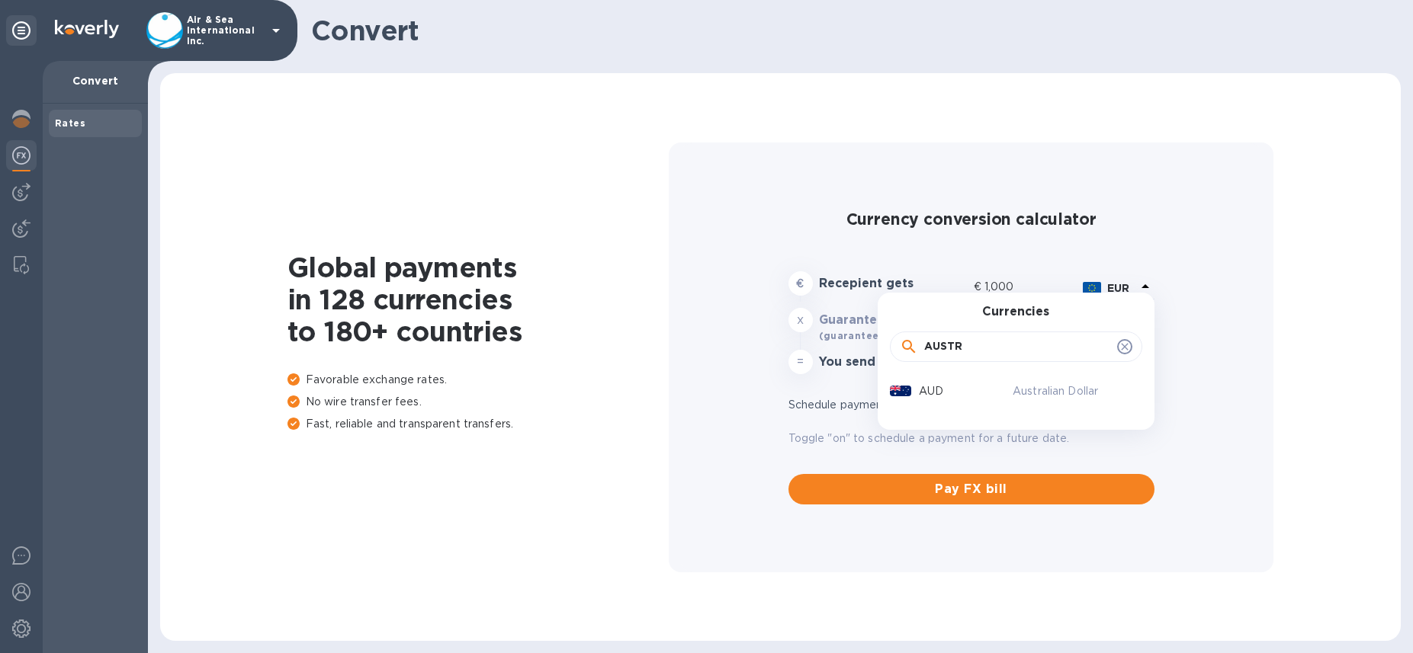
type input "AUSTR"
click at [1010, 387] on div "Australian Dollar" at bounding box center [1070, 391] width 123 height 22
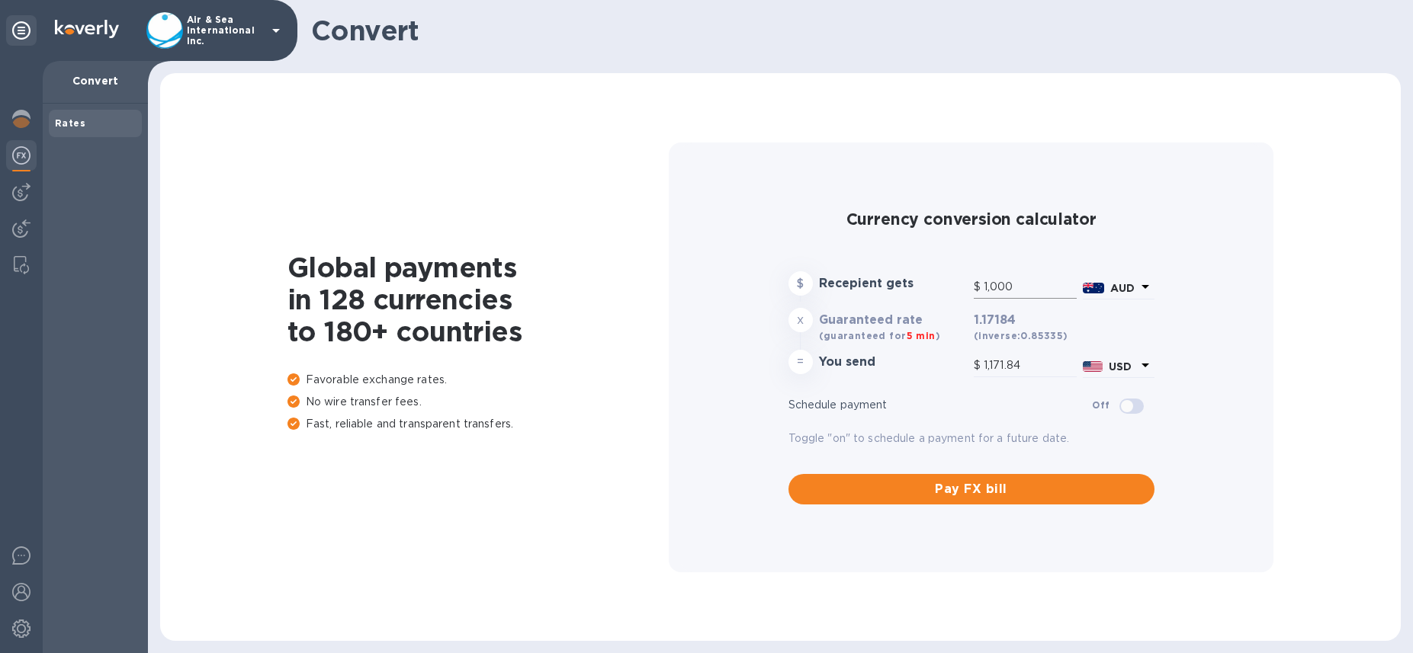
type input "655.62"
click at [991, 286] on input "1,000" at bounding box center [1029, 287] width 93 height 23
type input "2"
type input "1.31"
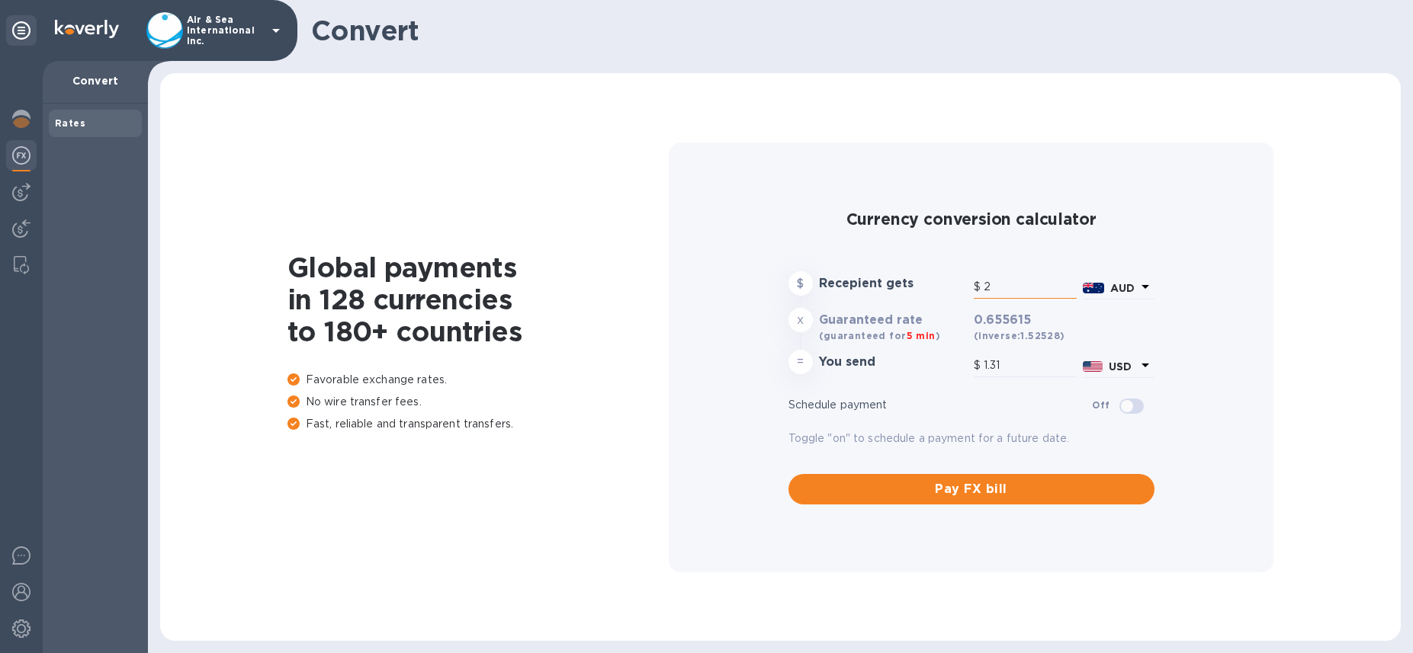
type input "20"
type input "13.11"
type input "200"
type input "131.12"
type input "2,000"
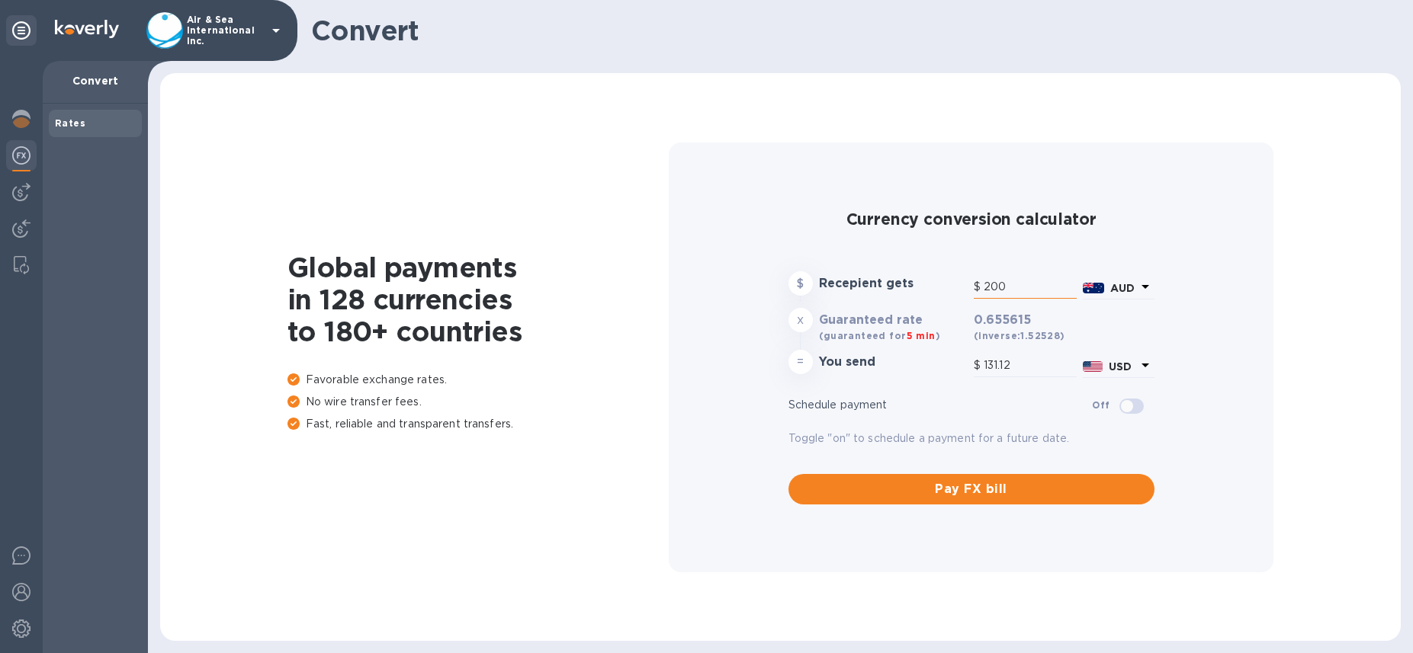
type input "1,311.23"
type input "2,000.00"
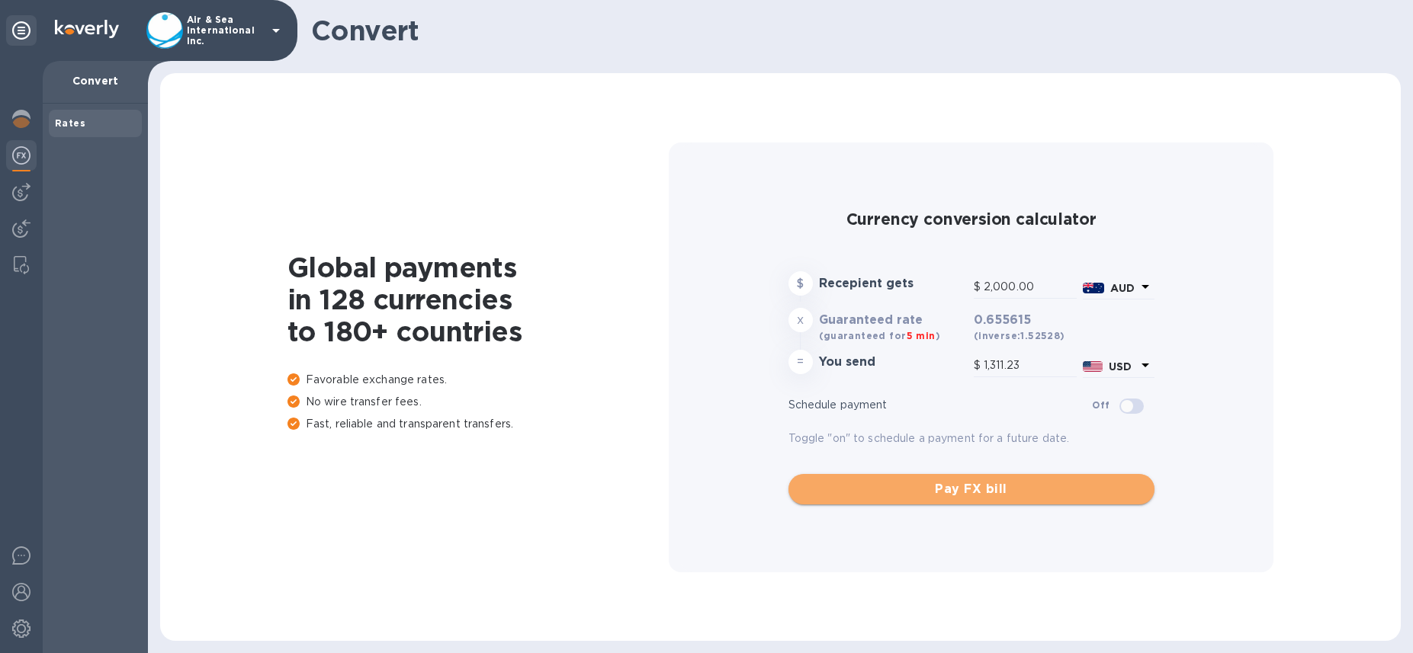
click at [1061, 488] on span "Pay FX bill" at bounding box center [971, 489] width 342 height 18
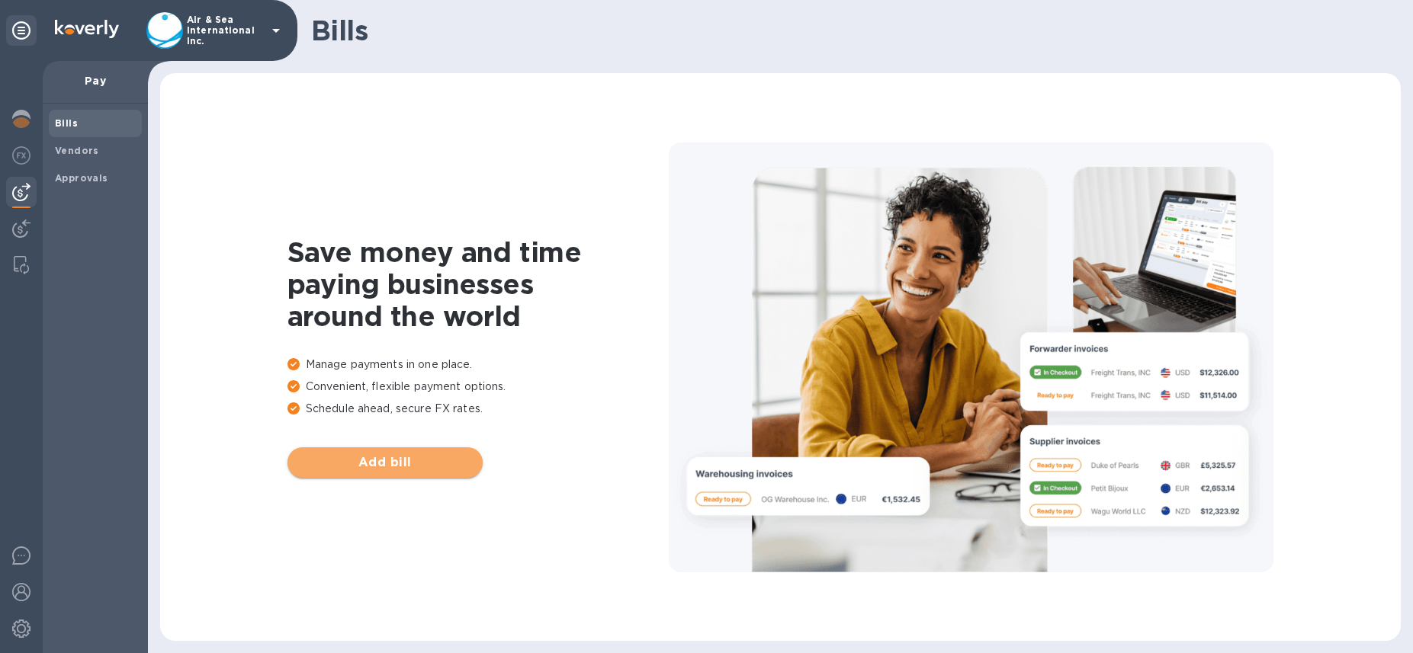
click at [379, 462] on span "Add bill" at bounding box center [385, 463] width 171 height 18
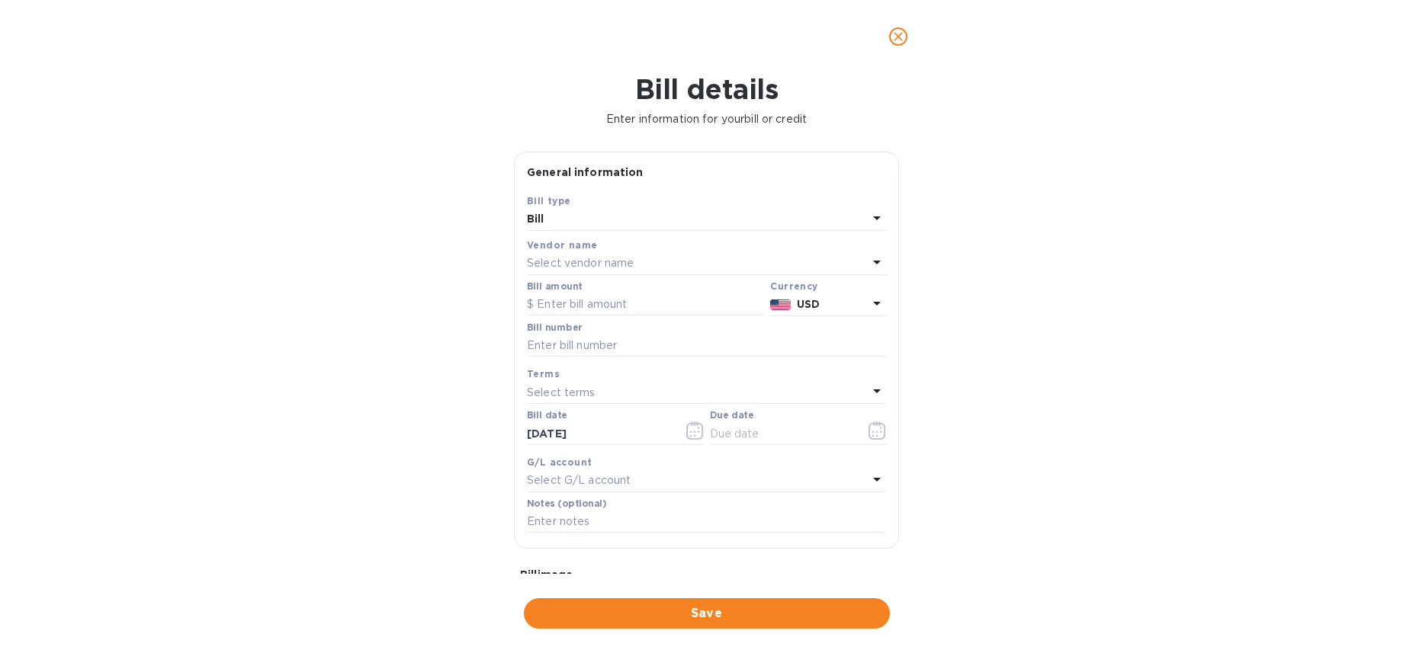
click at [604, 265] on p "Select vendor name" at bounding box center [580, 263] width 107 height 16
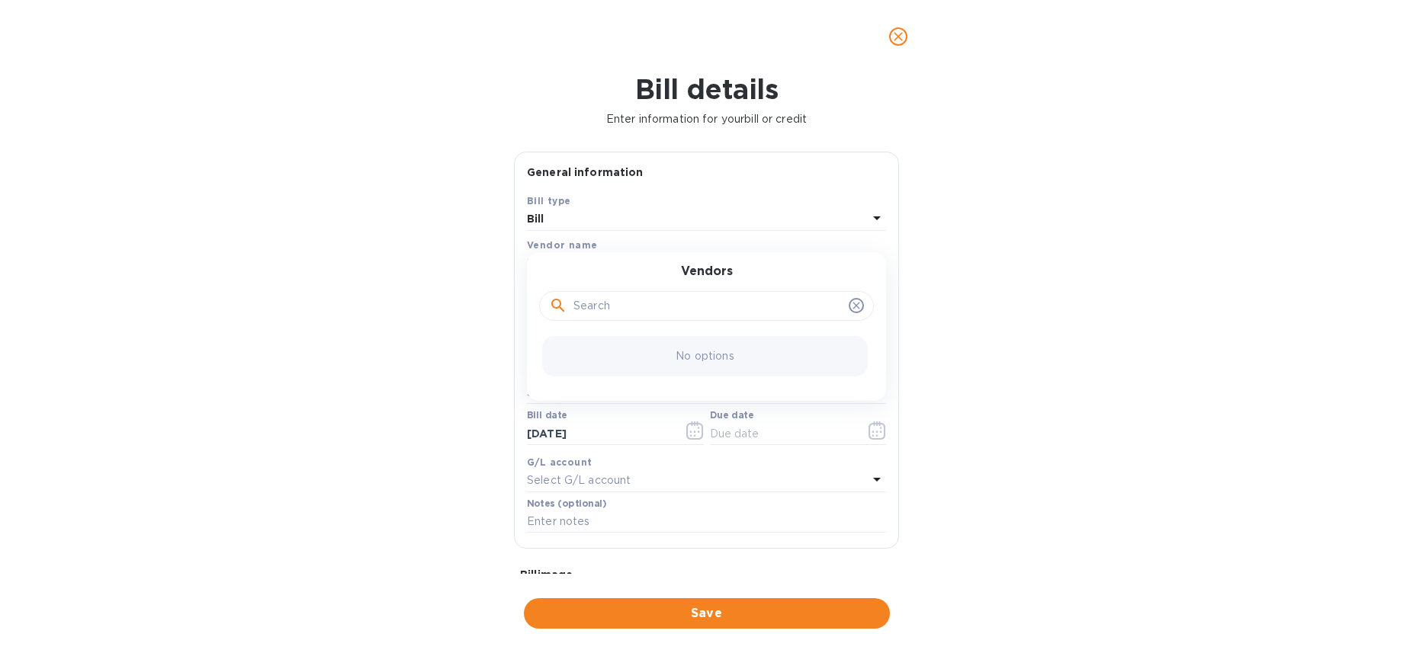
click at [589, 300] on input "text" at bounding box center [707, 306] width 269 height 23
type input "MAUGLE DATA PROCESSING"
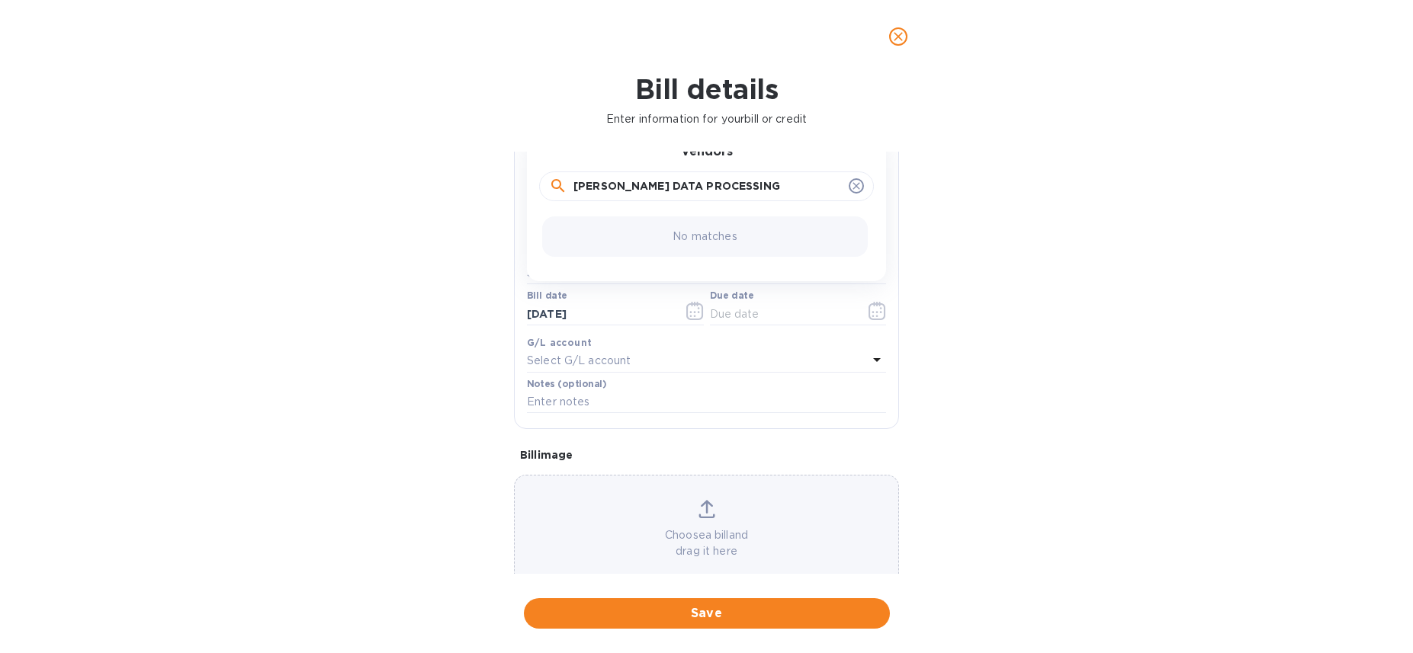
scroll to position [149, 0]
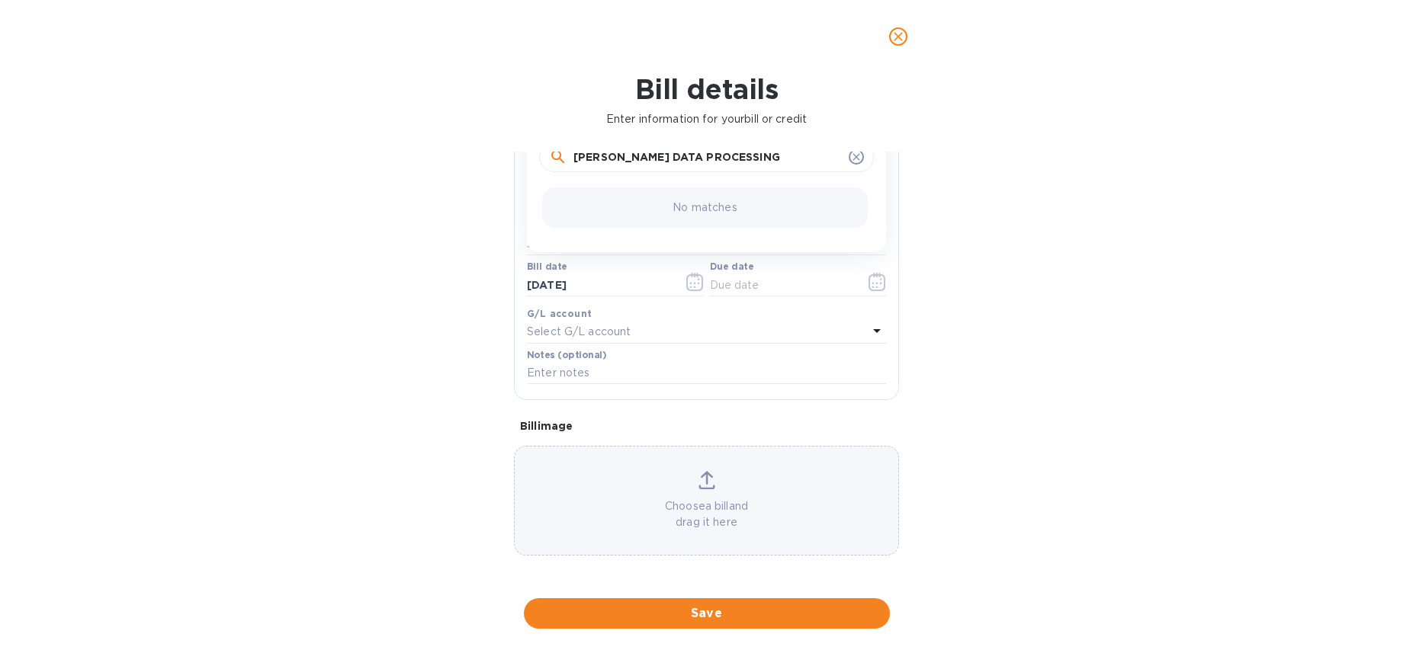
click at [608, 331] on p "Select G/L account" at bounding box center [579, 332] width 104 height 16
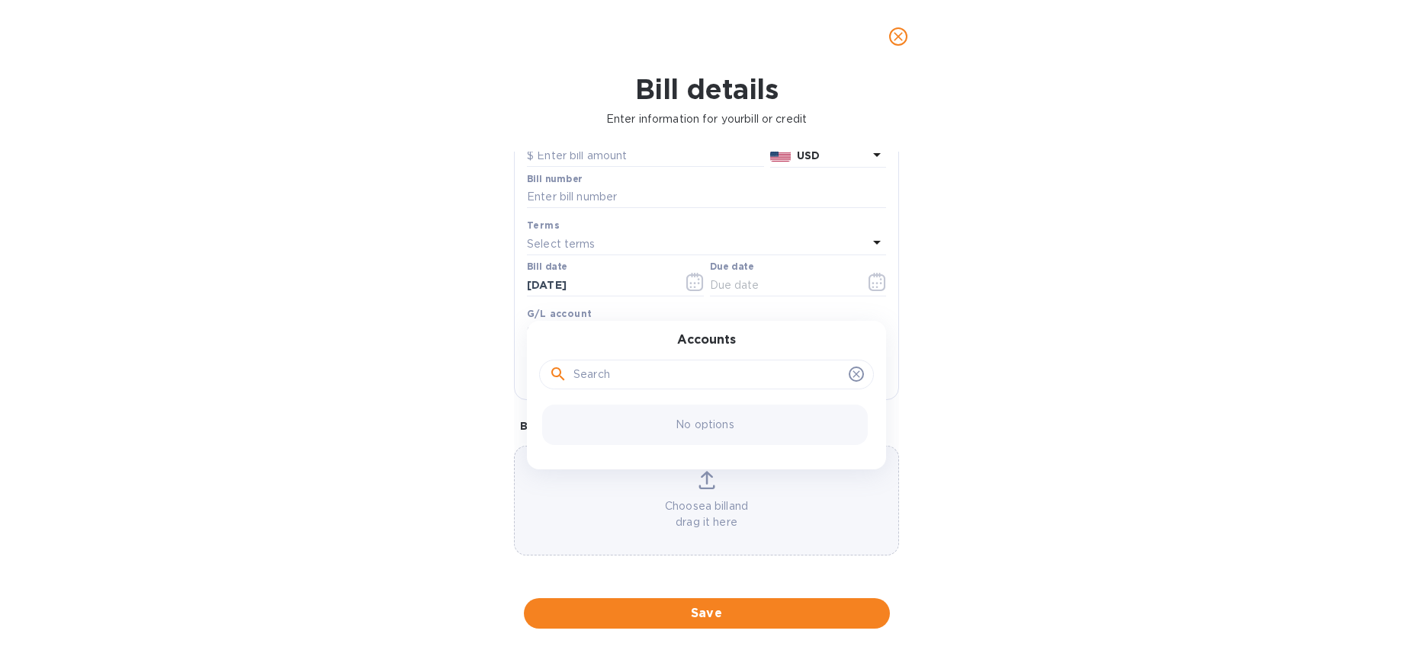
click at [404, 325] on div "Bill details Enter information for your bill or credit General information Save…" at bounding box center [706, 363] width 1413 height 580
